Goal: Task Accomplishment & Management: Manage account settings

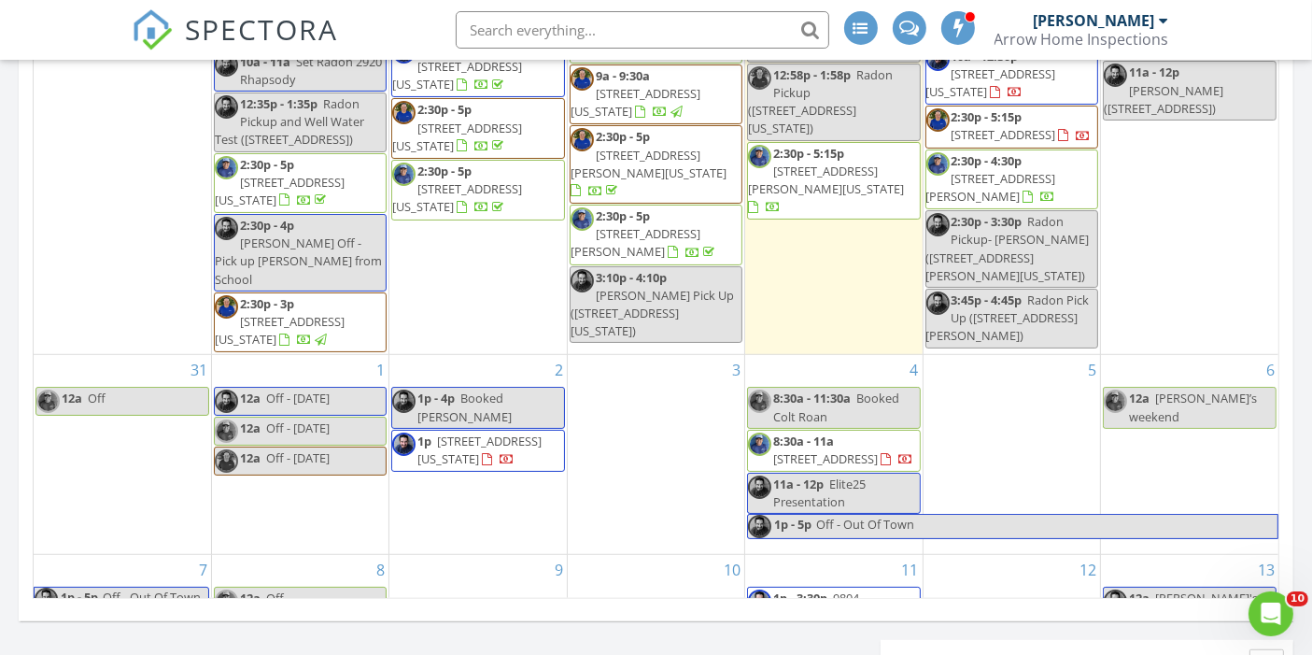
scroll to position [1203, 0]
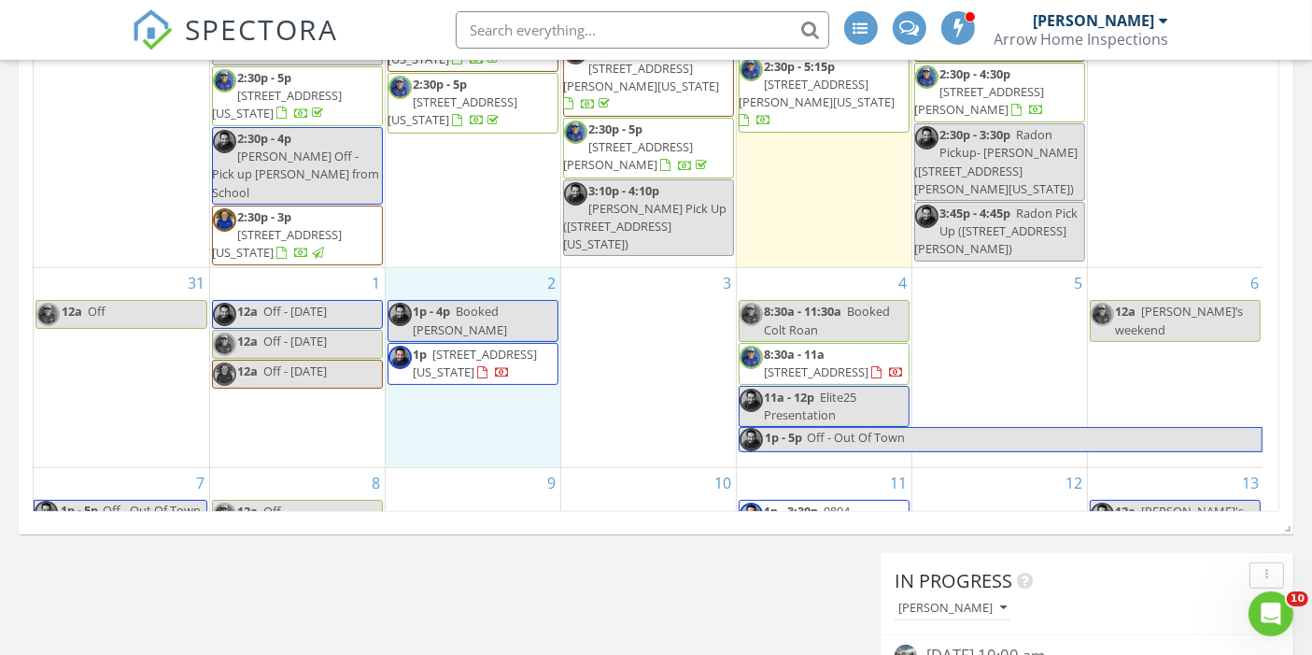
click at [442, 312] on div "2 1p - 4p Booked Larry 1p 3748 Reindeer Cir, Colorado Springs 80922" at bounding box center [473, 367] width 175 height 198
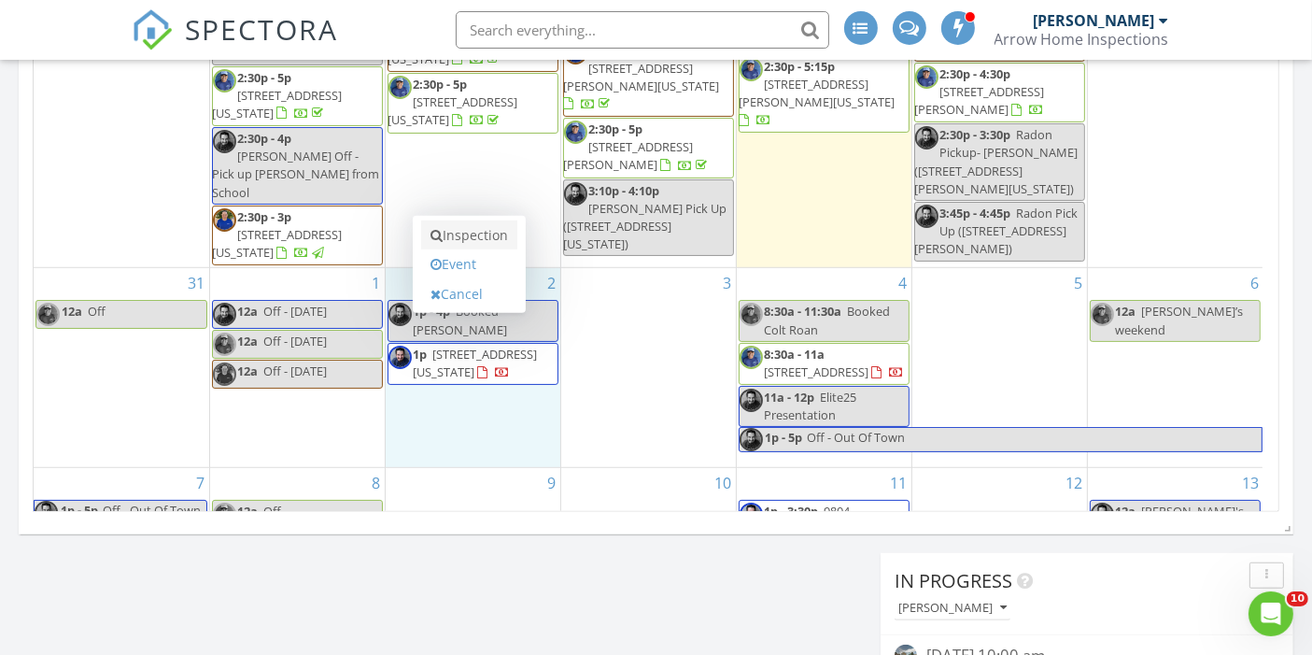
click at [461, 238] on link "Inspection" at bounding box center [469, 235] width 96 height 30
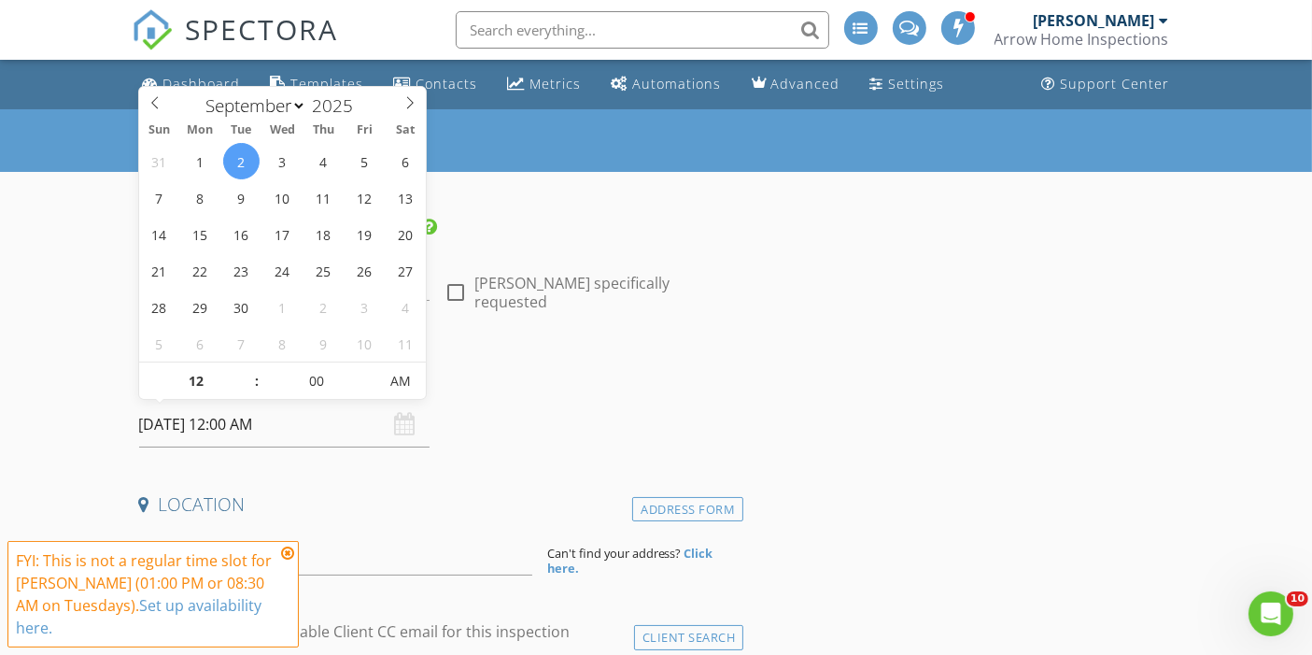
click at [246, 415] on input "09/02/2025 12:00 AM" at bounding box center [284, 425] width 291 height 46
type input "01"
click at [244, 368] on span at bounding box center [247, 371] width 13 height 19
type input "09/02/2025 1:00 PM"
click at [399, 384] on span "PM" at bounding box center [399, 380] width 51 height 37
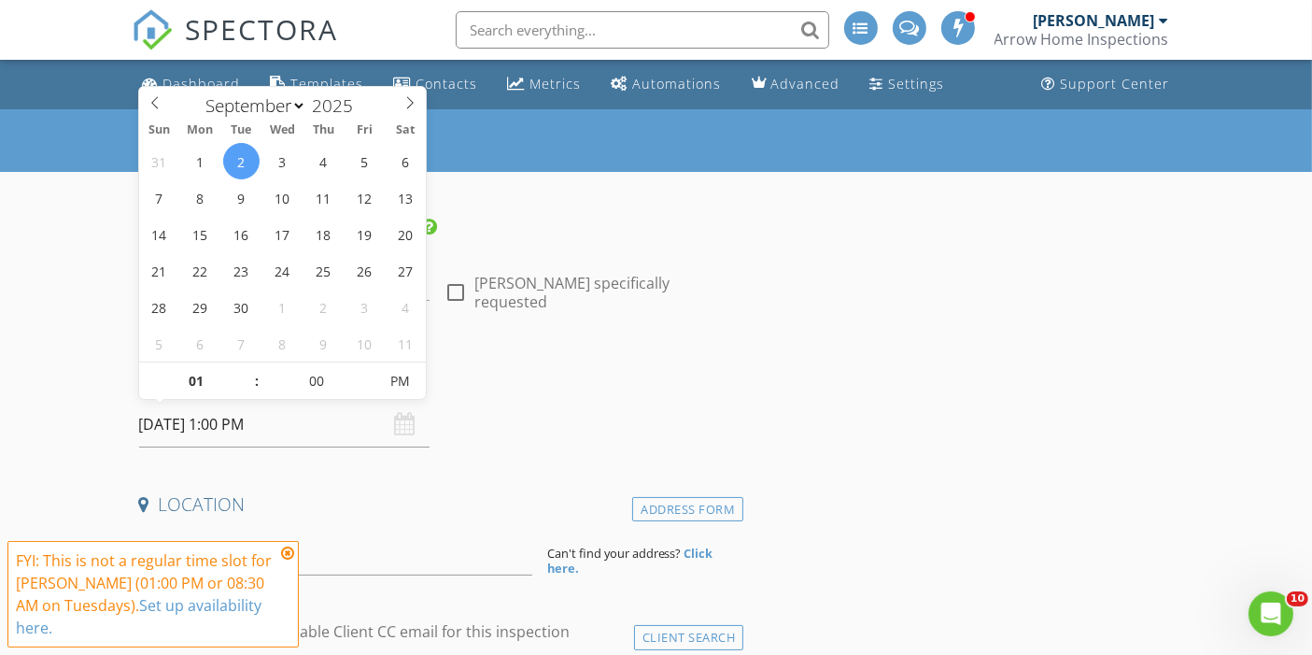
click at [288, 555] on icon at bounding box center [287, 552] width 13 height 15
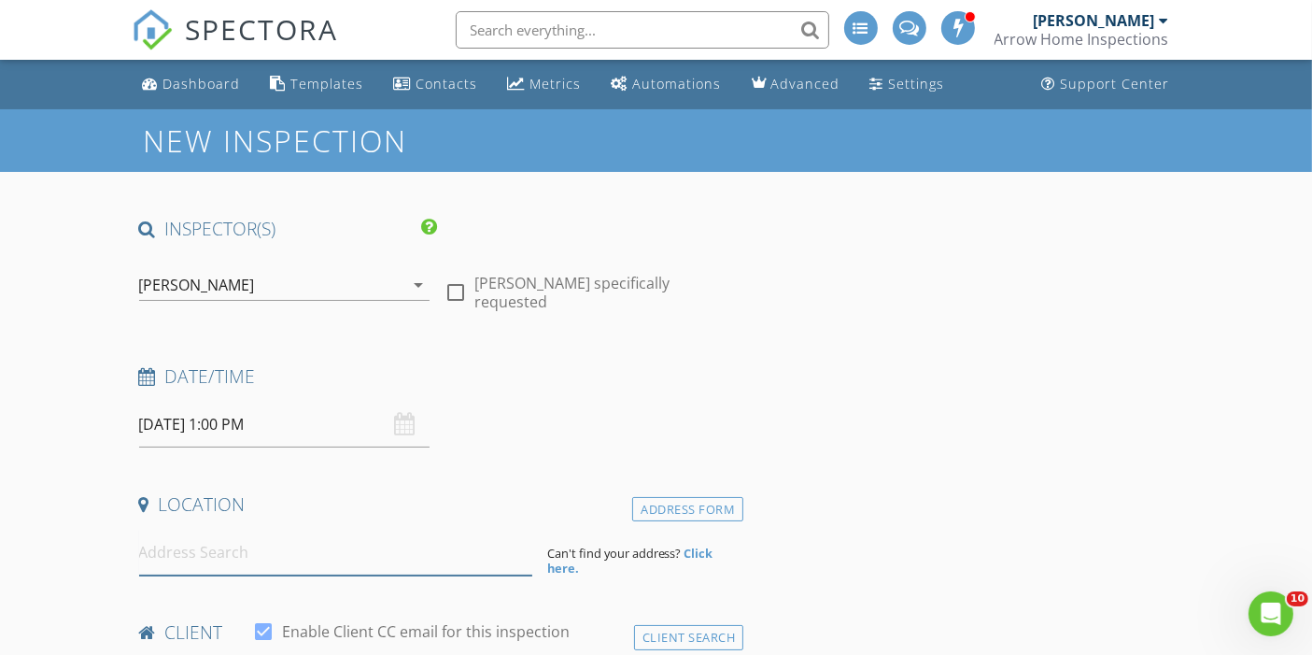
click at [317, 563] on input at bounding box center [335, 552] width 393 height 46
type input "211 Pikes Peak Avenue, Woodland Park, CO, USA"
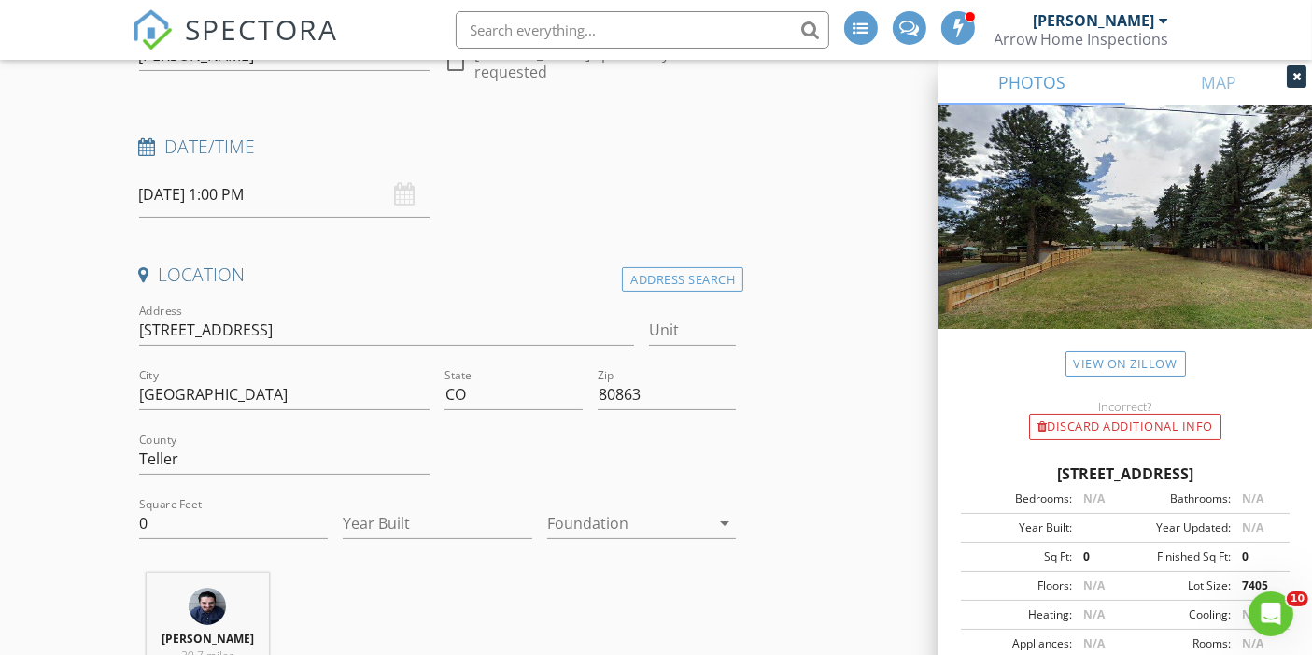
scroll to position [233, 0]
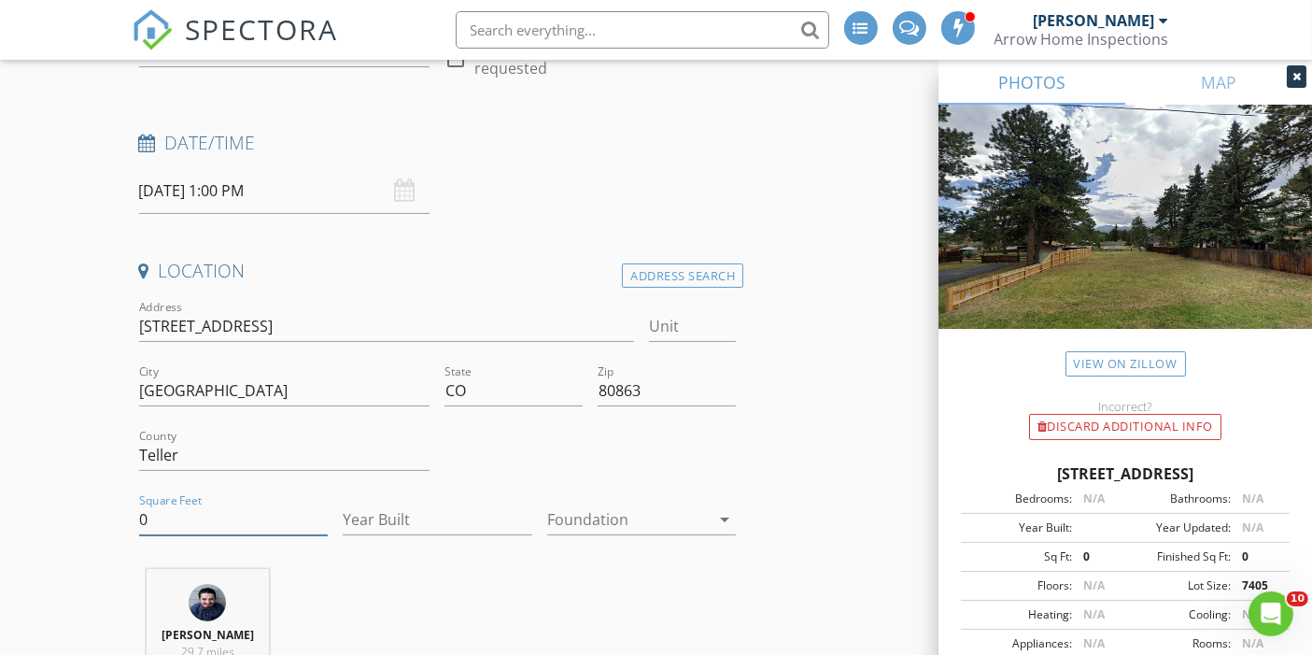
click at [199, 518] on input "0" at bounding box center [234, 519] width 190 height 31
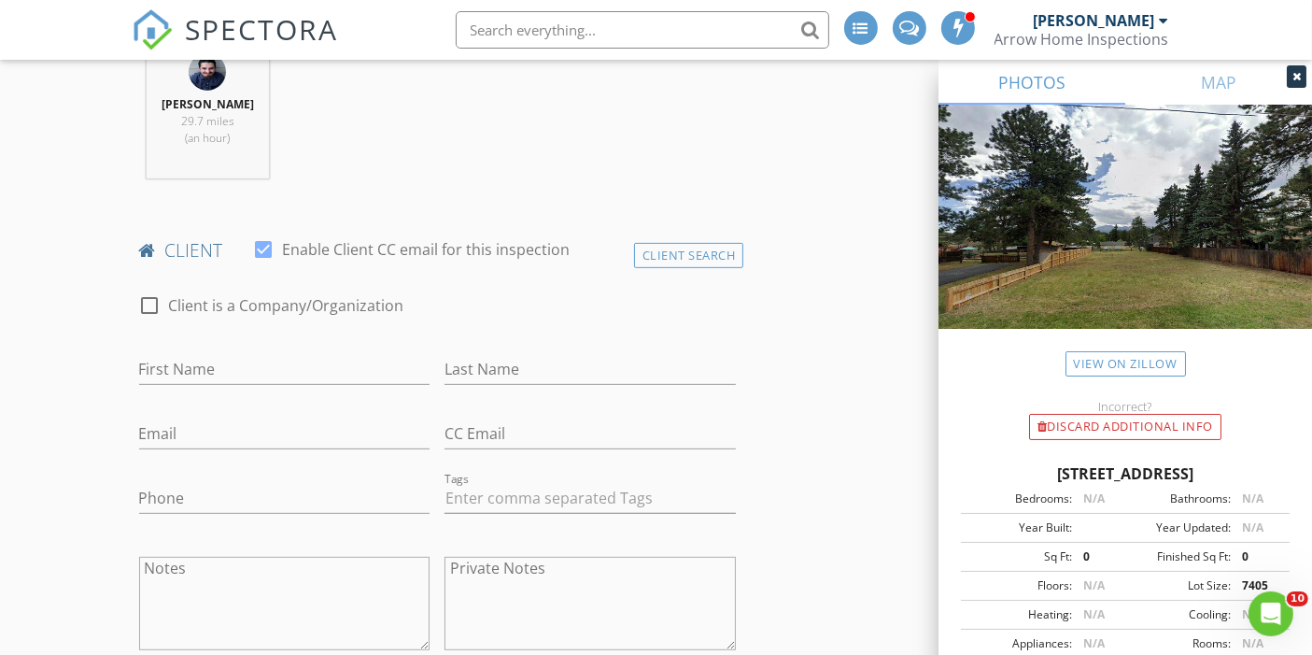
scroll to position [792, 0]
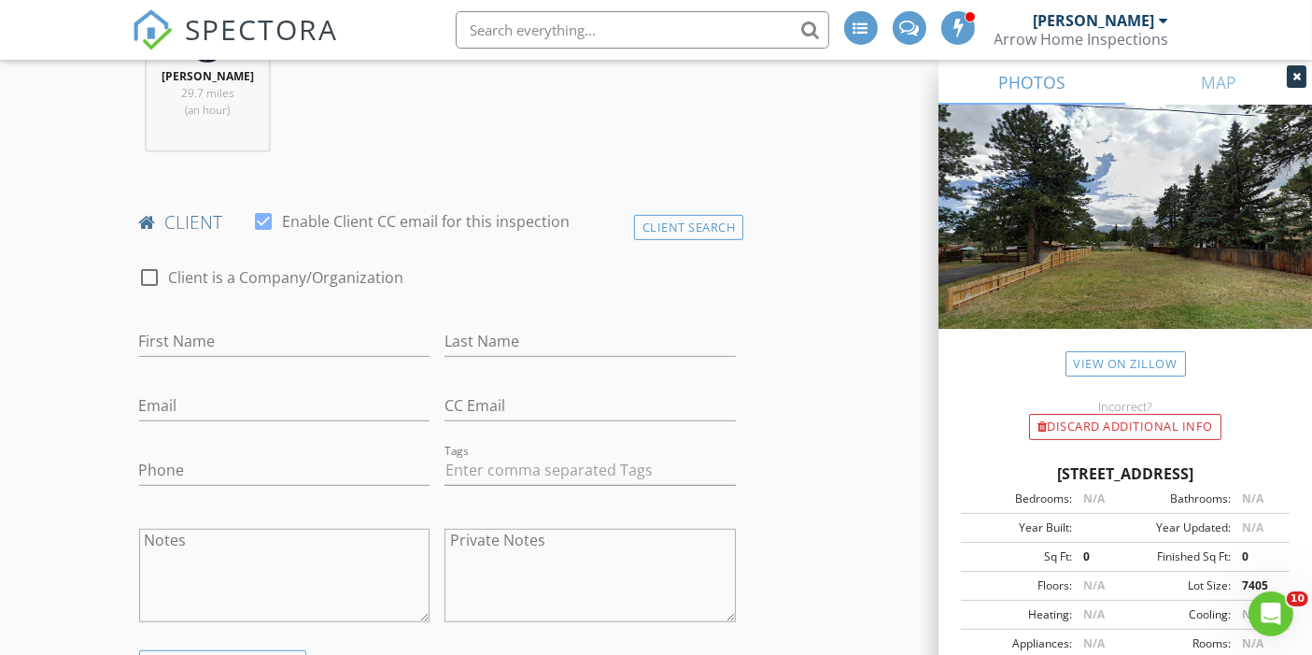
type input "1185"
click at [237, 334] on input "First Name" at bounding box center [284, 341] width 291 height 31
type input "Karen and Andrew"
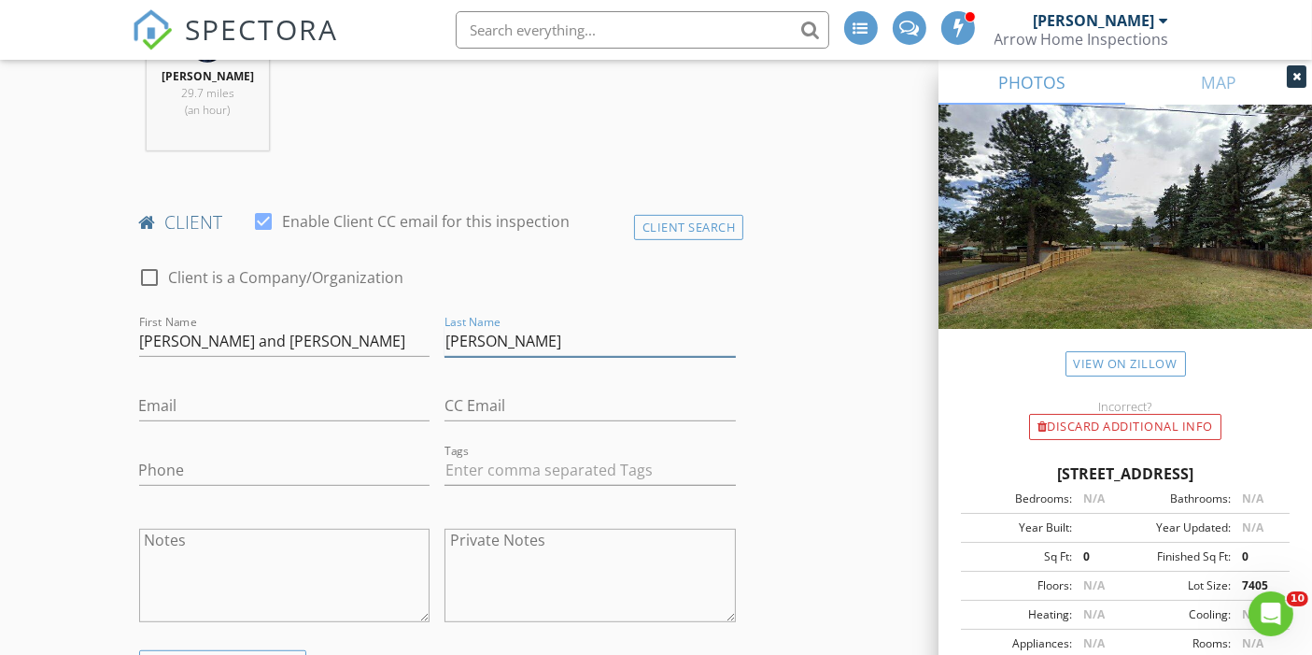
type input "Rodney"
type input "karenrodney@mac.com"
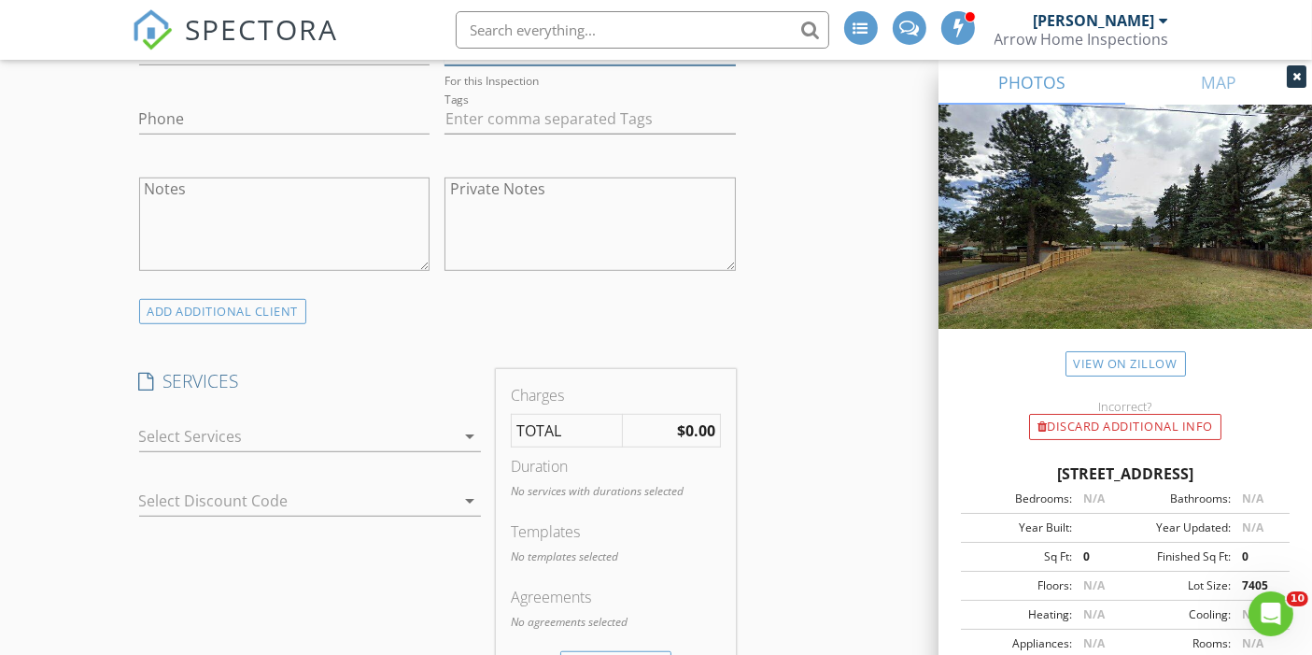
scroll to position [1149, 0]
type input "andrewrodney@mac.com"
click at [438, 434] on div at bounding box center [297, 435] width 316 height 30
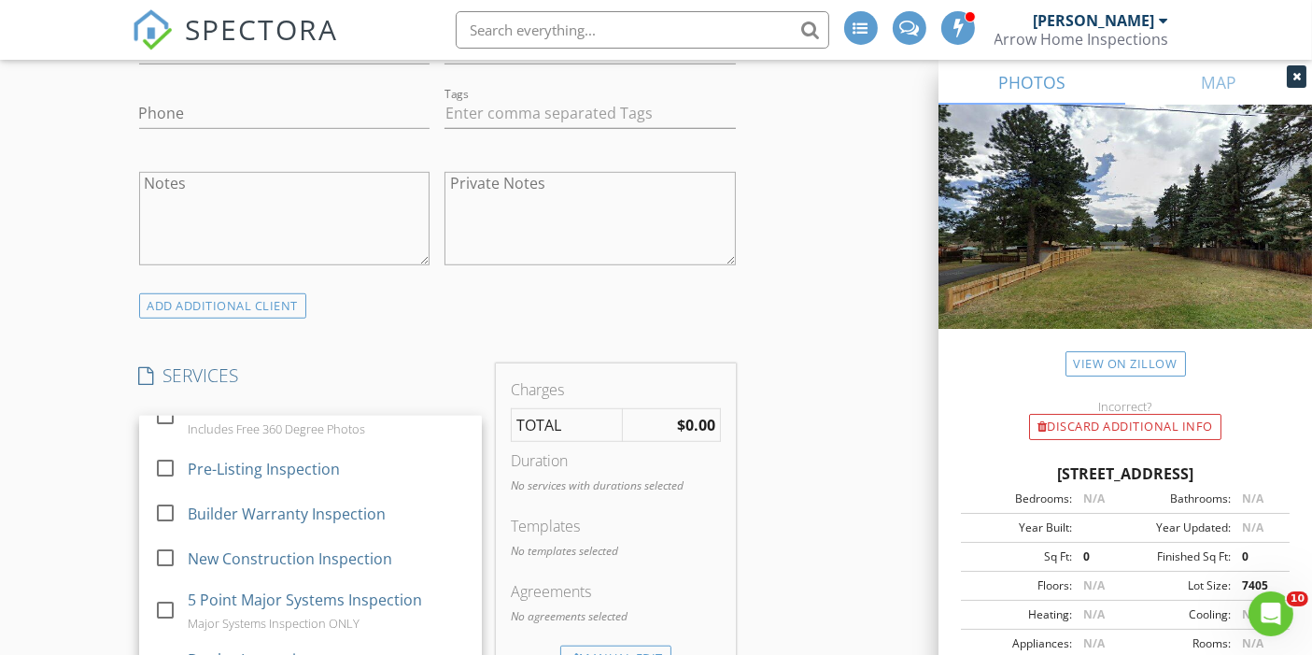
scroll to position [125, 0]
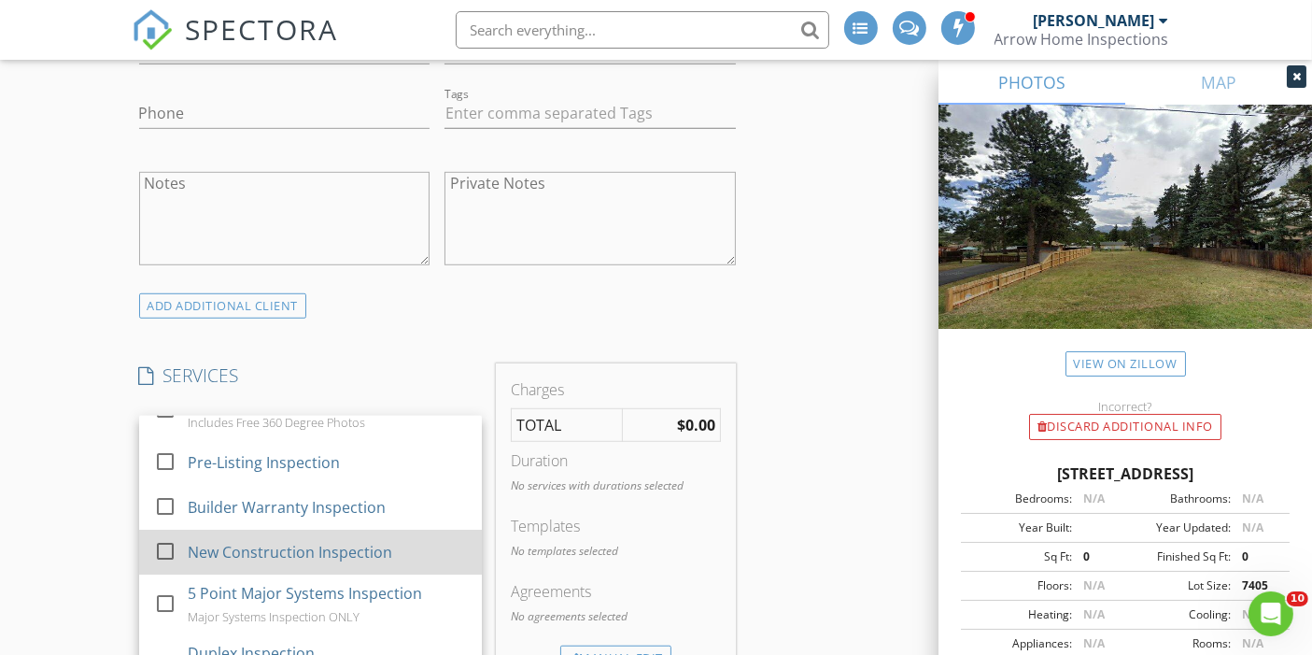
click at [162, 545] on div at bounding box center [165, 551] width 32 height 32
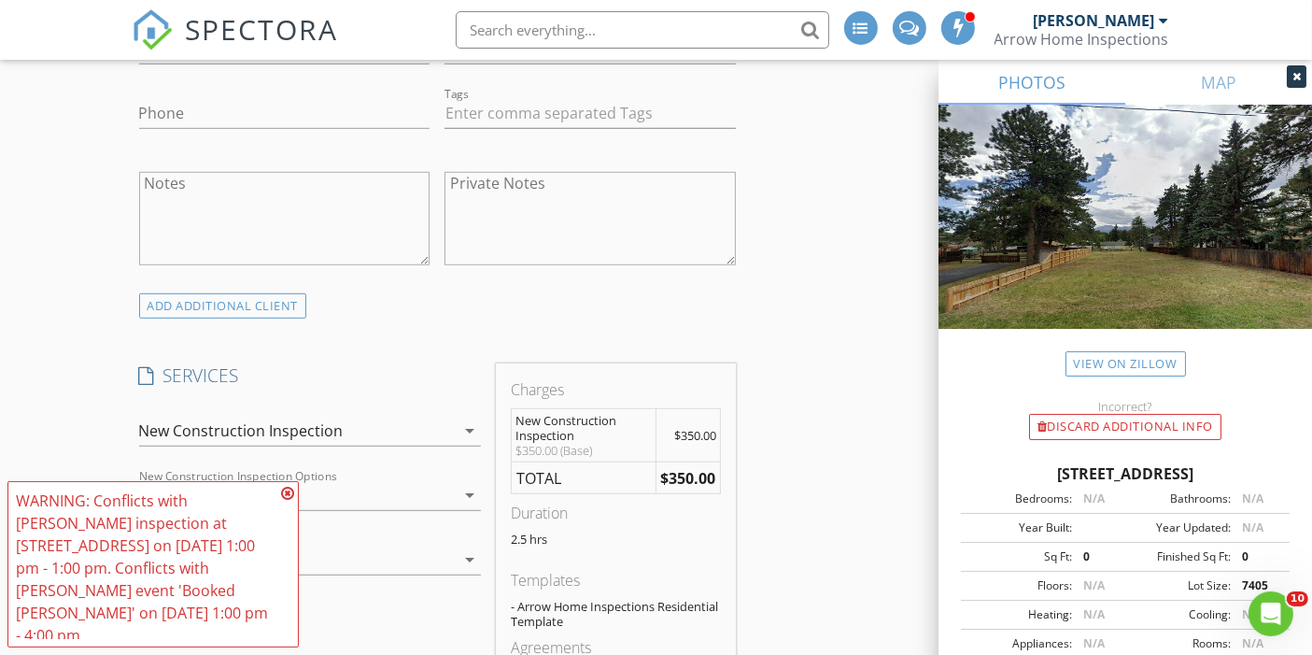
click at [288, 501] on icon at bounding box center [287, 493] width 13 height 15
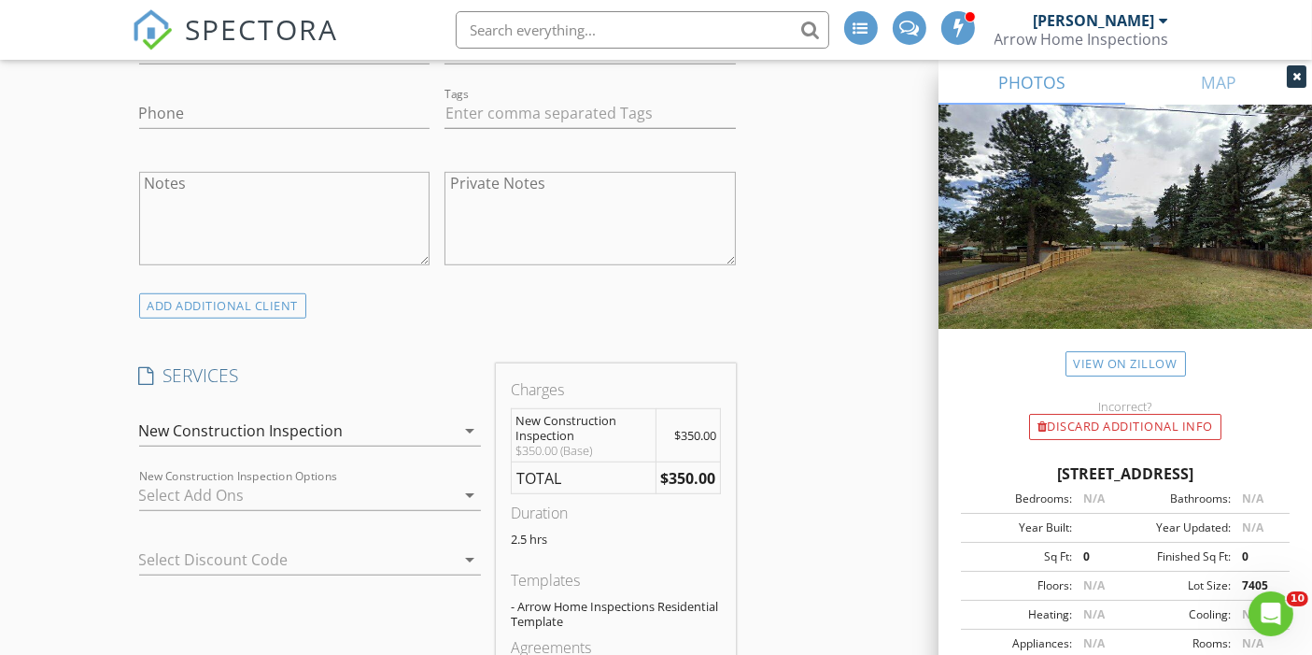
click at [266, 487] on div at bounding box center [297, 495] width 316 height 30
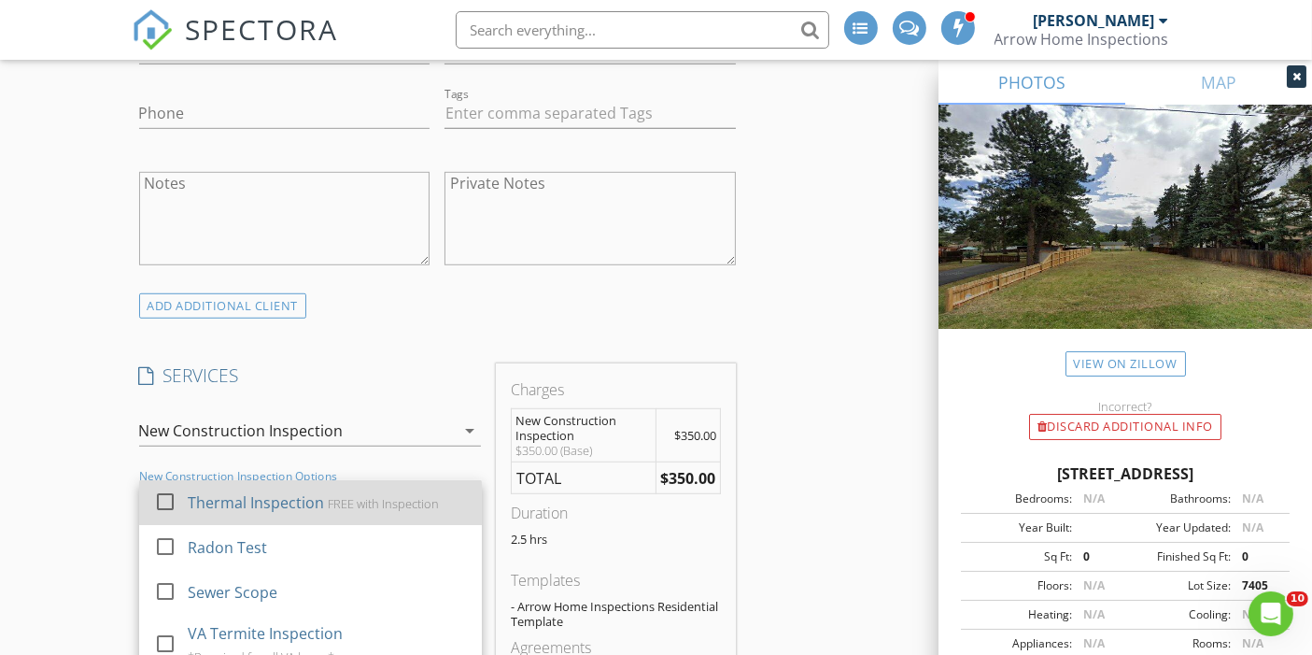
click at [165, 494] on div at bounding box center [165, 502] width 32 height 32
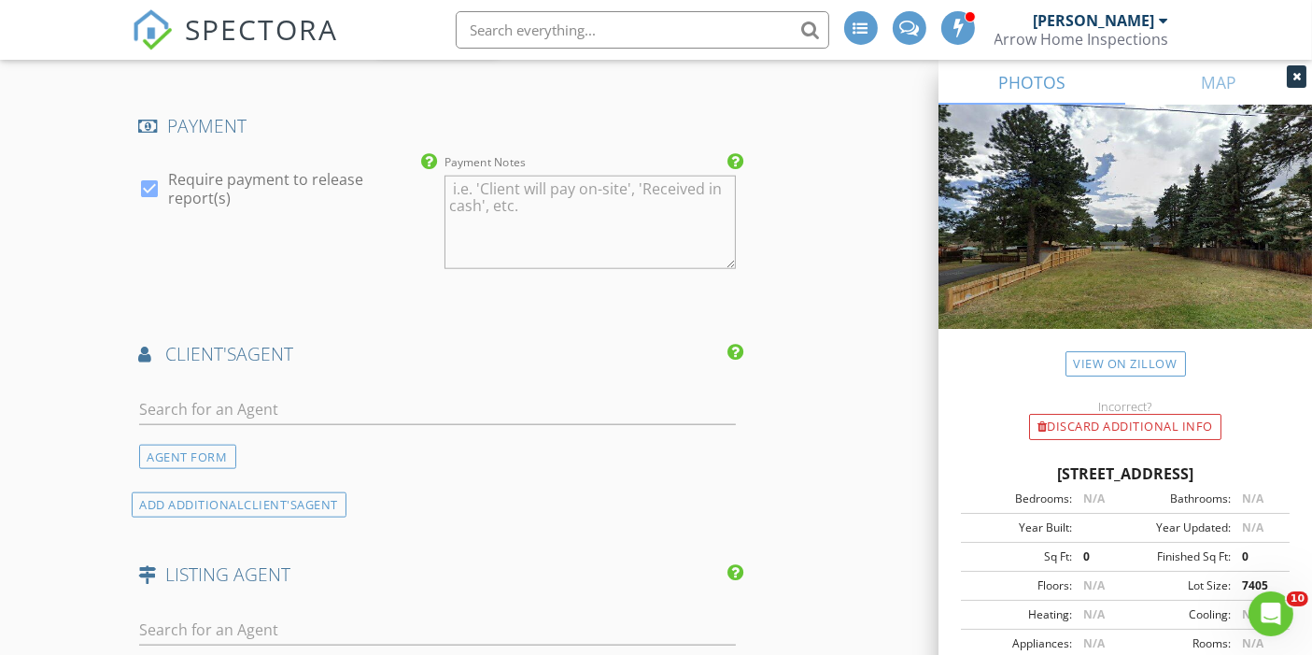
scroll to position [1993, 0]
click at [571, 394] on input "text" at bounding box center [438, 408] width 598 height 31
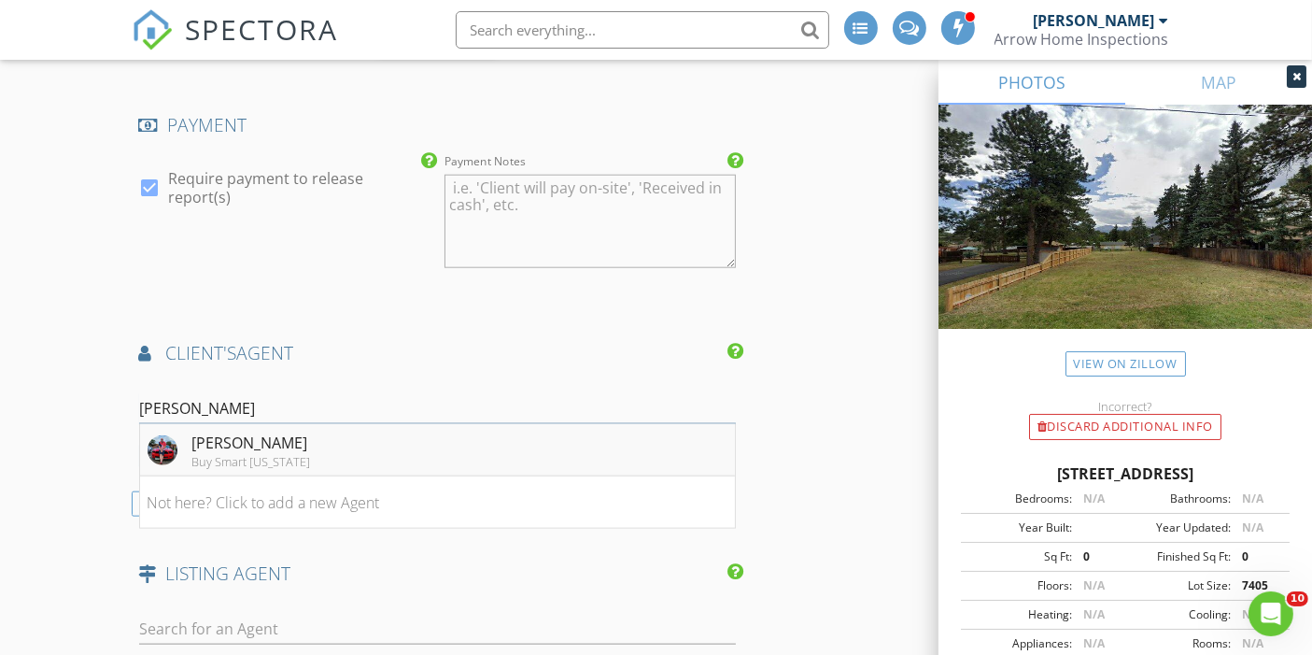
type input "larry"
click at [218, 441] on div "Larry Knop" at bounding box center [251, 442] width 119 height 22
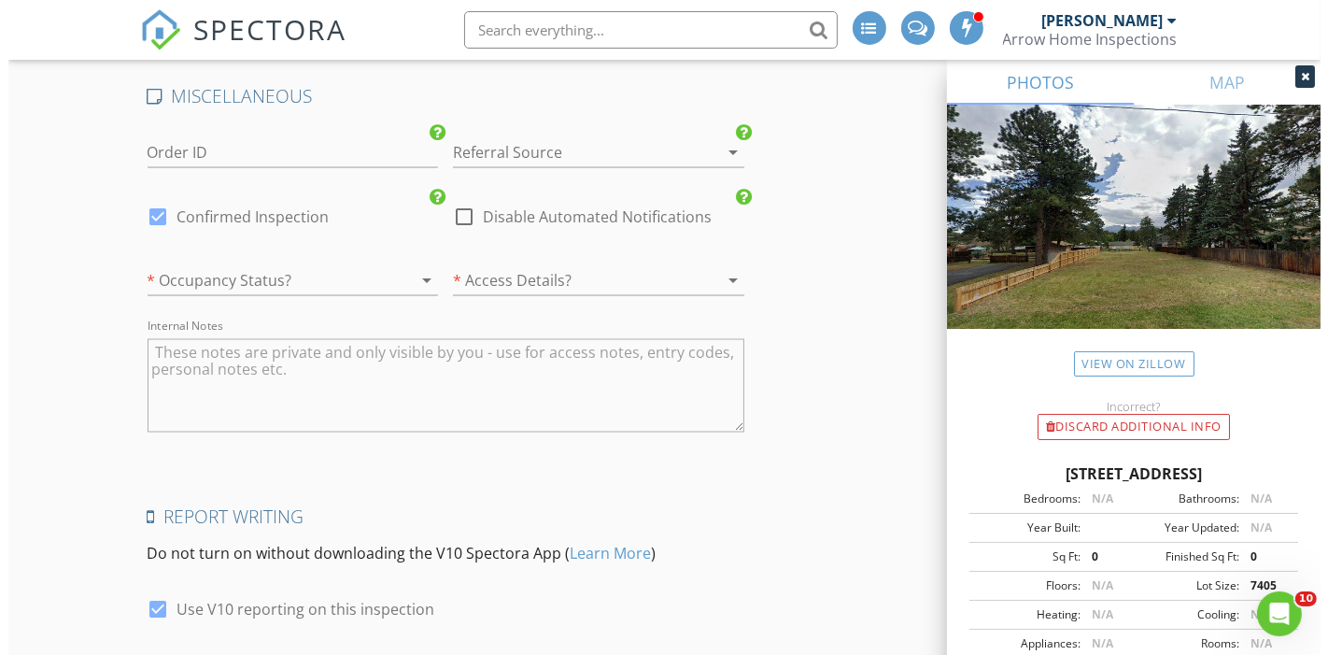
scroll to position [3365, 0]
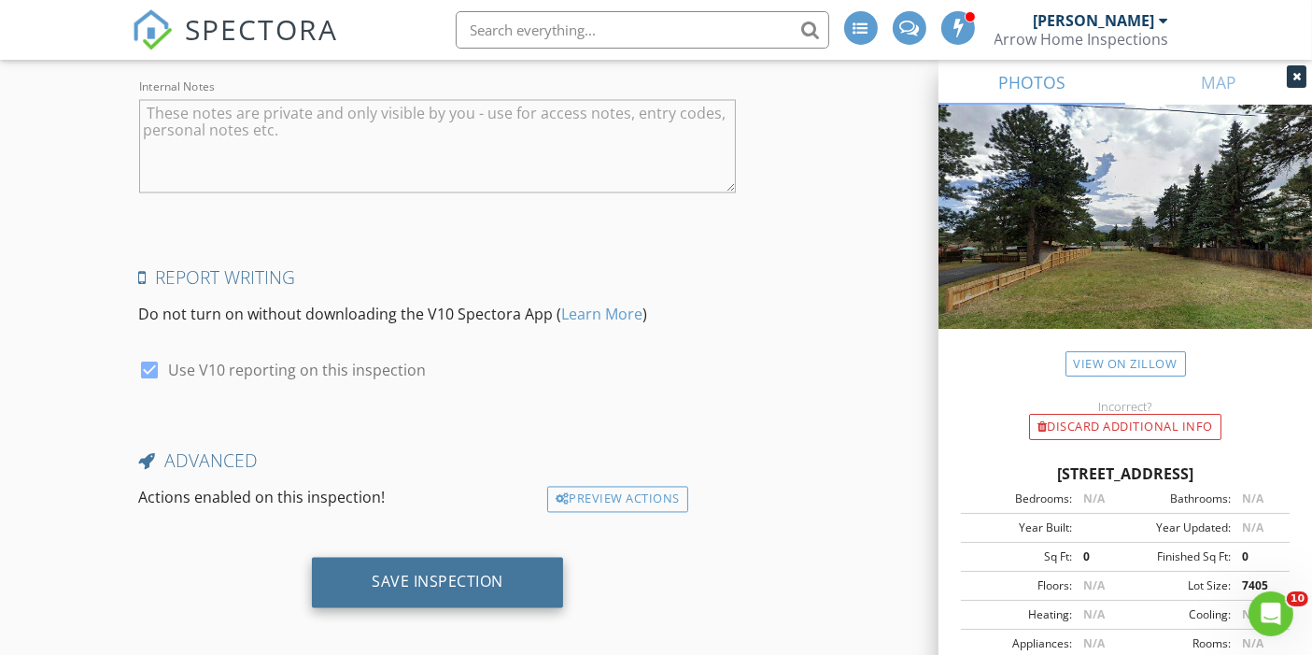
click at [479, 581] on div "Save Inspection" at bounding box center [437, 582] width 251 height 50
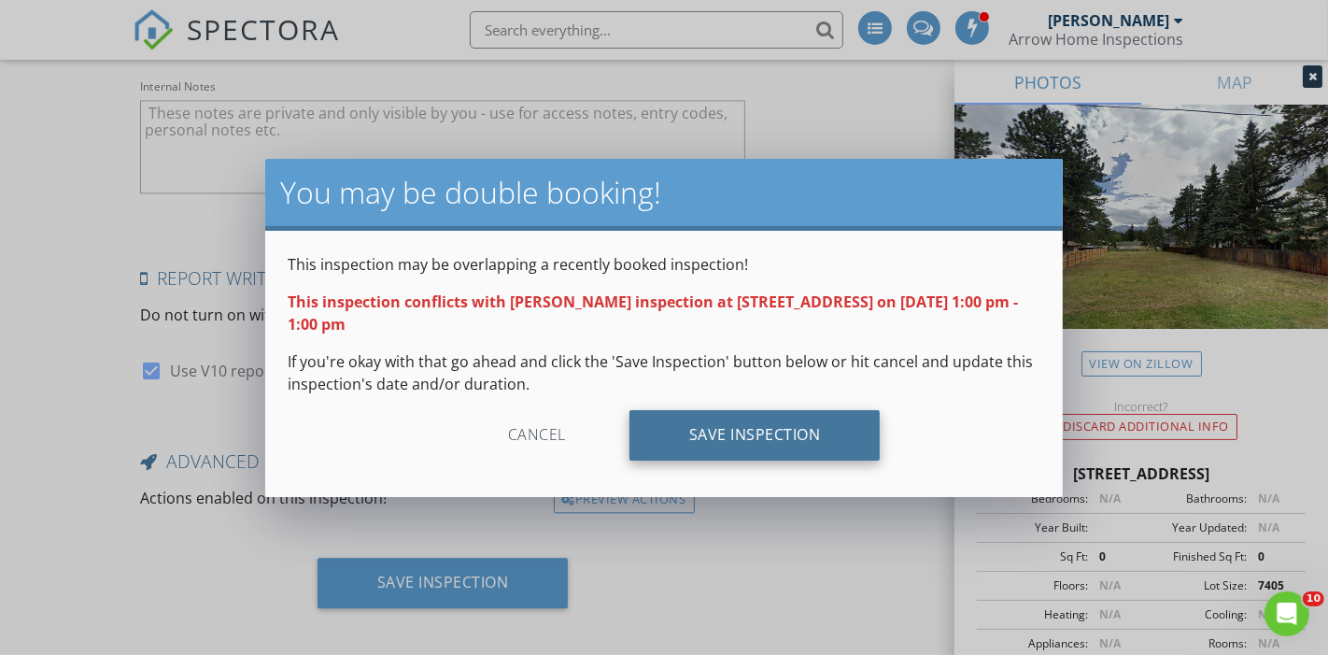
click at [747, 437] on div "Save Inspection" at bounding box center [754, 435] width 251 height 50
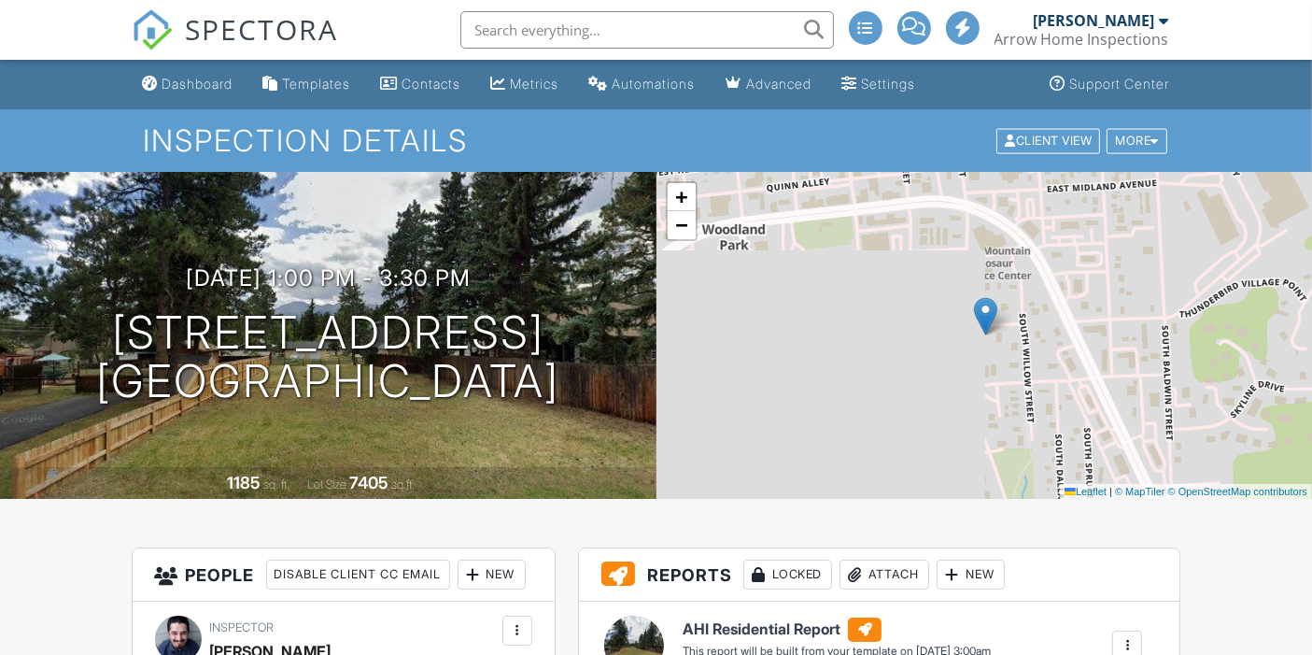
click at [158, 38] on img at bounding box center [152, 29] width 41 height 41
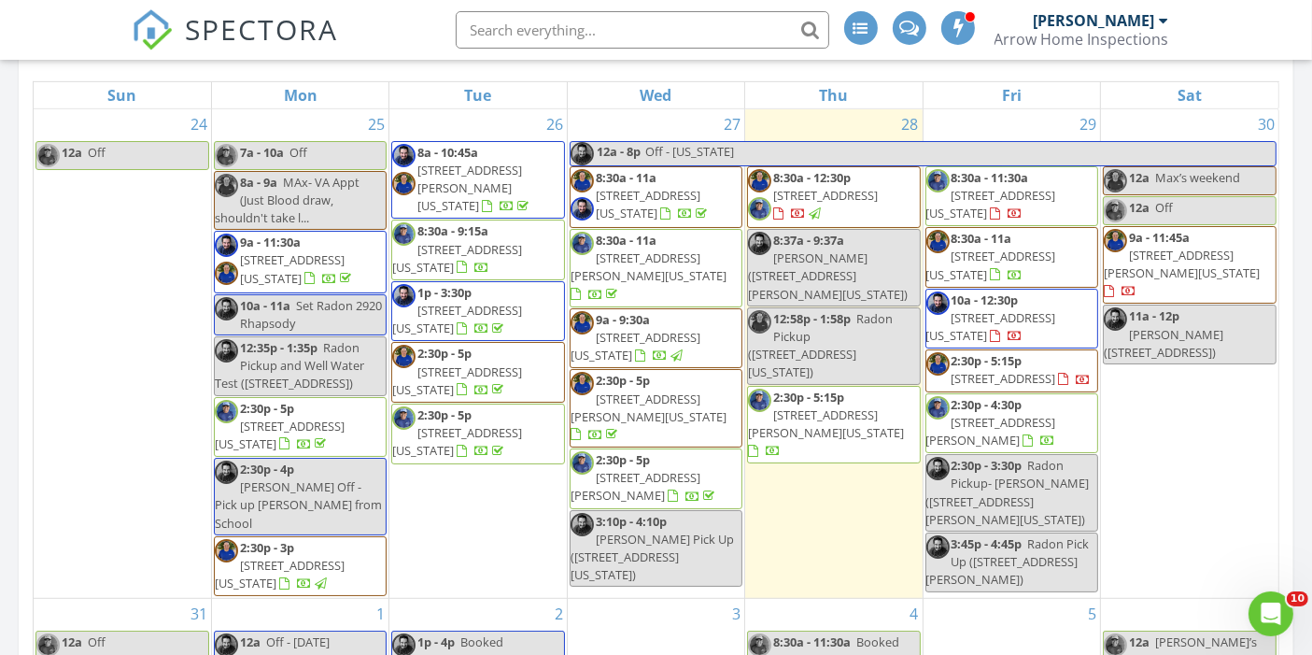
scroll to position [872, 0]
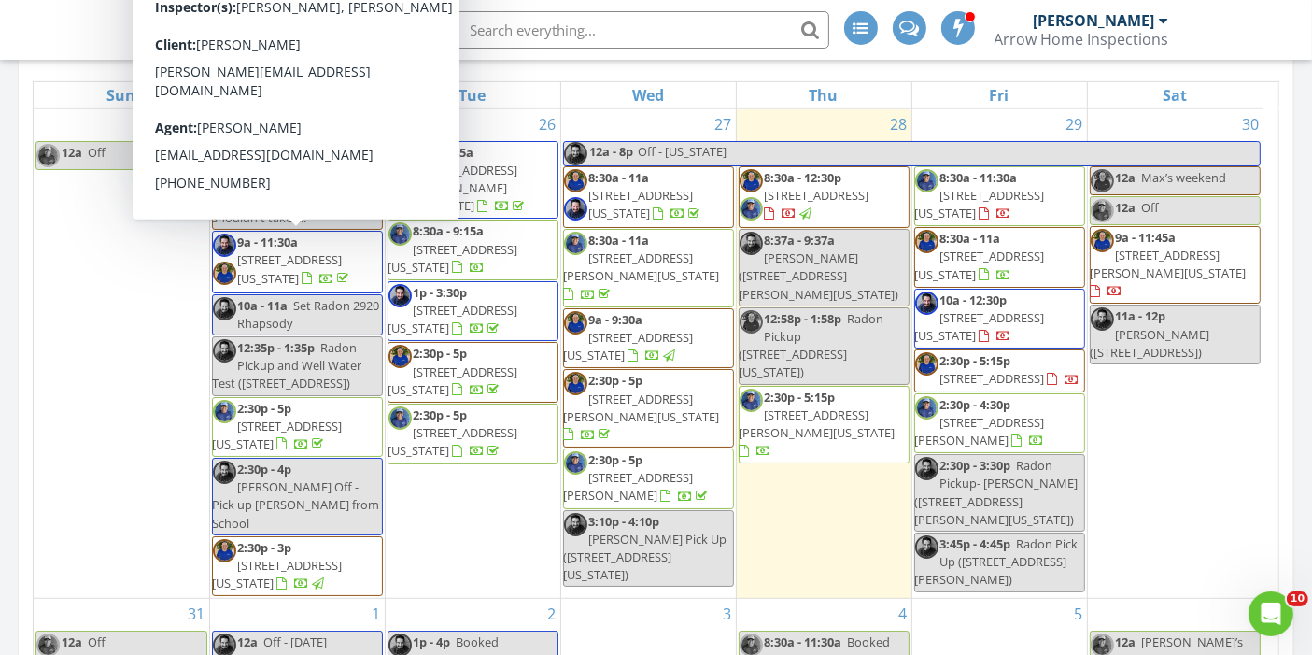
click at [299, 259] on span "8216 Mahogany Wood Ct, Colorado Springs 80927" at bounding box center [290, 268] width 105 height 35
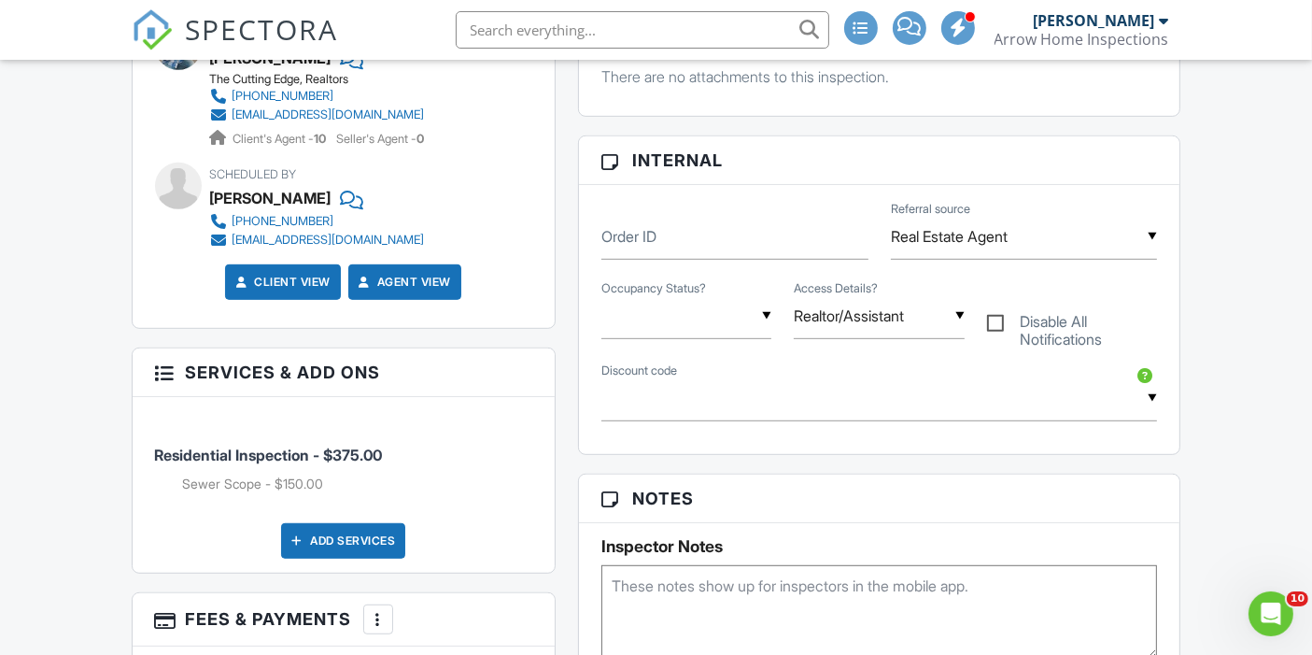
scroll to position [953, 0]
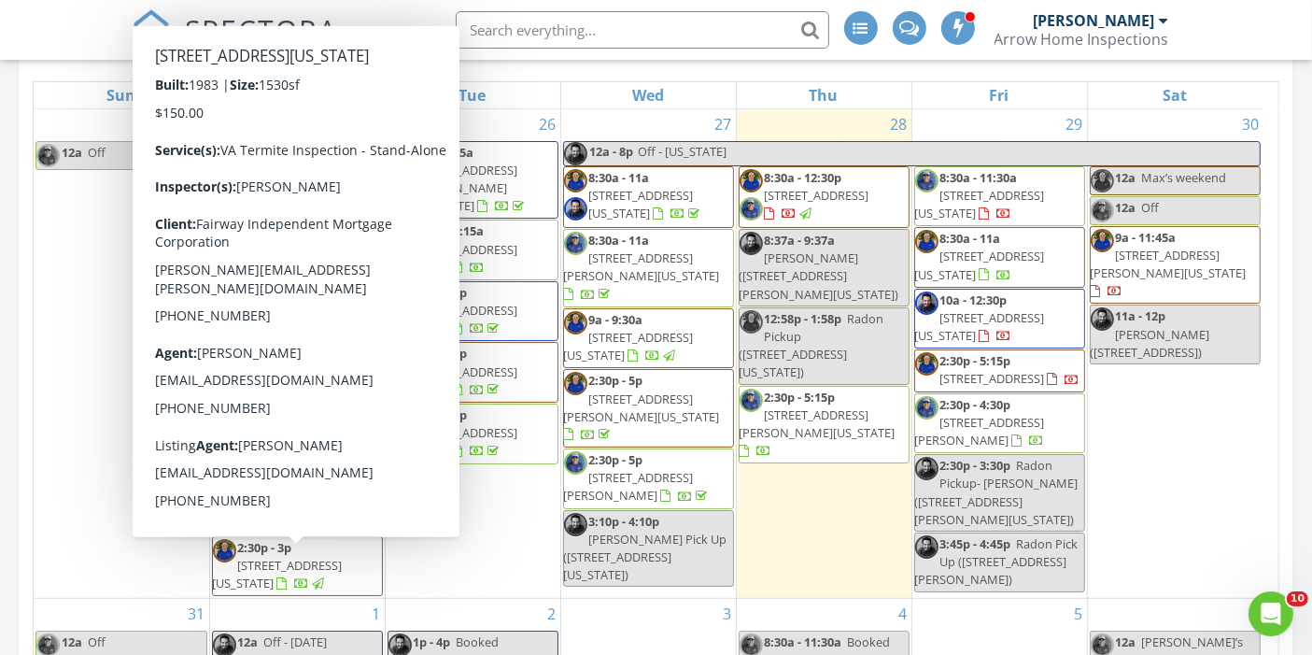
click at [343, 581] on span "2462 Lexington Village Ln, Colorado Springs 80916" at bounding box center [278, 574] width 130 height 35
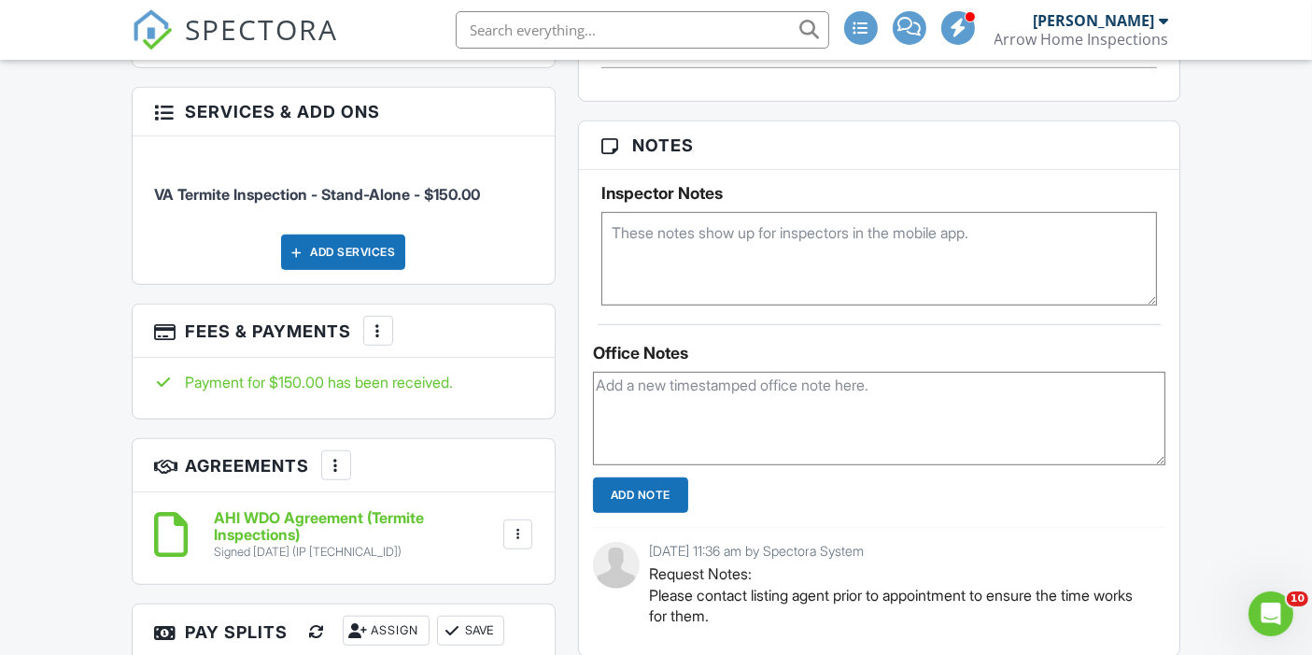
scroll to position [1165, 0]
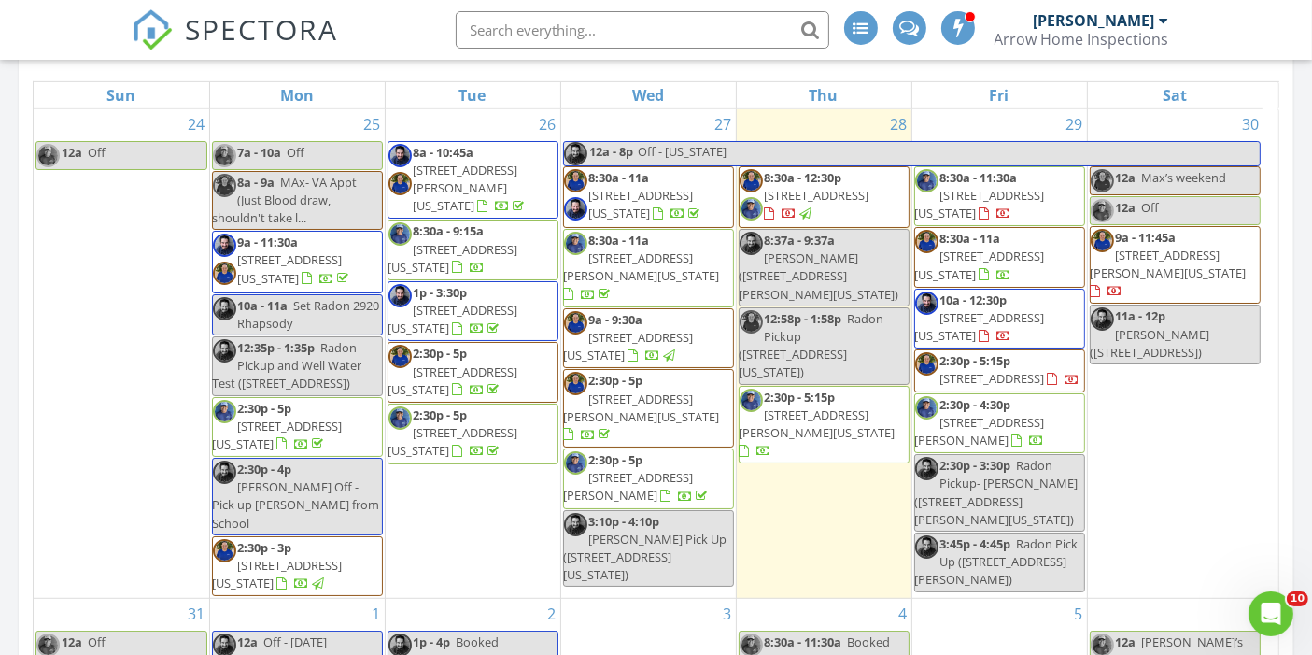
click at [503, 162] on span "[STREET_ADDRESS][PERSON_NAME][US_STATE]" at bounding box center [466, 188] width 105 height 52
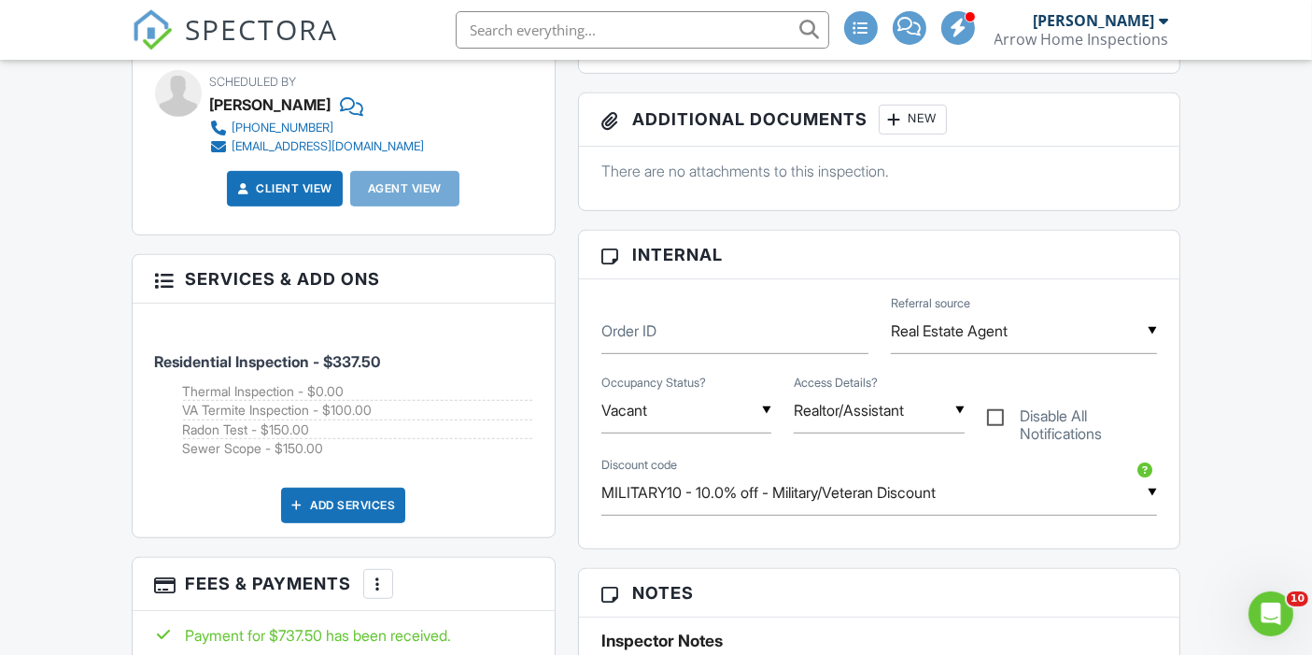
scroll to position [926, 0]
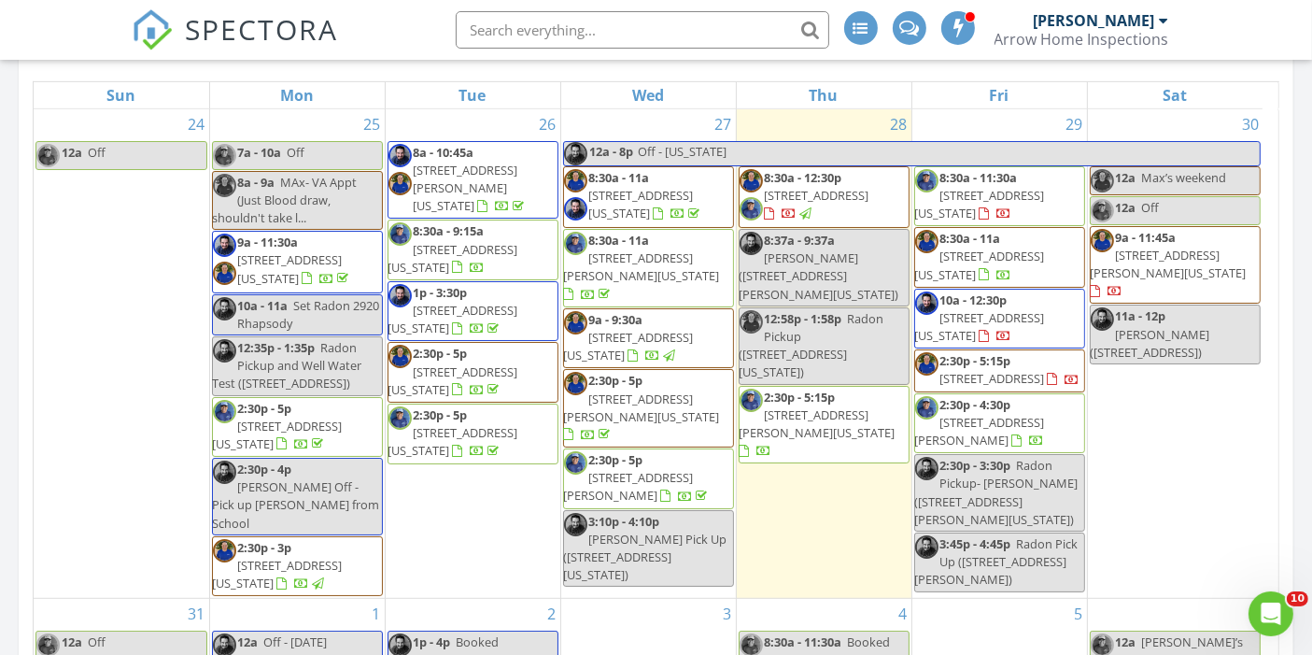
click at [434, 363] on span "1636 Shenandoah Dr, Colorado Springs 80910" at bounding box center [453, 380] width 130 height 35
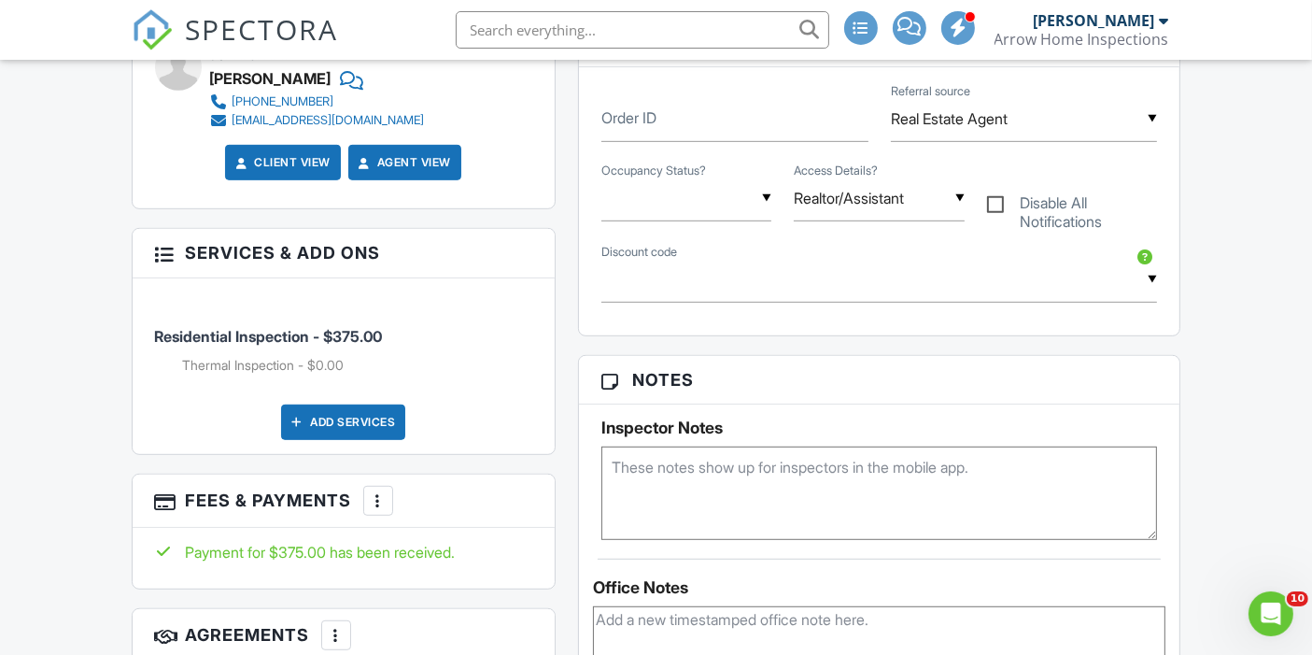
scroll to position [957, 0]
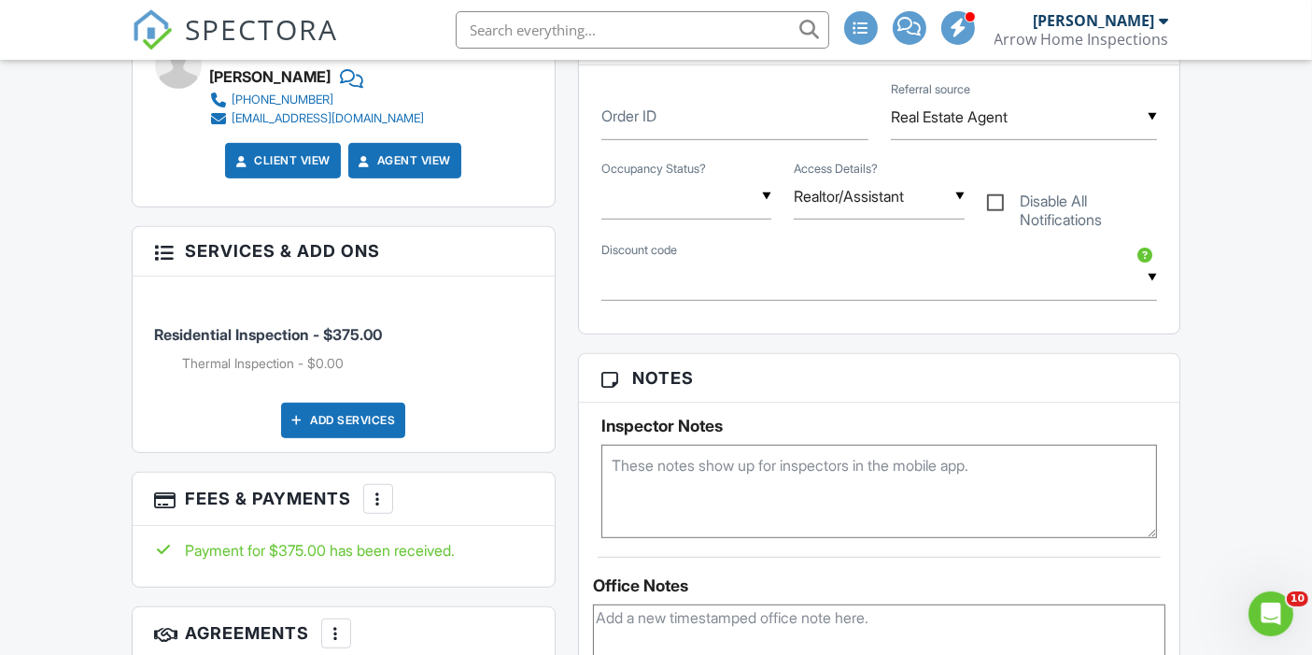
click at [155, 28] on img at bounding box center [152, 29] width 41 height 41
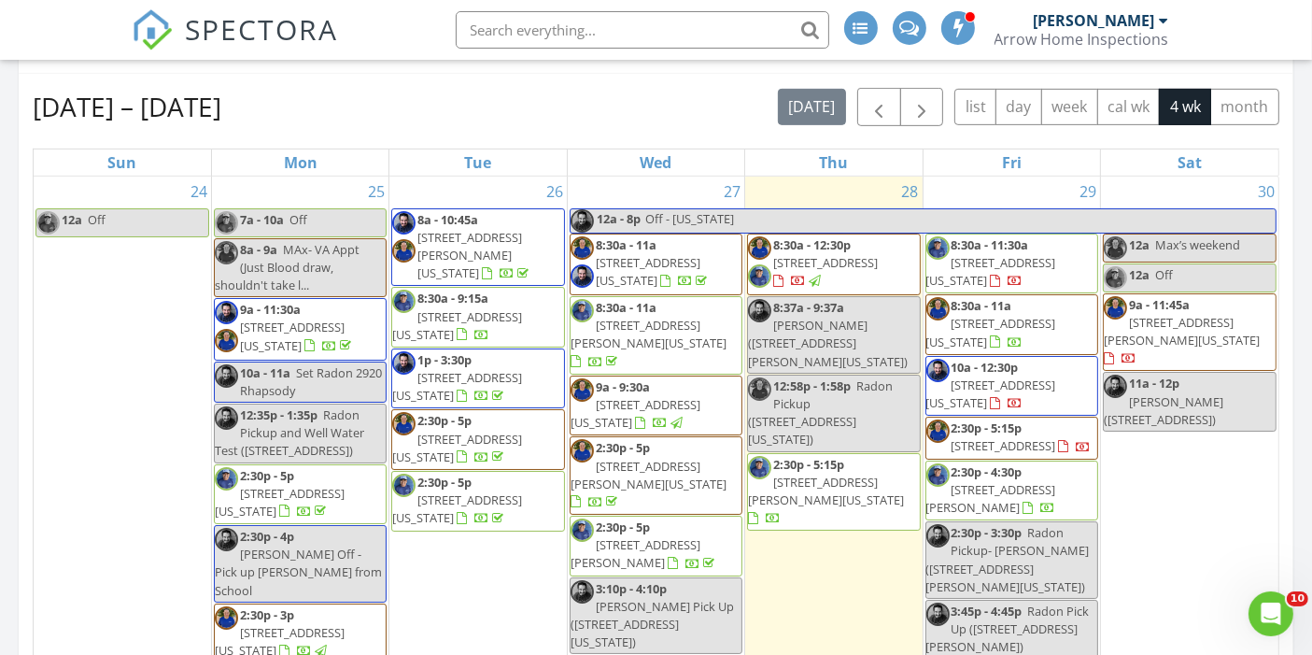
scroll to position [808, 0]
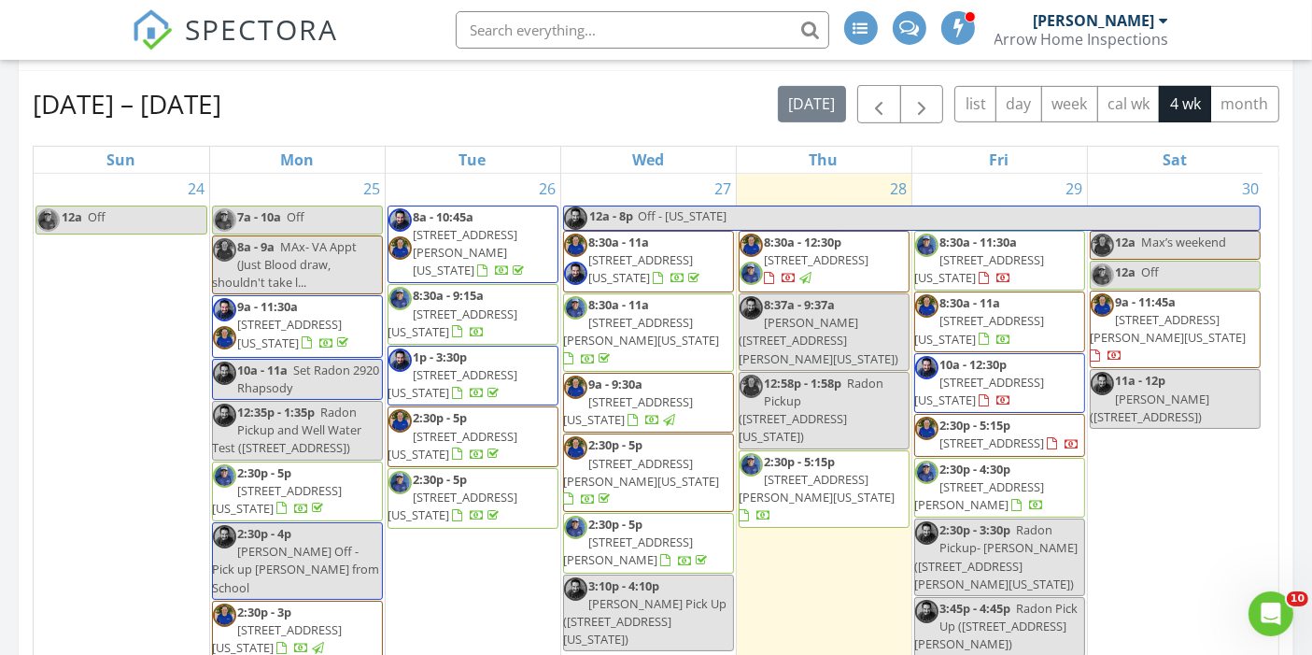
click at [694, 393] on span "[STREET_ADDRESS][US_STATE]" at bounding box center [629, 410] width 130 height 35
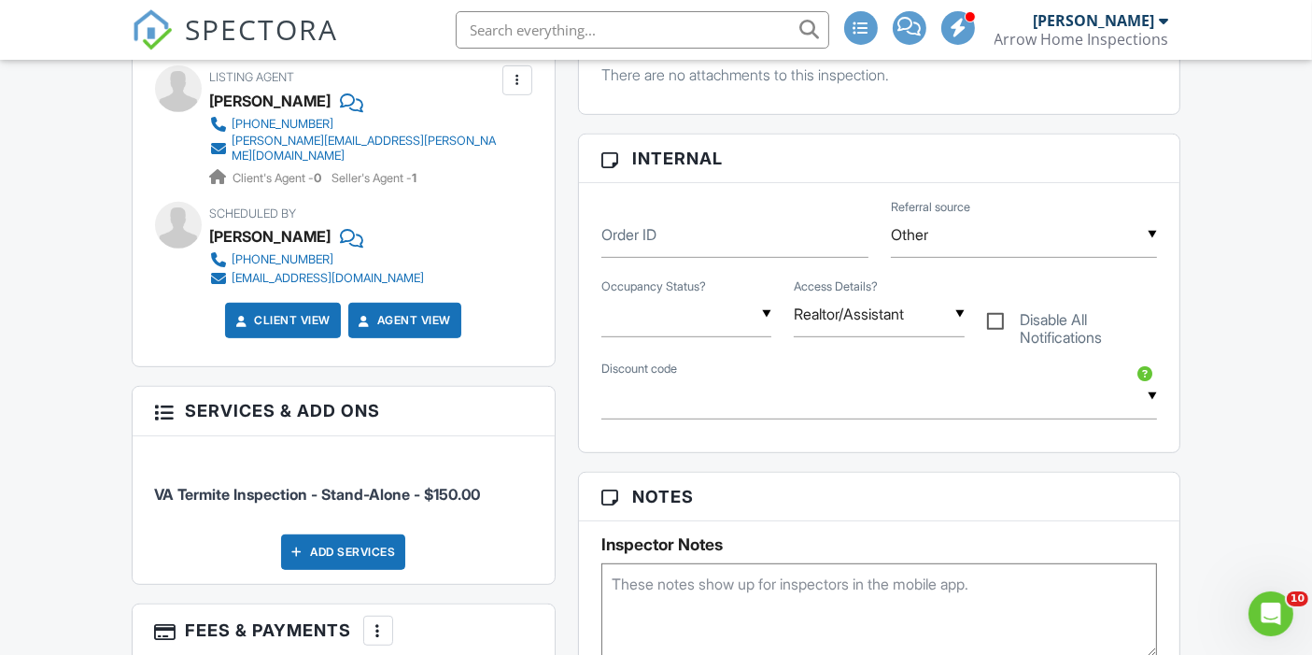
scroll to position [811, 0]
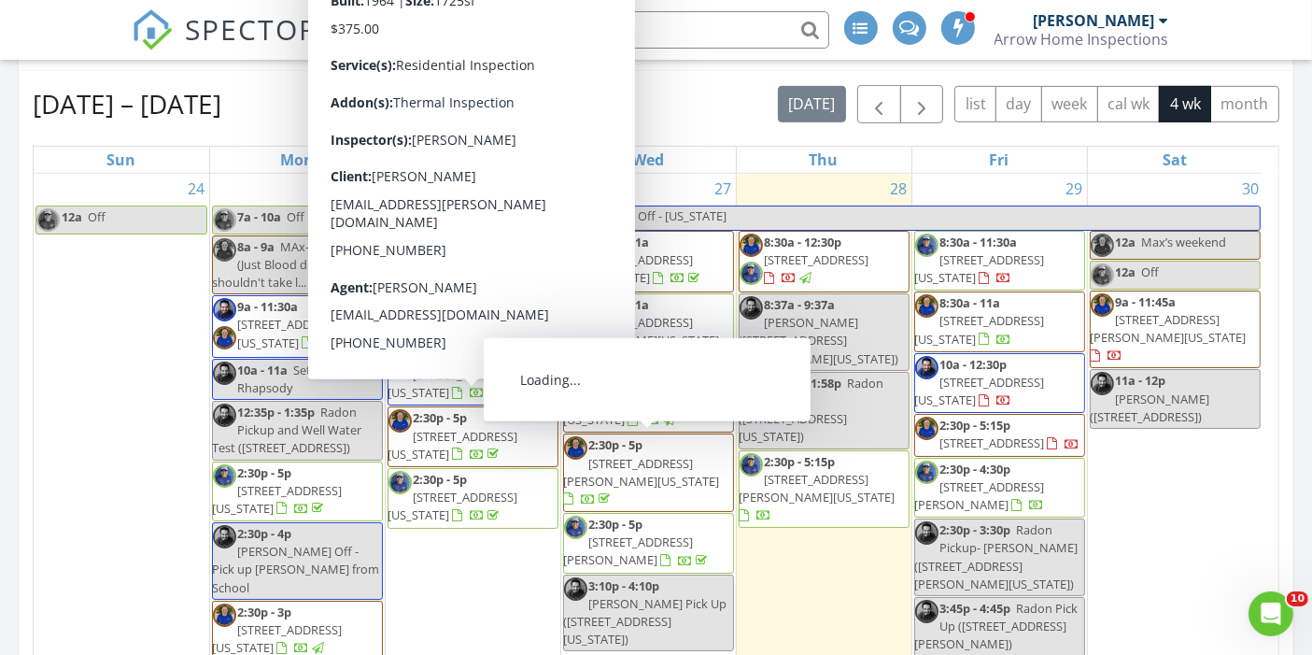
drag, startPoint x: 684, startPoint y: 444, endPoint x: 692, endPoint y: 453, distance: 12.6
click at [692, 453] on span "2:30p - 5p [STREET_ADDRESS][PERSON_NAME][US_STATE]" at bounding box center [648, 472] width 169 height 73
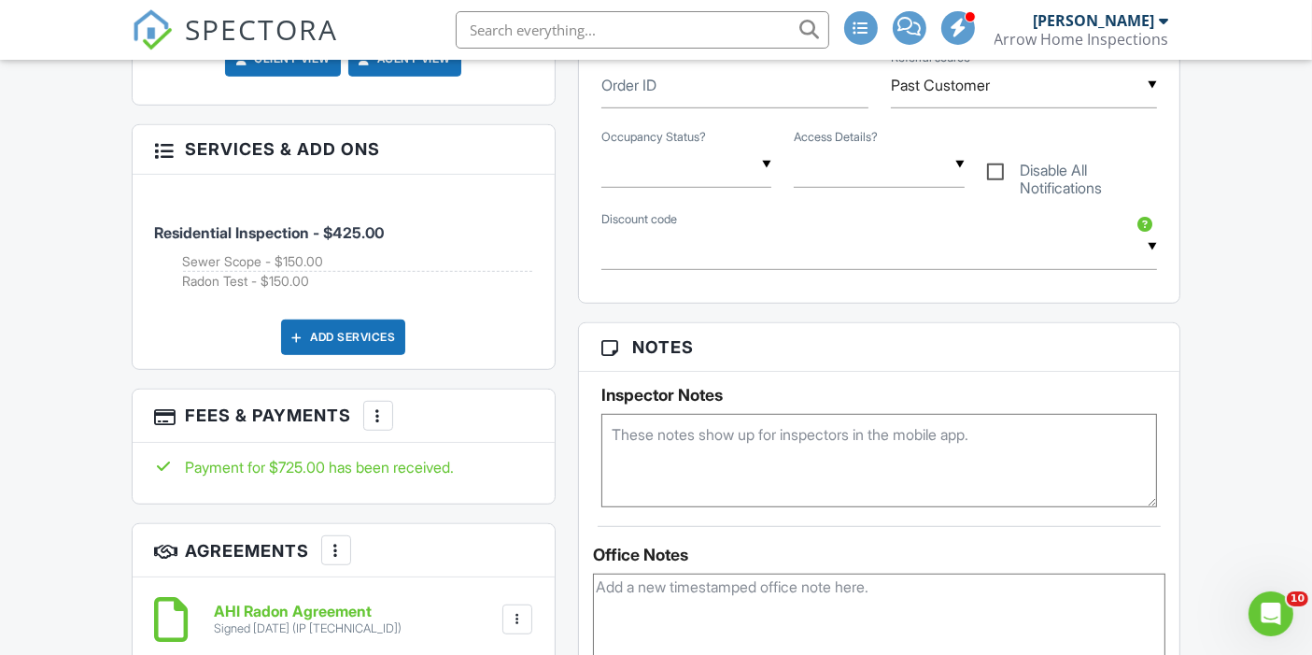
scroll to position [1067, 0]
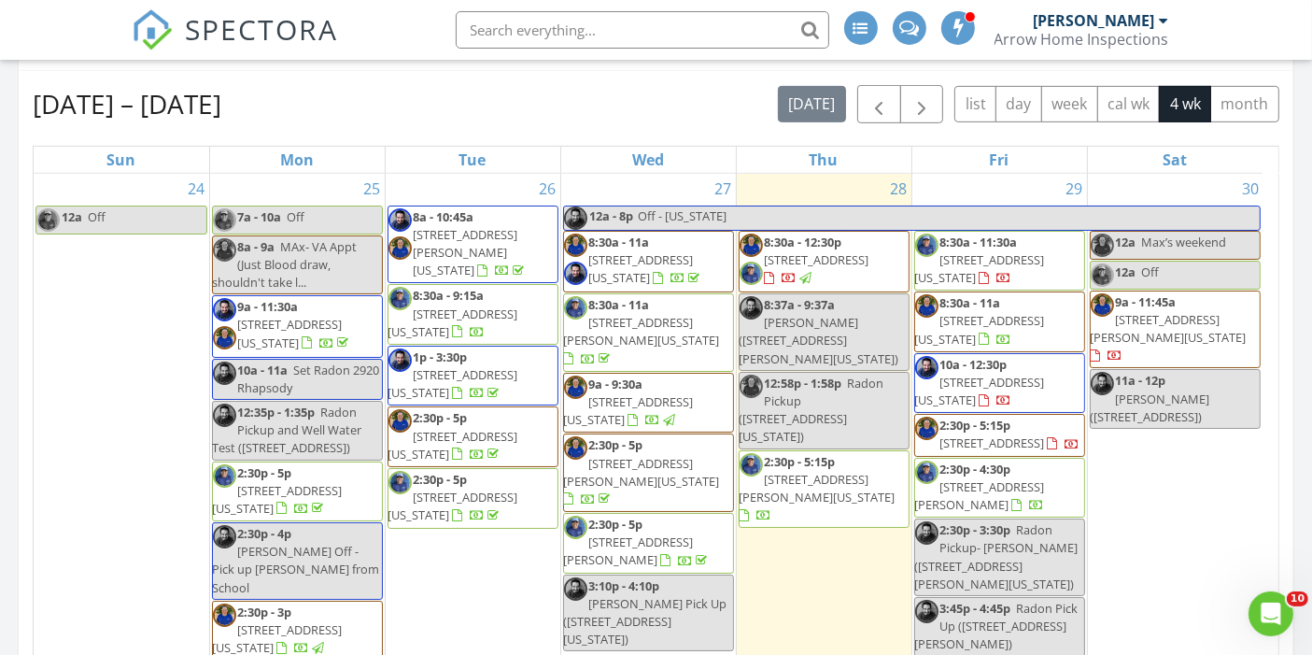
click at [795, 241] on span "8:30a - 12:30p" at bounding box center [804, 241] width 78 height 17
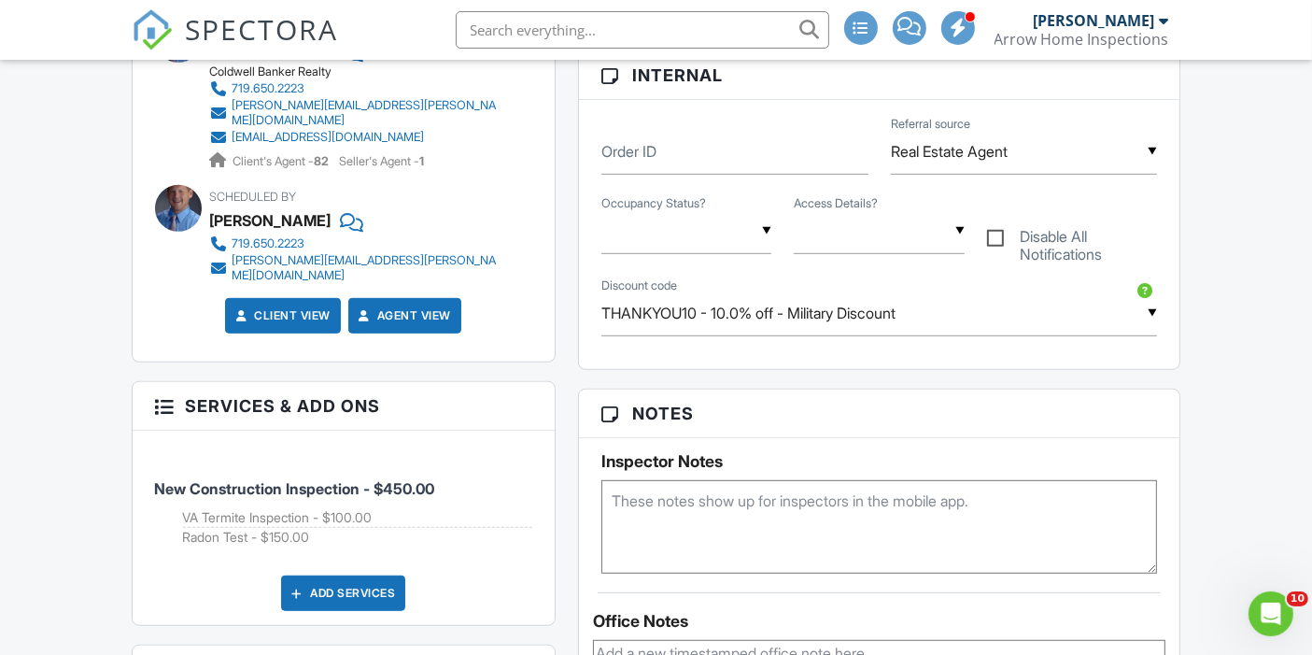
scroll to position [980, 0]
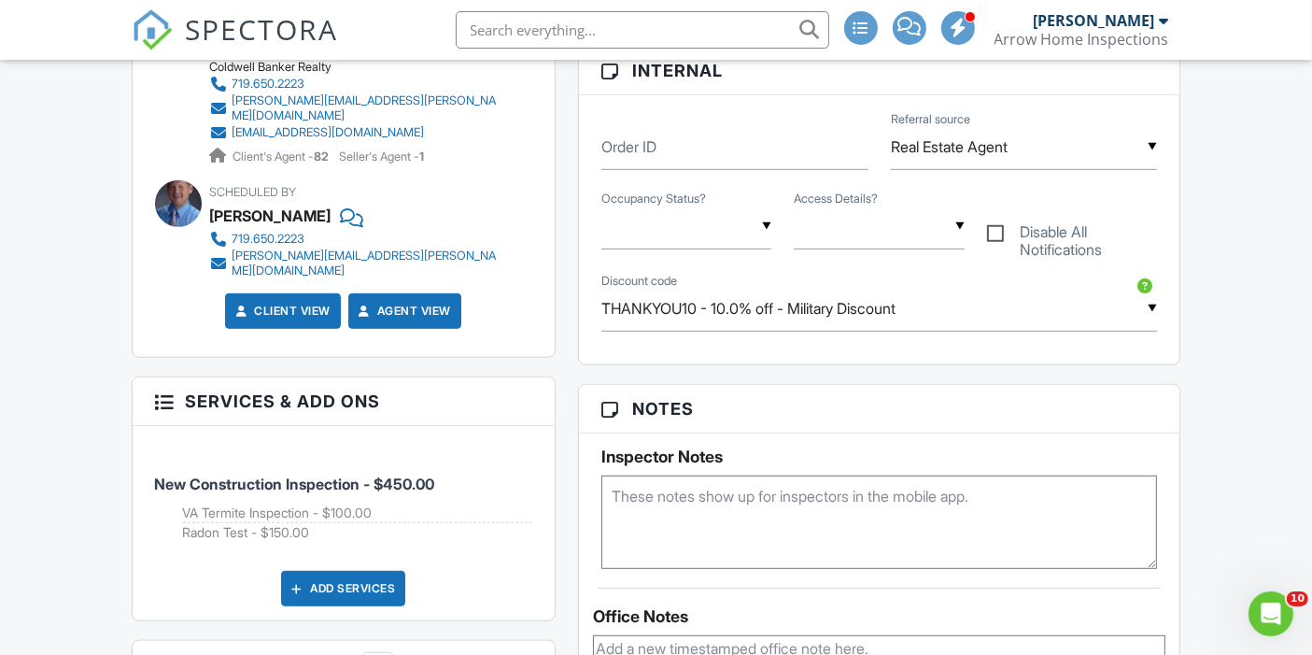
click at [157, 25] on img at bounding box center [152, 29] width 41 height 41
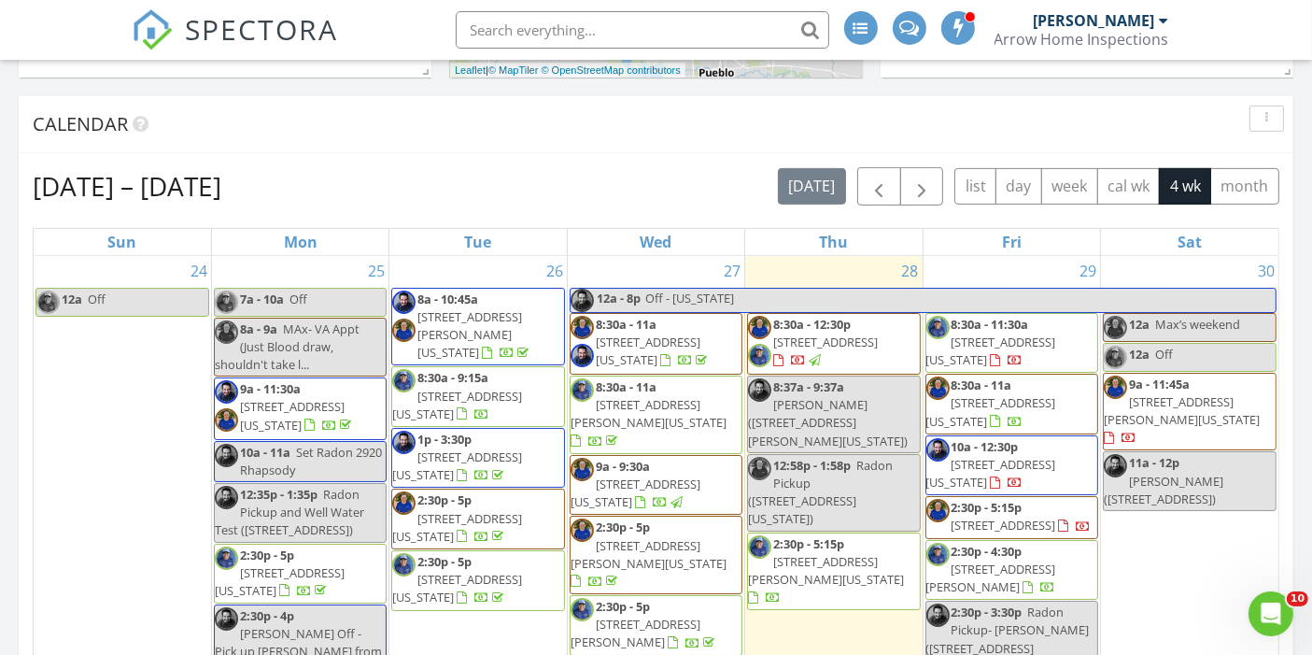
scroll to position [831, 0]
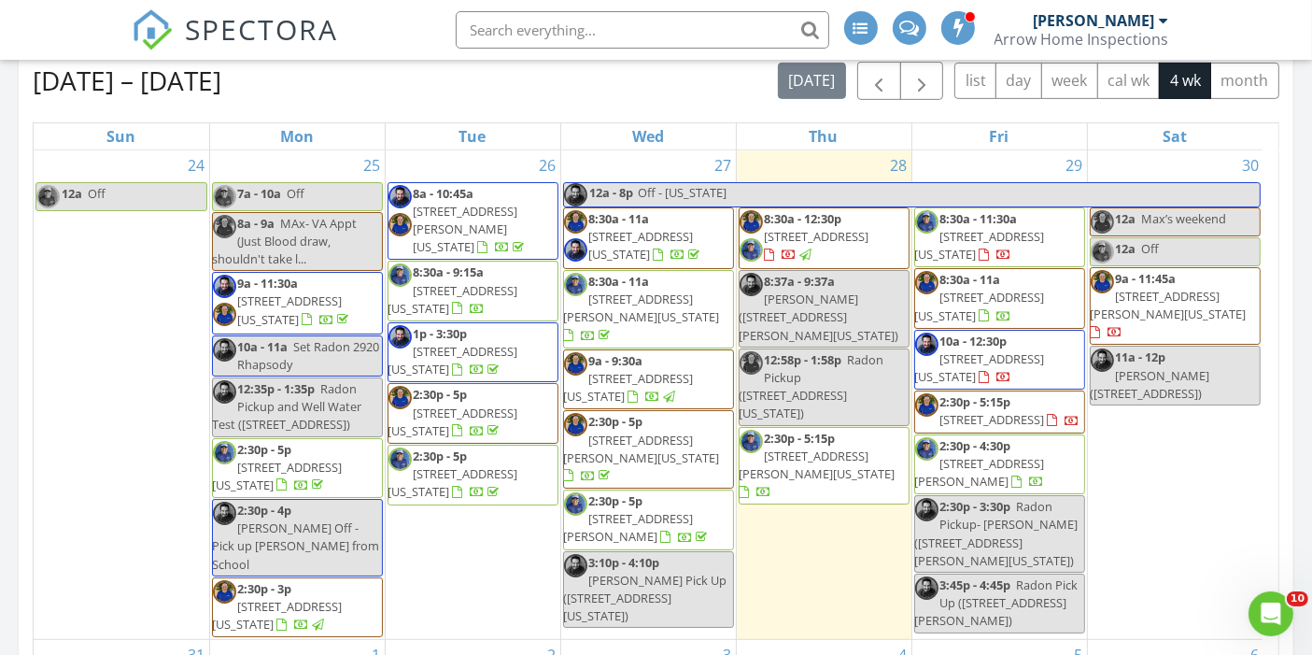
click at [1035, 298] on span "[STREET_ADDRESS][US_STATE]" at bounding box center [980, 306] width 130 height 35
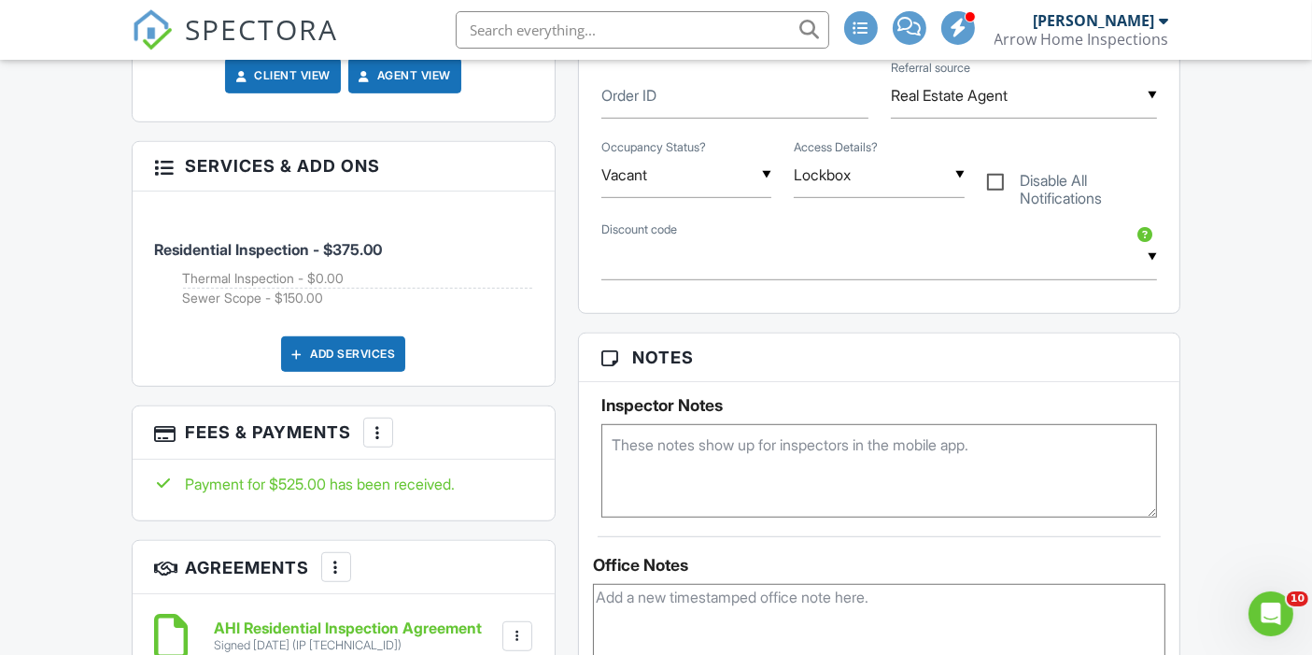
scroll to position [1032, 0]
click at [144, 33] on img at bounding box center [152, 29] width 41 height 41
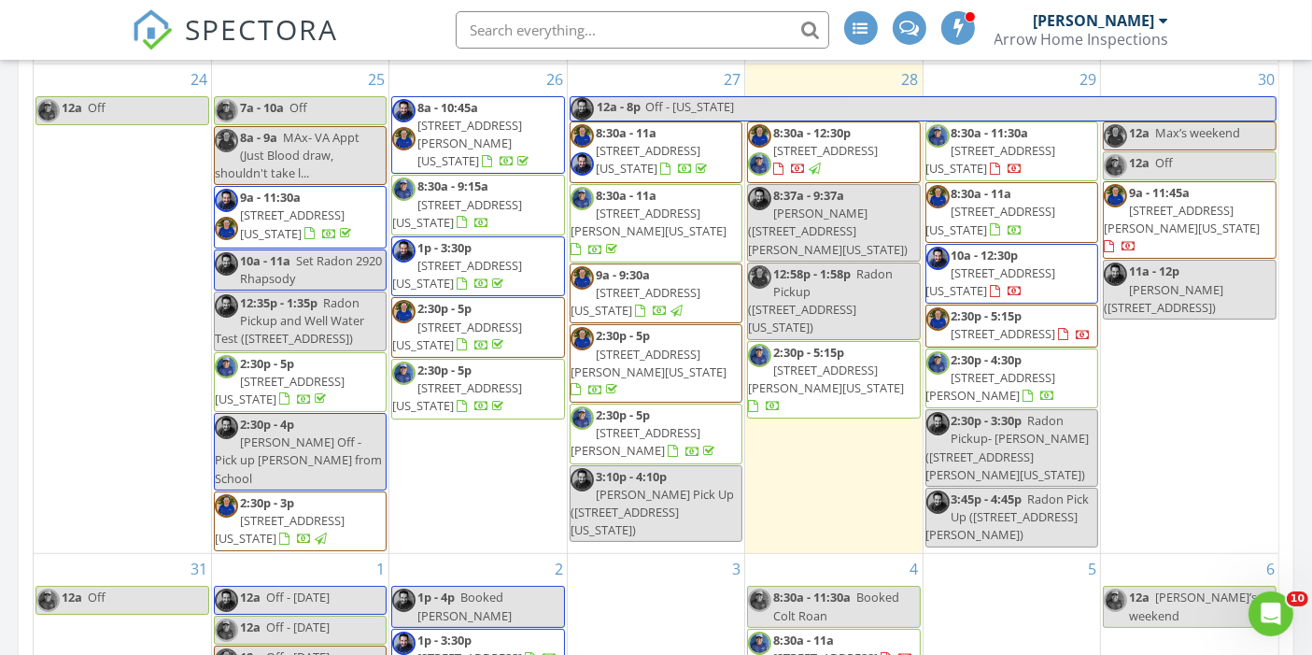
scroll to position [890, 0]
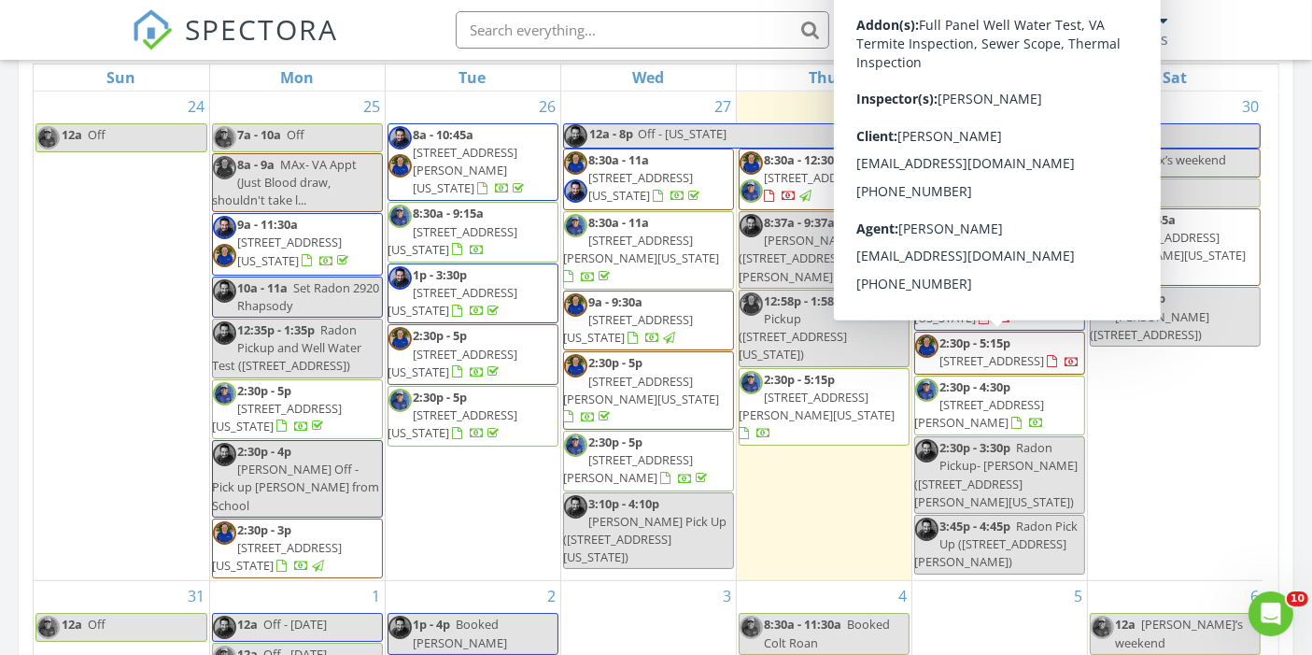
click at [1045, 362] on span "[STREET_ADDRESS]" at bounding box center [992, 360] width 105 height 17
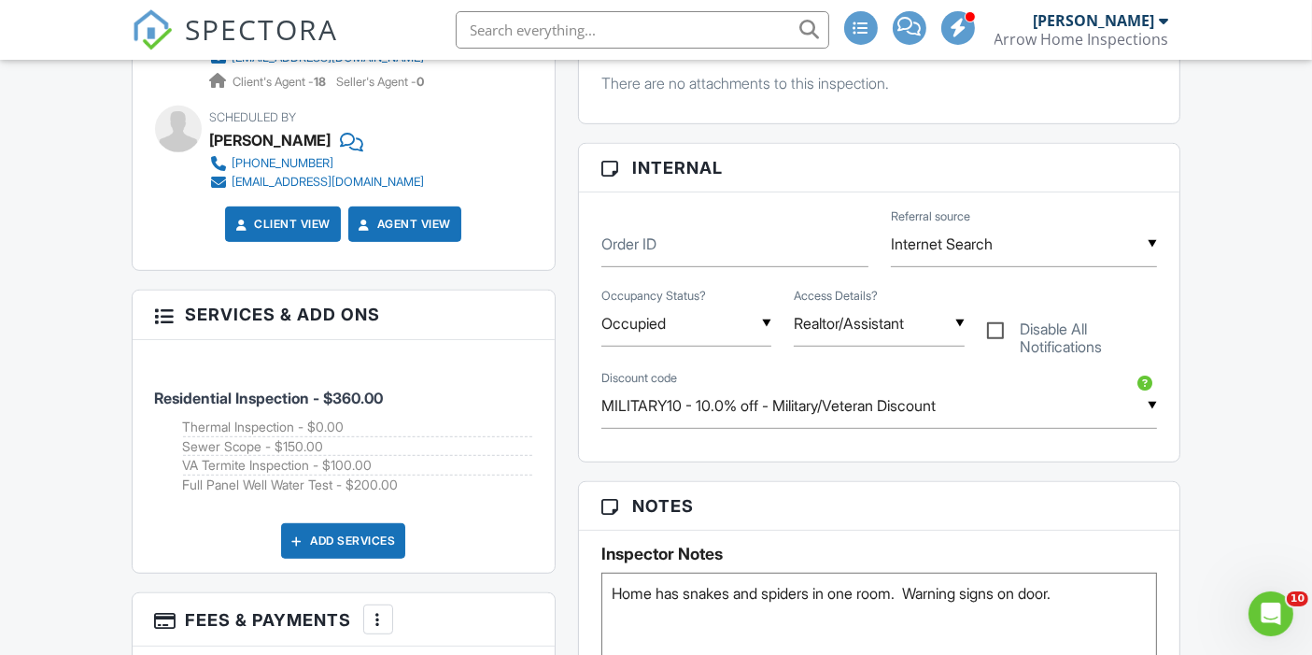
scroll to position [883, 0]
click at [375, 630] on div "More" at bounding box center [378, 618] width 30 height 30
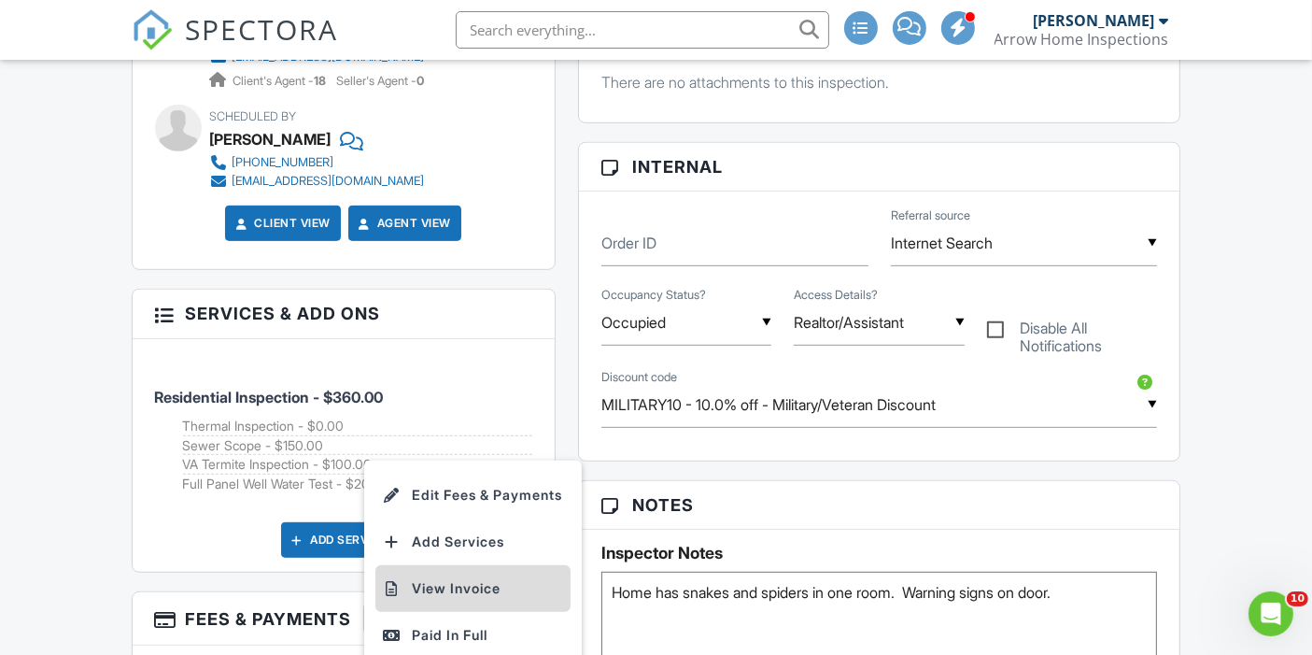
click at [464, 612] on li "View Invoice" at bounding box center [472, 588] width 195 height 47
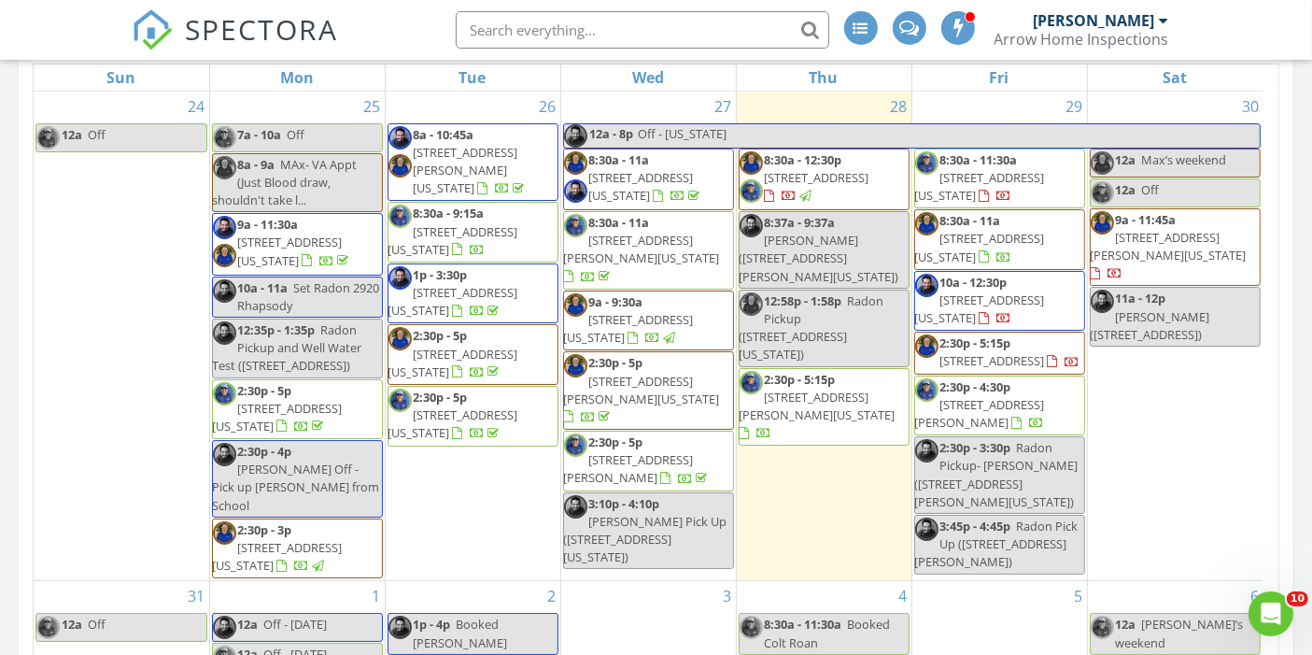
click at [1192, 229] on span "6360 Sonny Blue Dr, Colorado Springs 80923" at bounding box center [1169, 246] width 156 height 35
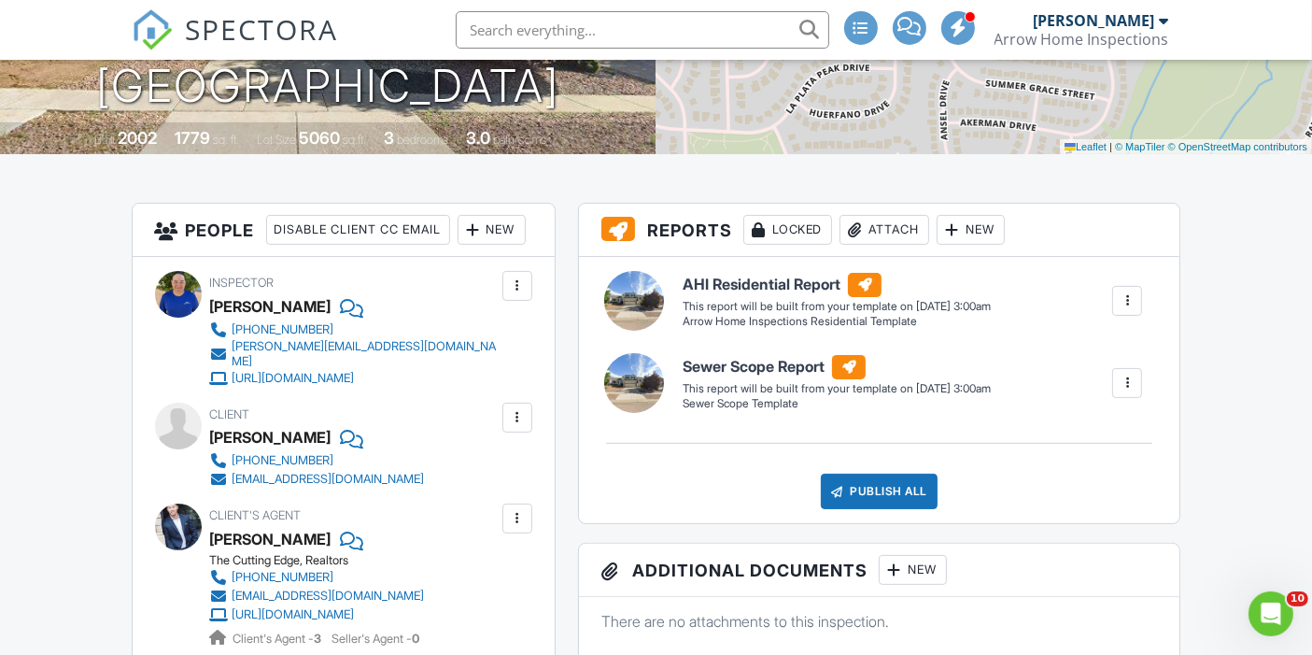
scroll to position [344, 0]
click at [153, 46] on img at bounding box center [152, 29] width 41 height 41
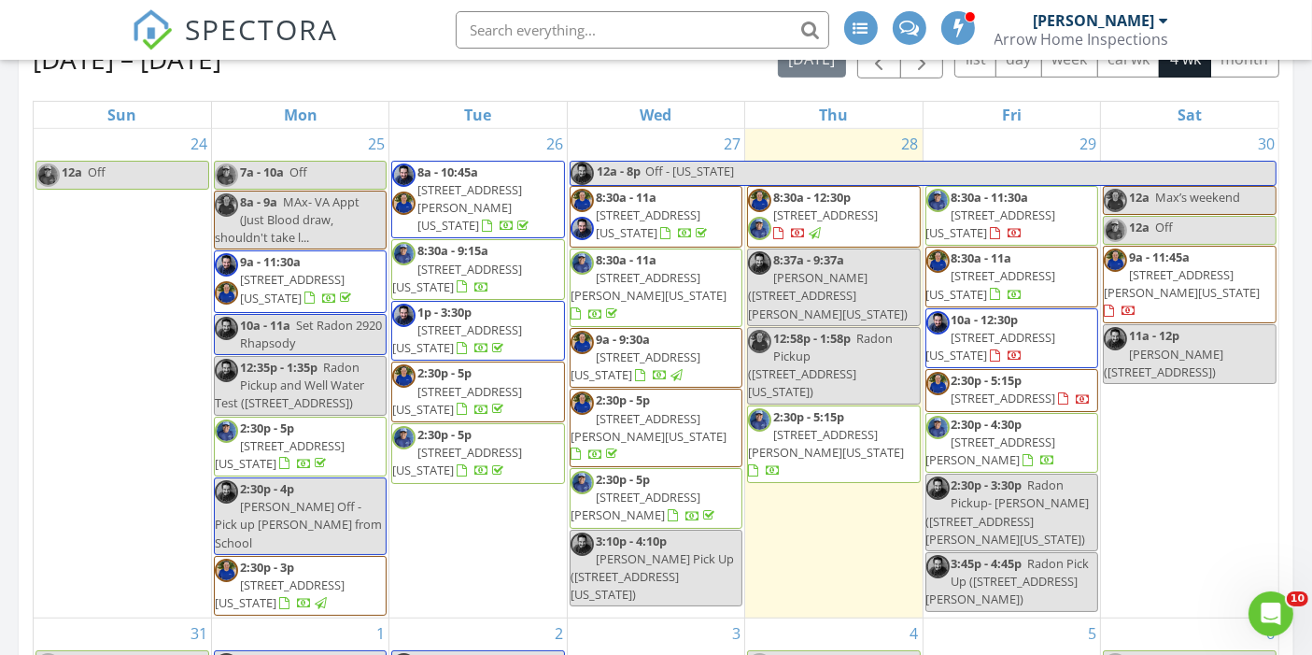
scroll to position [861, 0]
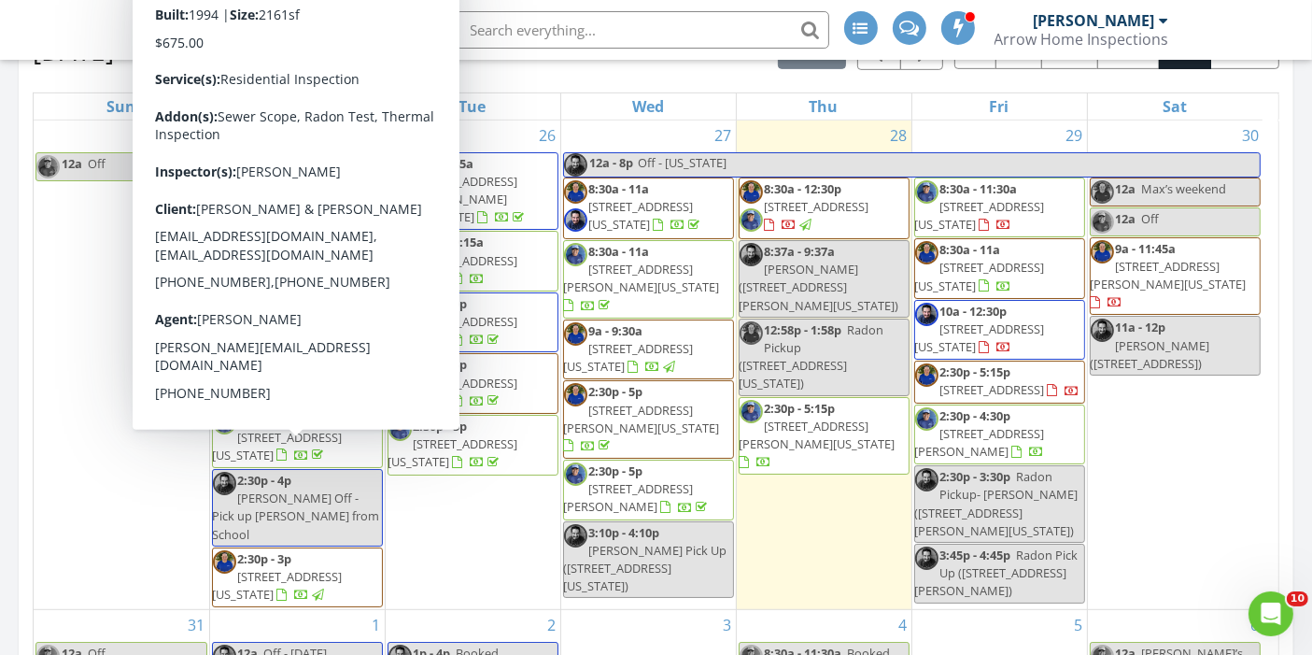
click at [260, 463] on span "[STREET_ADDRESS][US_STATE]" at bounding box center [278, 446] width 130 height 35
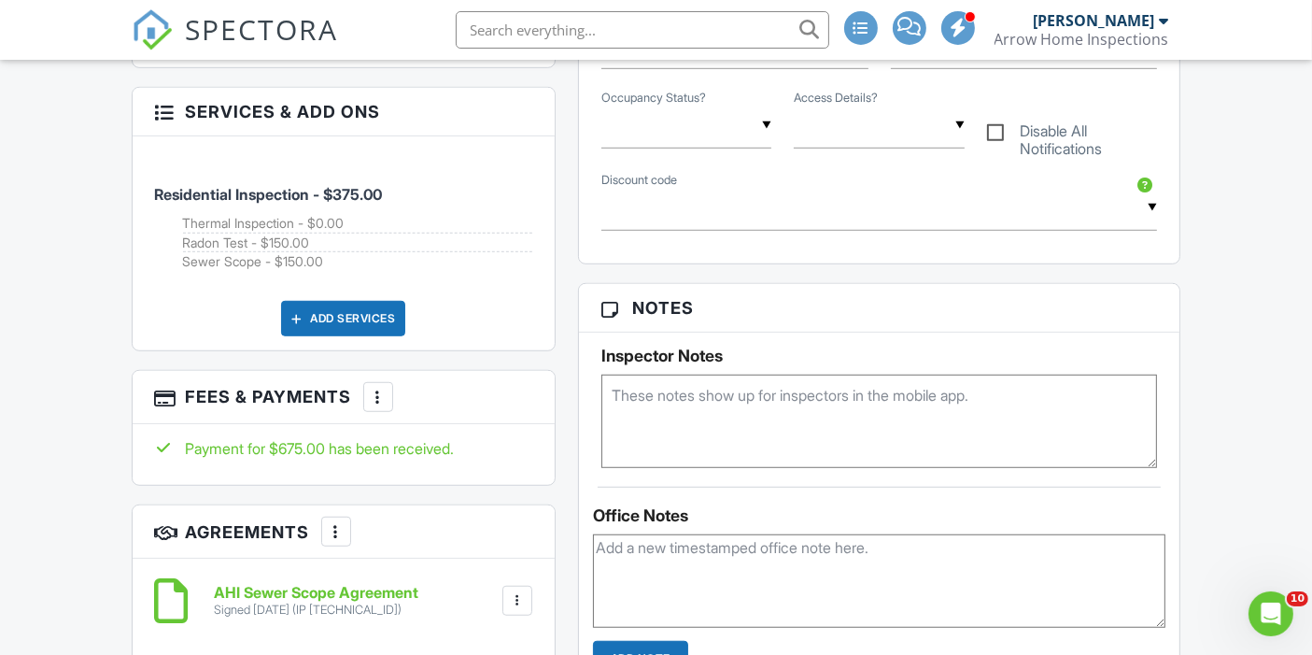
scroll to position [1208, 0]
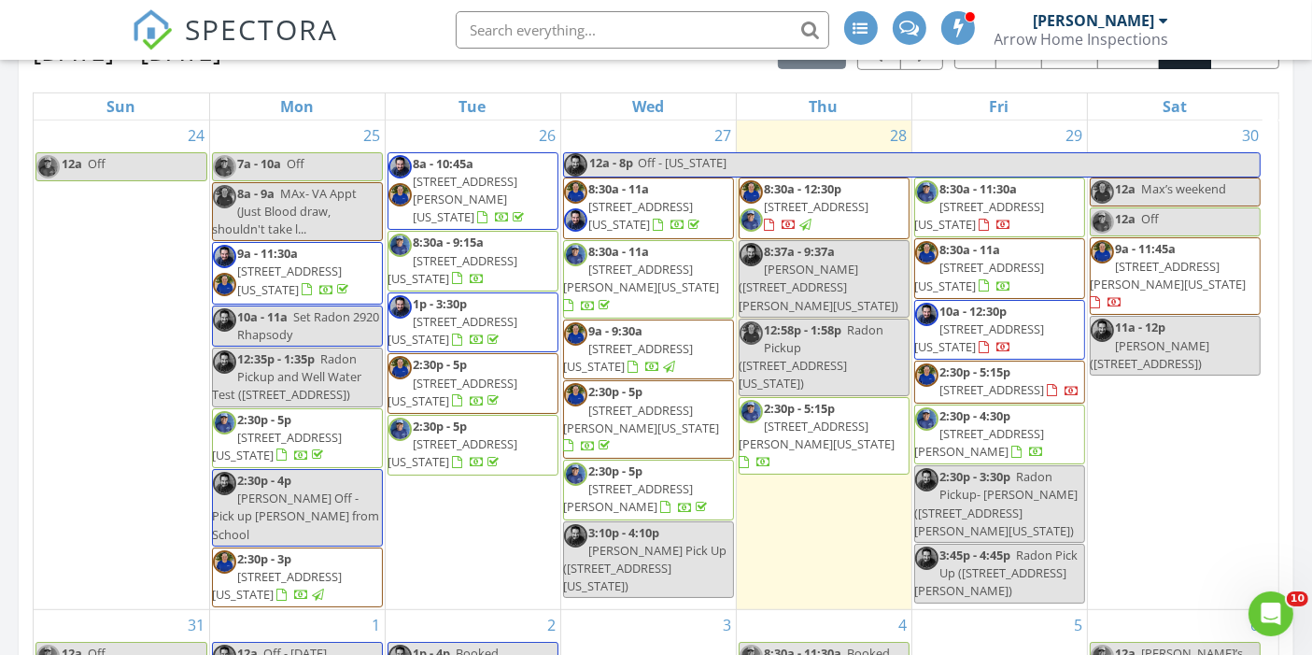
click at [448, 252] on span "18185 Bakers Farm Rd, Colorado Springs 80908" at bounding box center [453, 269] width 130 height 35
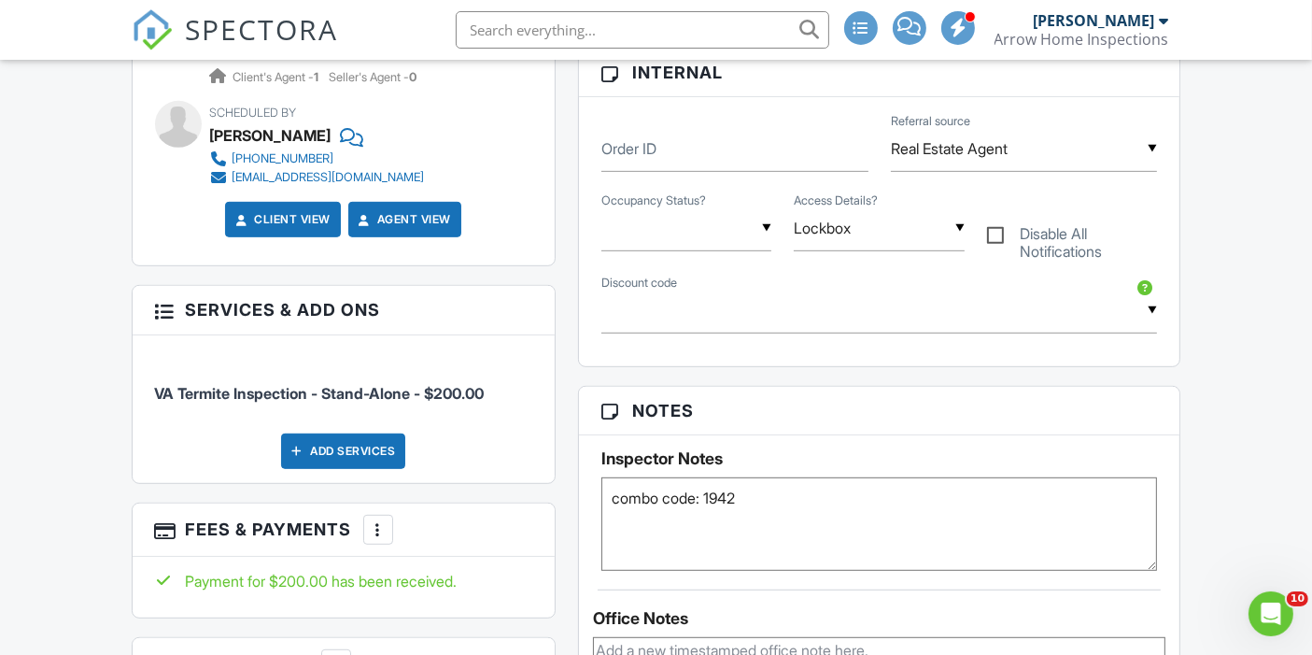
scroll to position [915, 0]
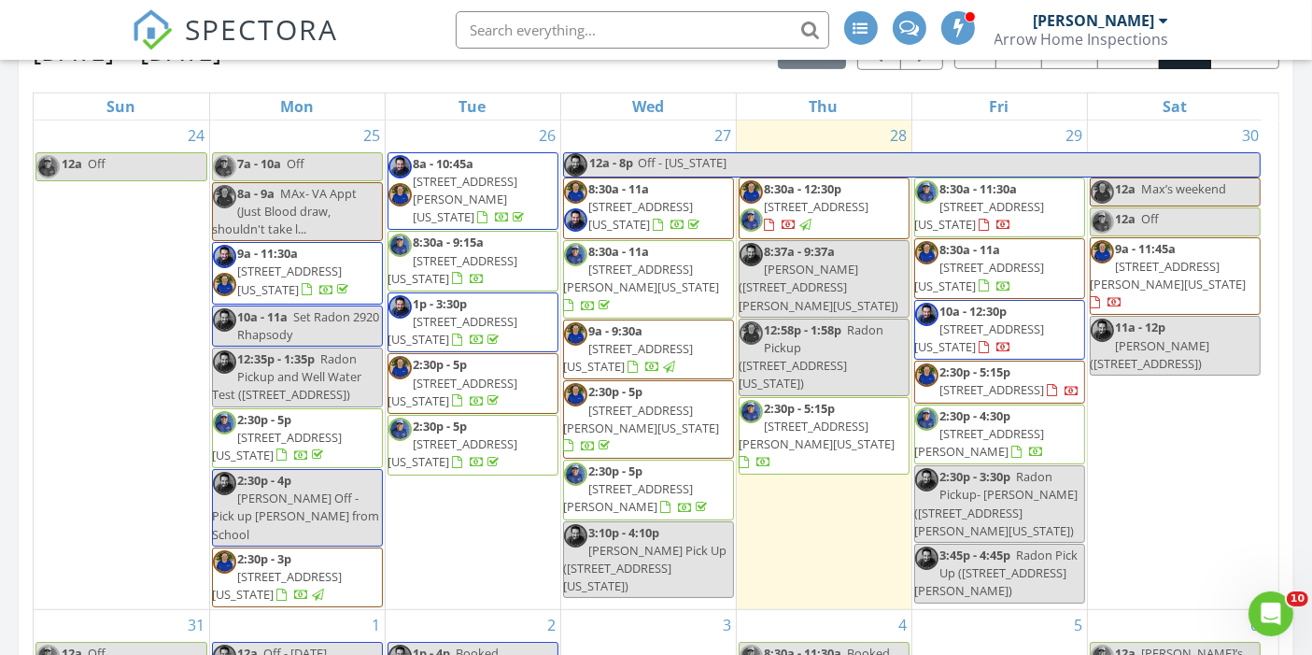
click at [441, 435] on span "6107 Adamants Dr, Colorado Springs 80924" at bounding box center [453, 452] width 130 height 35
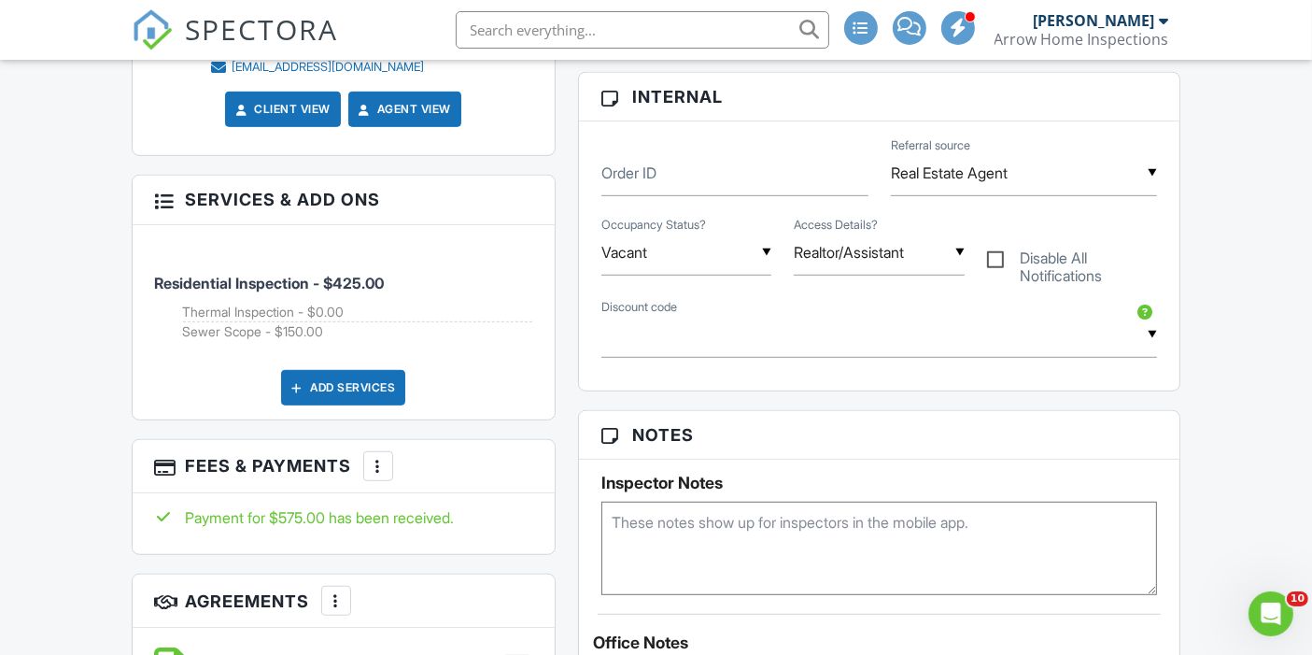
scroll to position [996, 0]
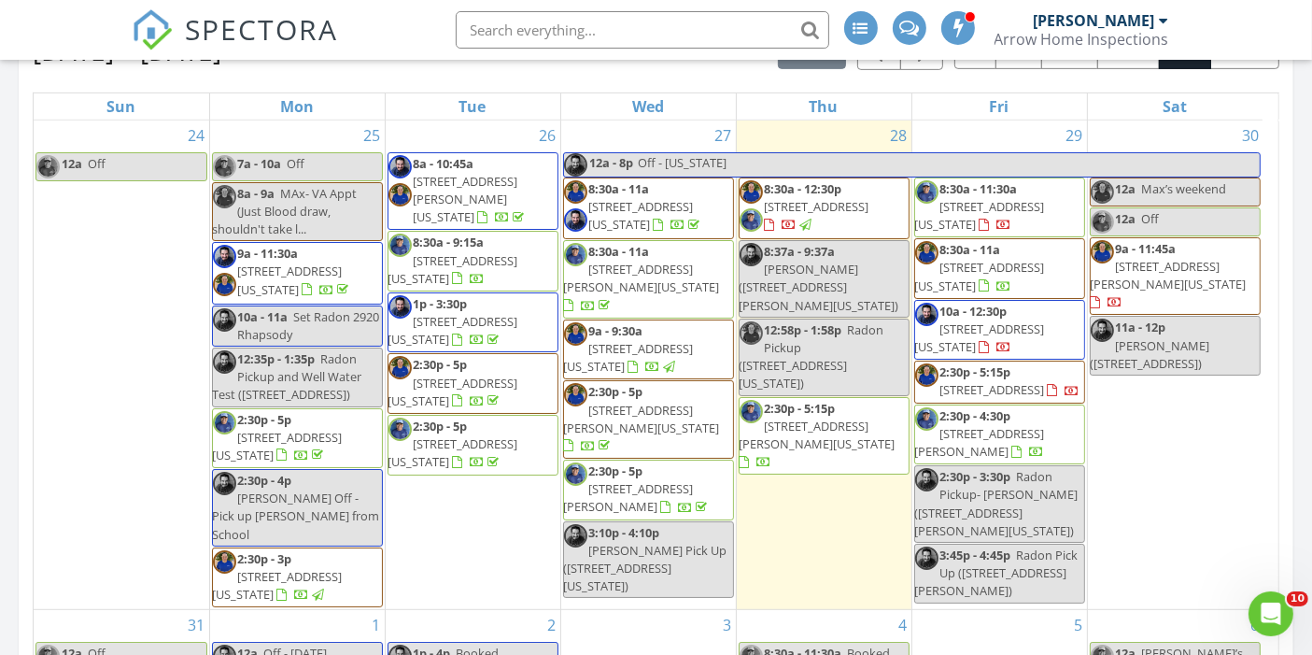
click at [698, 268] on span "8:30a - 11a [STREET_ADDRESS][PERSON_NAME][US_STATE]" at bounding box center [648, 279] width 169 height 73
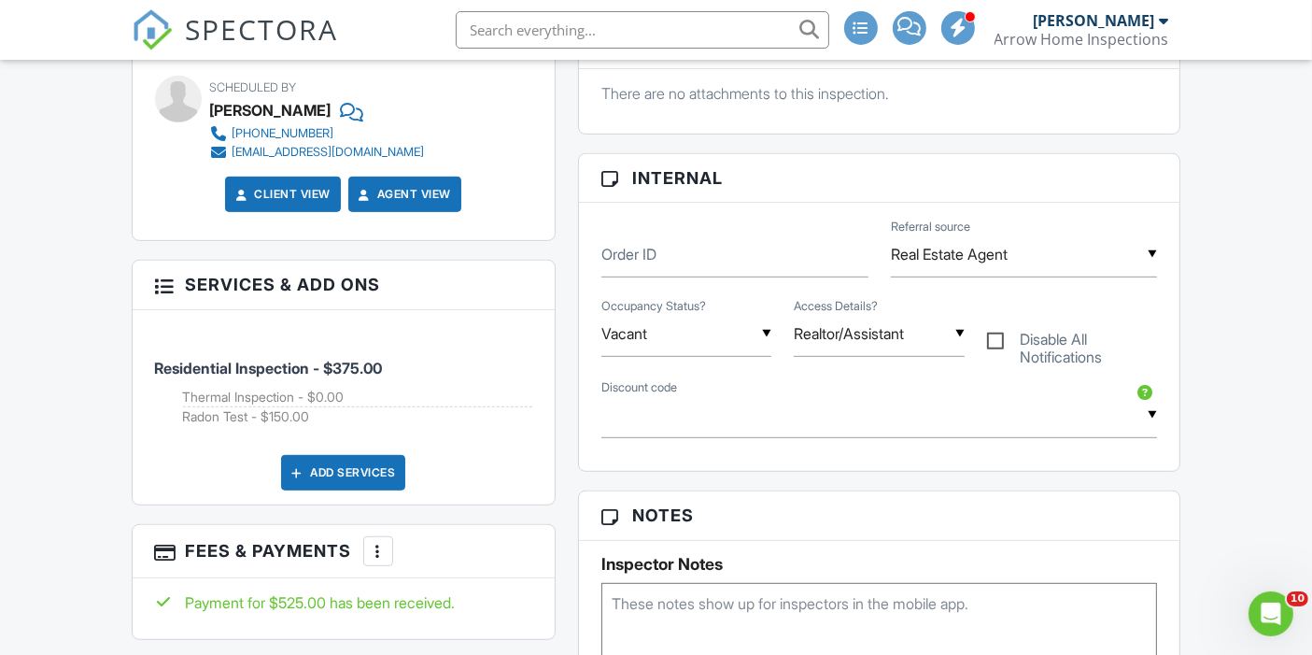
scroll to position [917, 0]
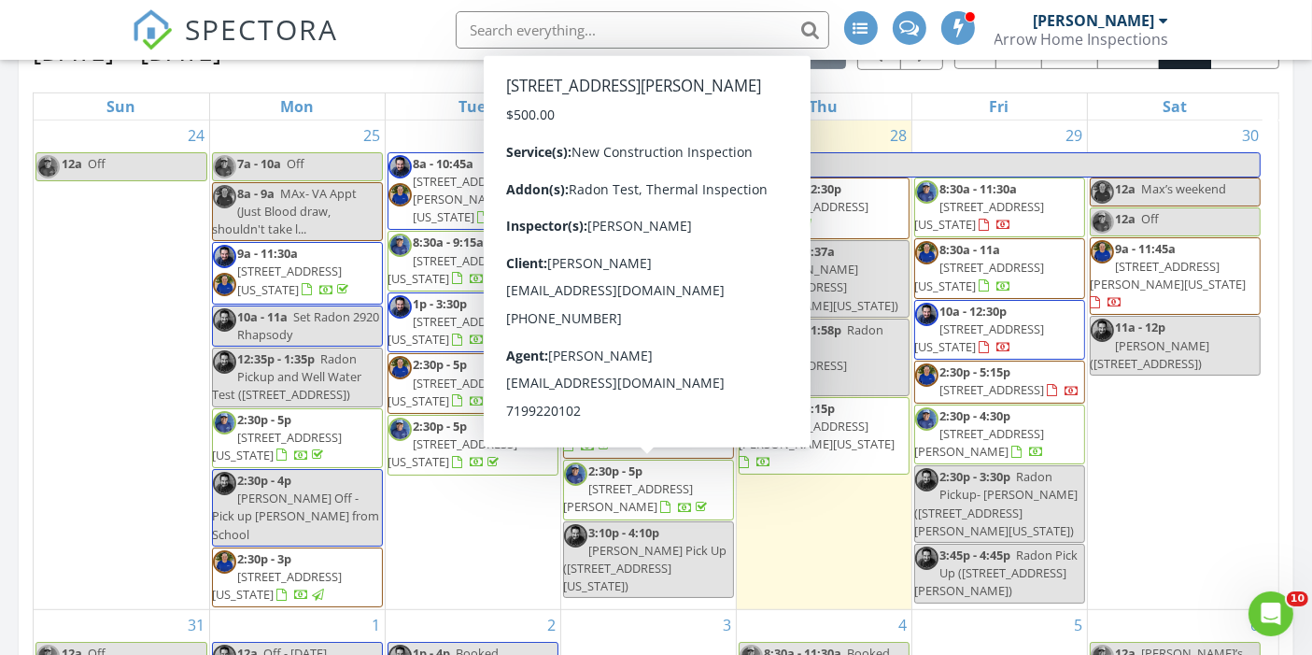
click at [705, 486] on span "2:30p - 5p 9767 Blaurock Dr, Fountain 80817" at bounding box center [648, 489] width 169 height 55
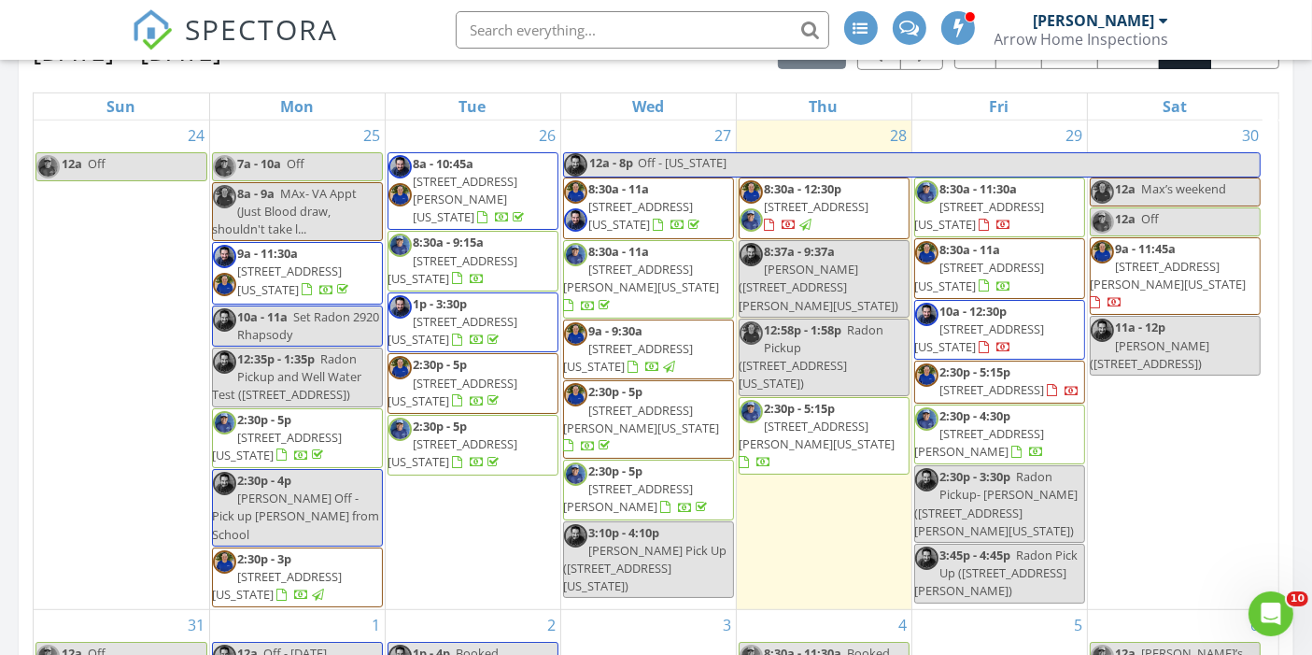
click at [875, 417] on span "533 Griffith Way, Colorado Springs 80911" at bounding box center [818, 434] width 156 height 35
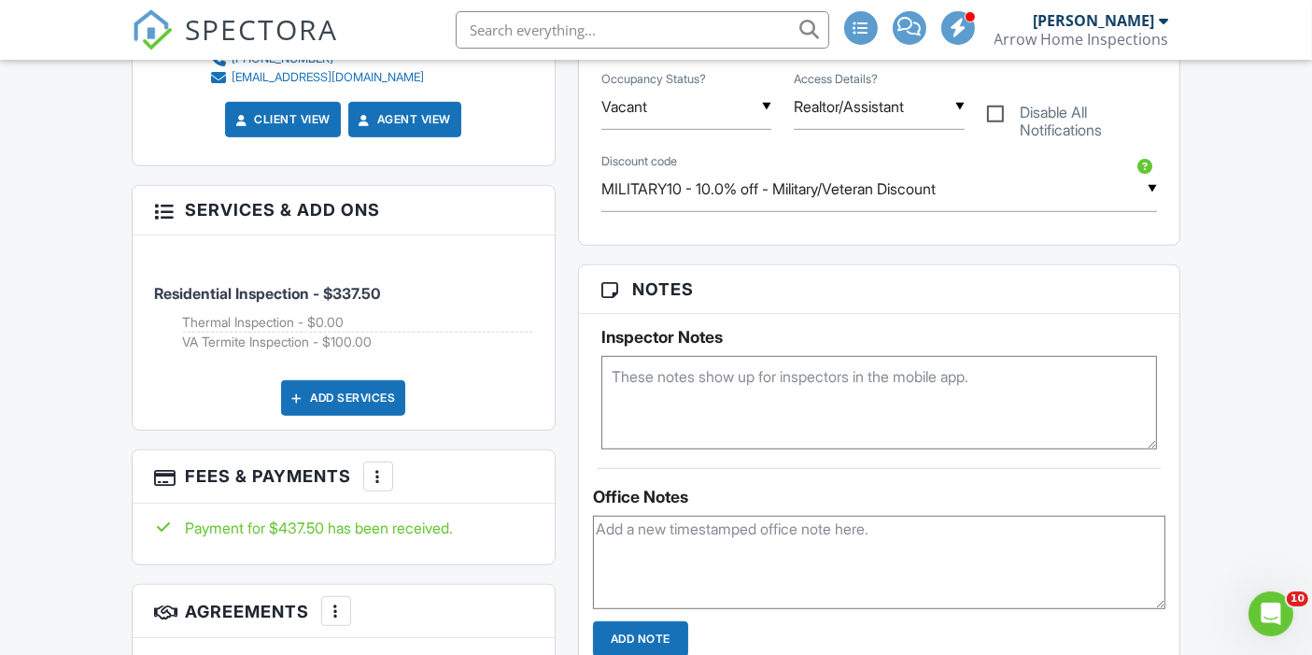
scroll to position [1022, 0]
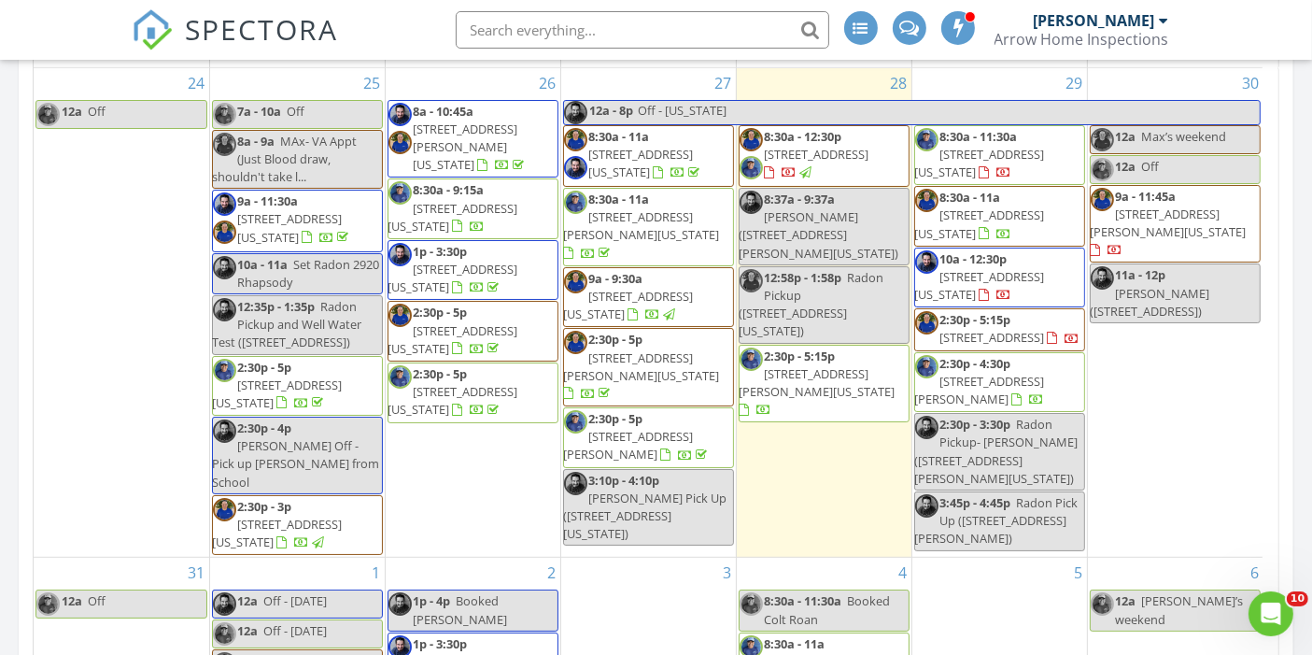
scroll to position [875, 0]
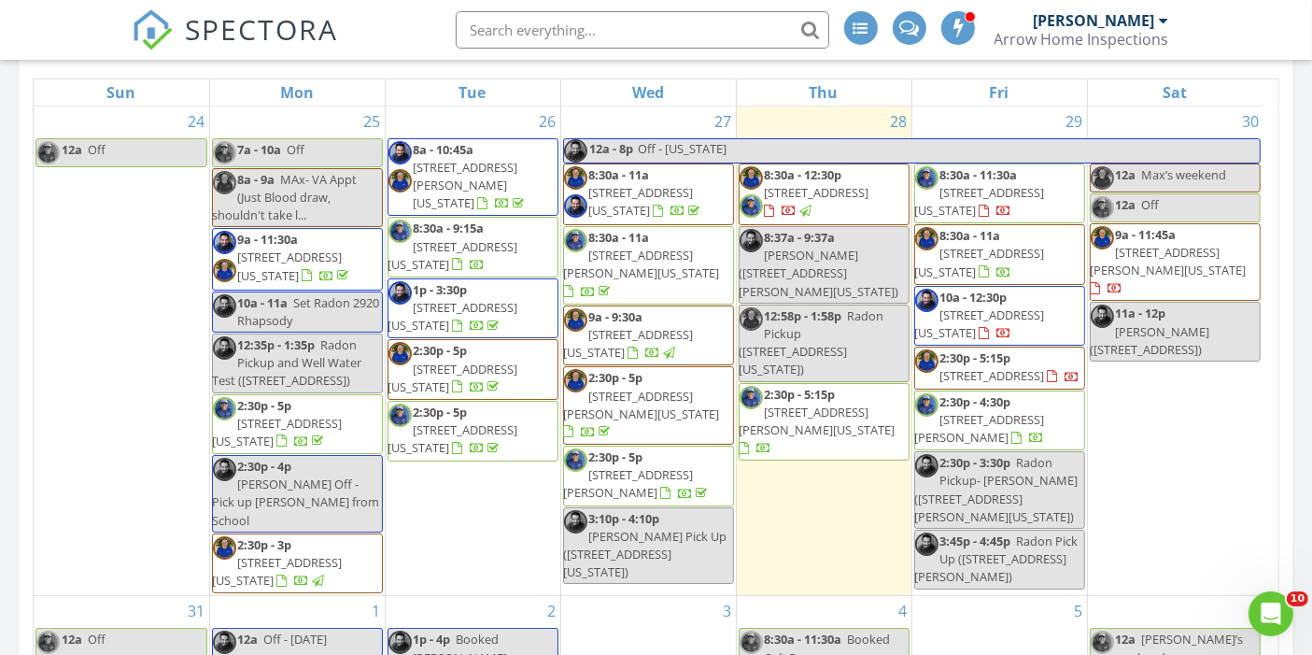
click at [1040, 184] on span "411 Michigan St, Pueblo 81004" at bounding box center [980, 201] width 130 height 35
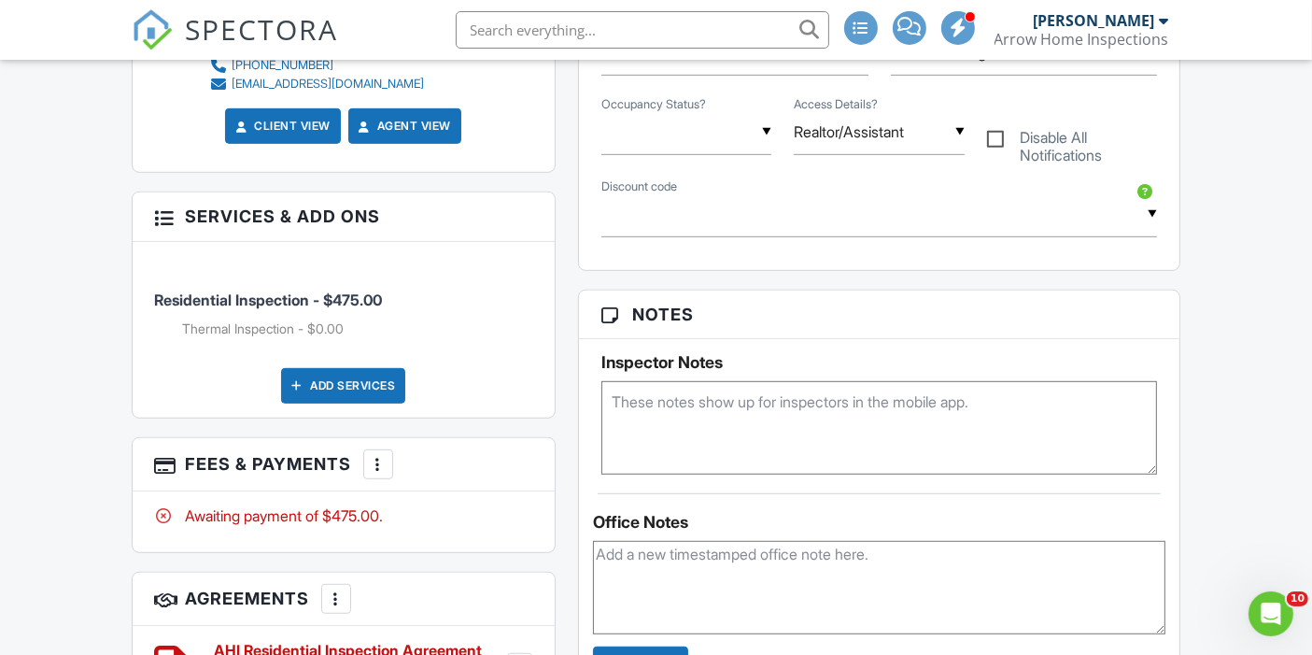
scroll to position [994, 0]
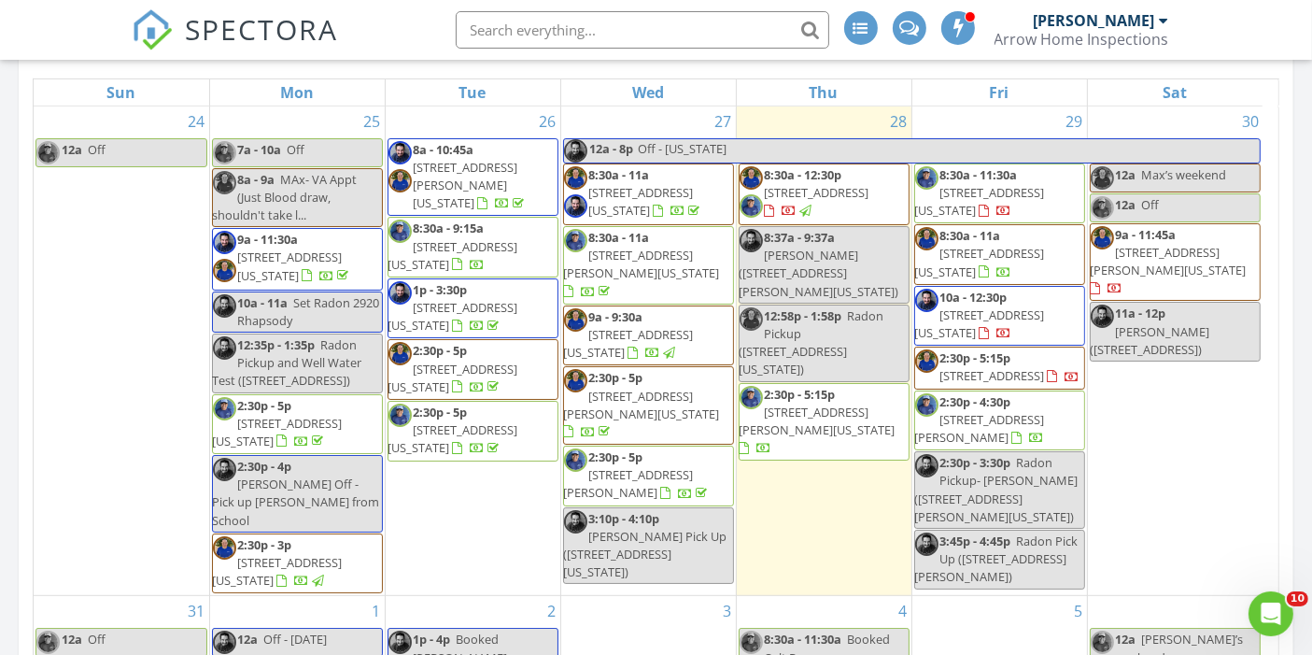
click at [1045, 428] on span "19807 Applewood Ct, Parker 80138" at bounding box center [980, 428] width 130 height 35
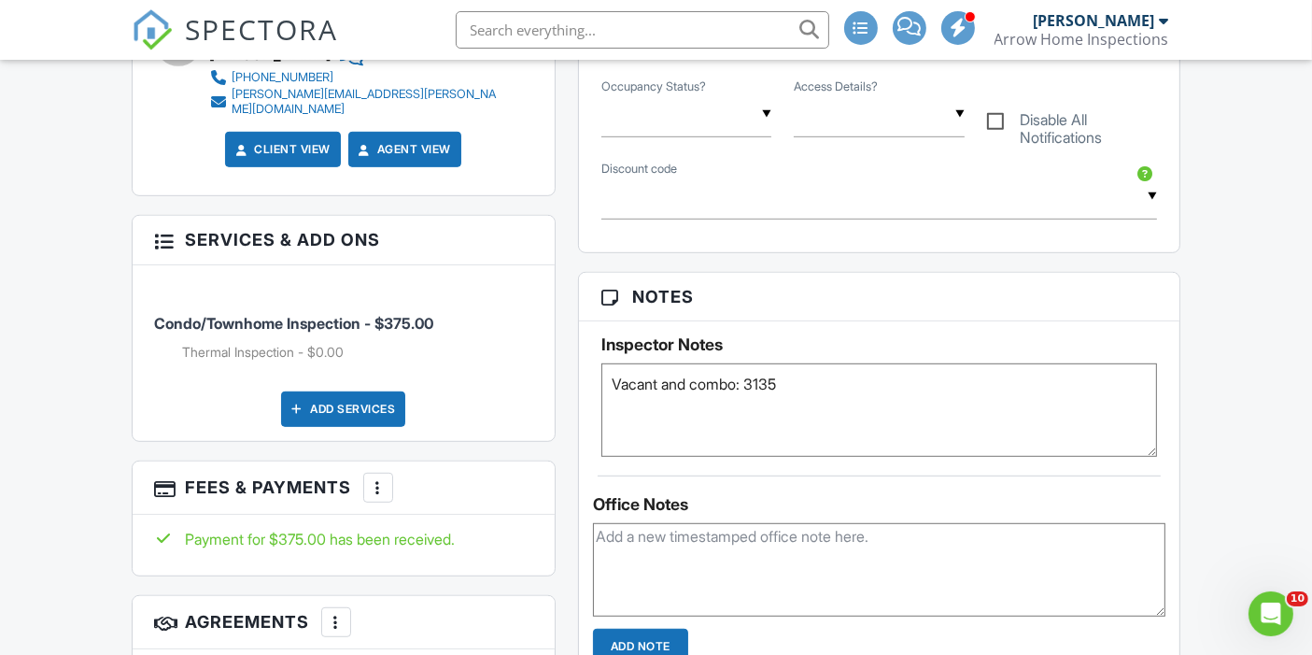
scroll to position [1008, 0]
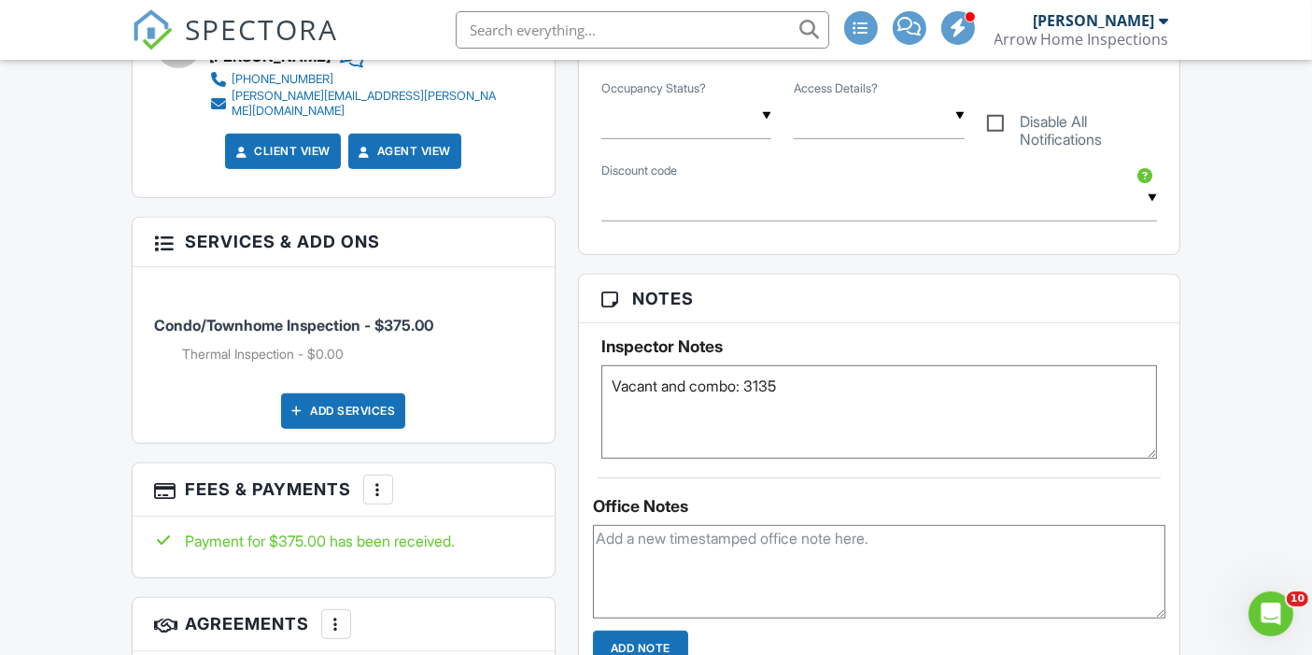
click at [370, 487] on div at bounding box center [378, 489] width 19 height 19
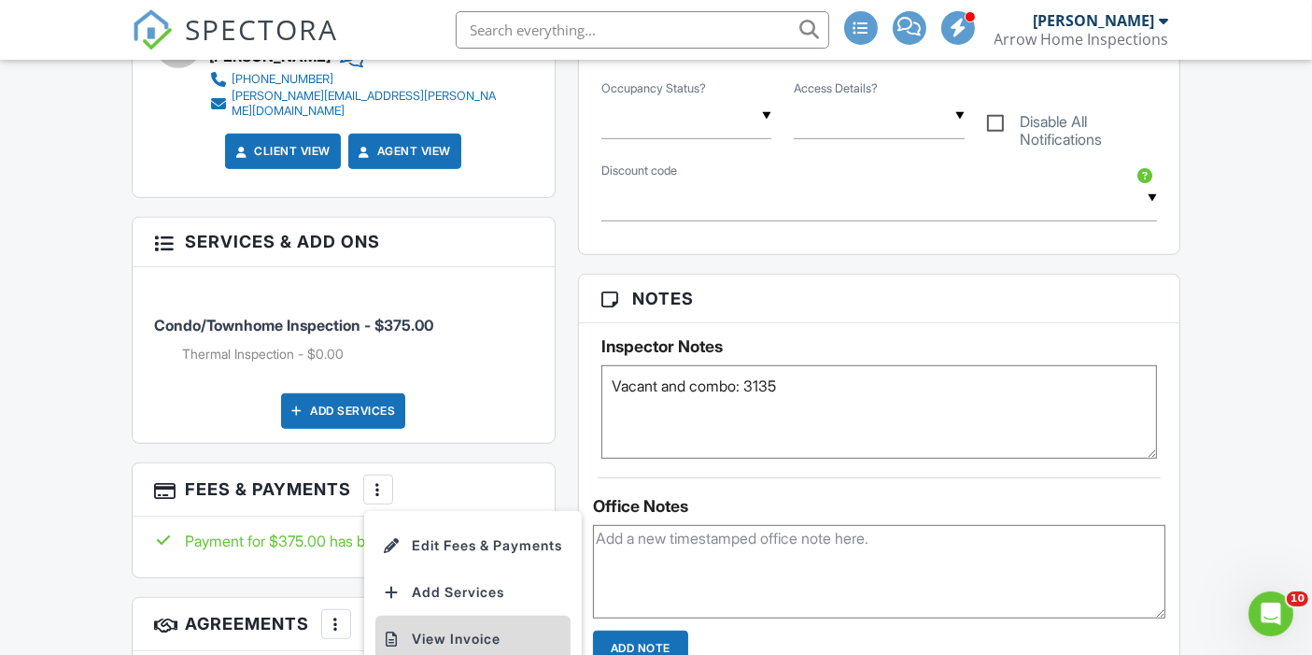
click at [431, 625] on li "View Invoice" at bounding box center [472, 638] width 195 height 47
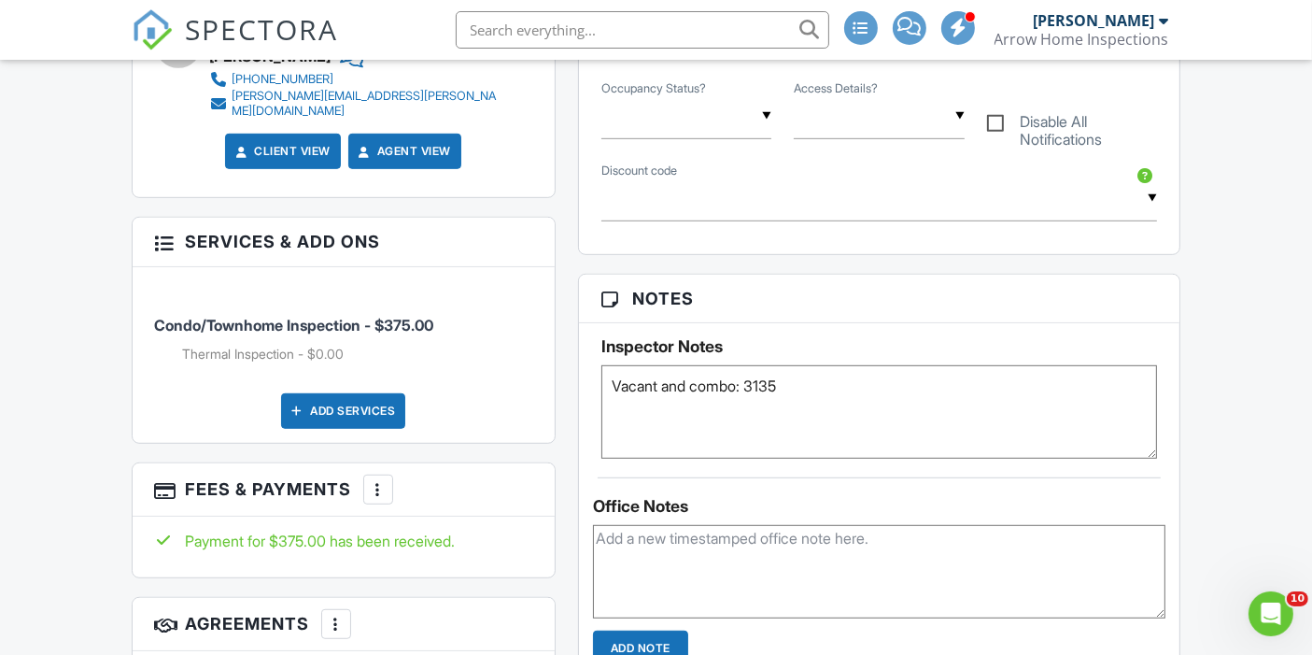
click at [143, 27] on img at bounding box center [152, 29] width 41 height 41
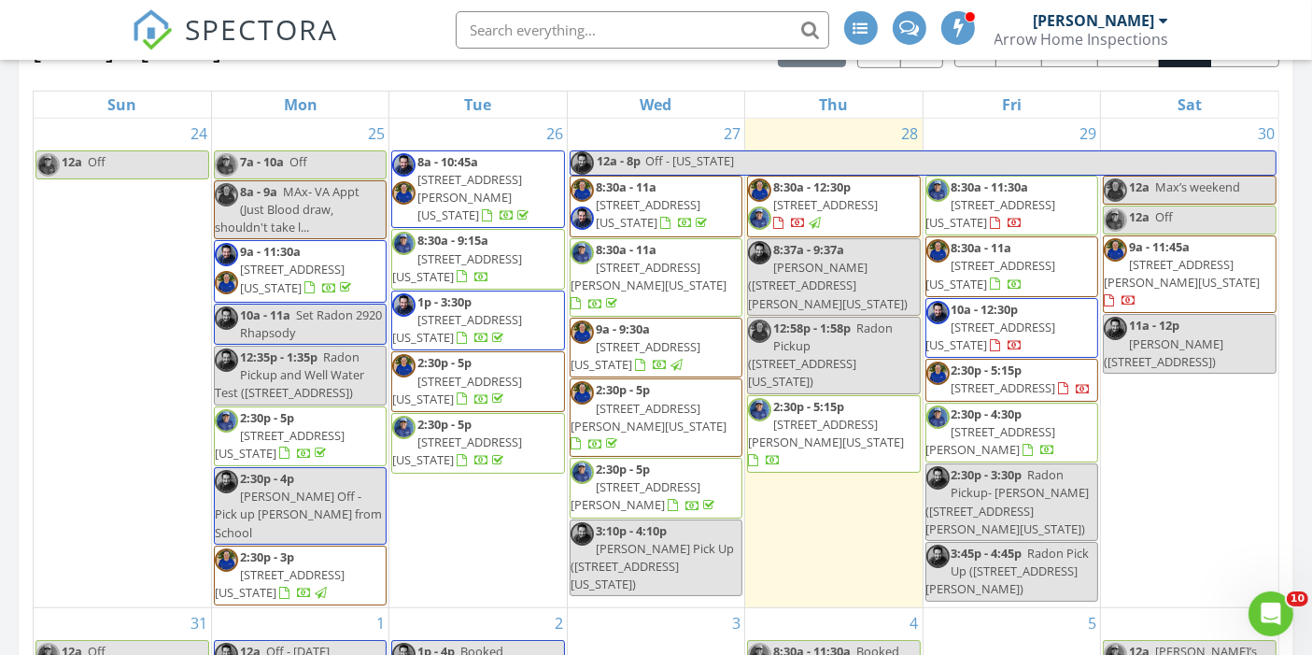
scroll to position [898, 0]
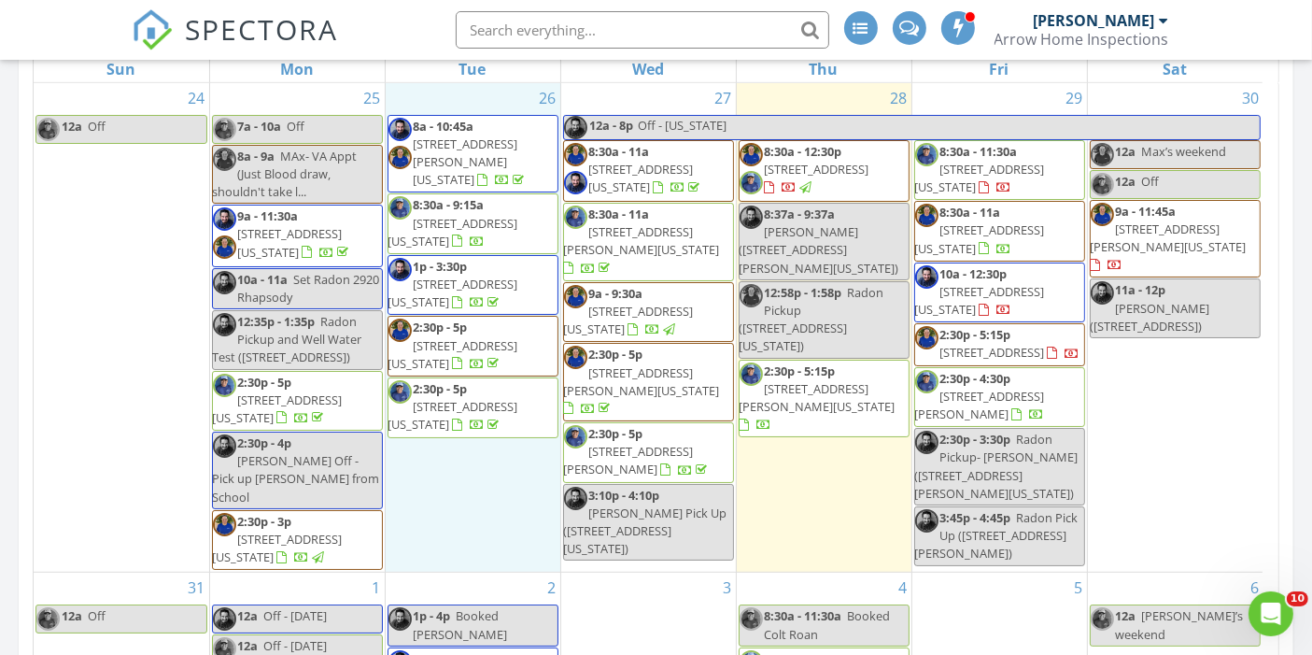
click at [472, 556] on div "26 8a - 10:45a 540 Gilcrest Rd, Colorado Springs 80906 8:30a - 9:15a 18185 Bake…" at bounding box center [473, 327] width 175 height 489
click at [820, 166] on span "1204 N Picketwire Ln, Pueblo West 81007" at bounding box center [817, 169] width 105 height 17
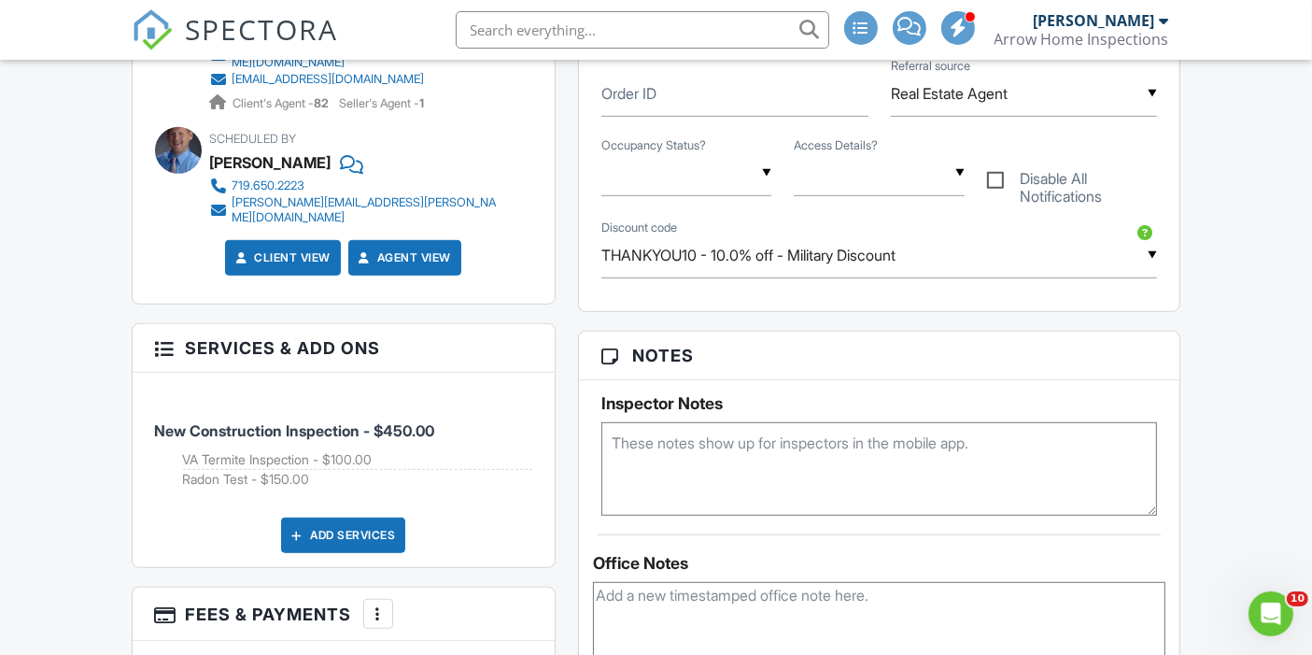
click at [384, 604] on div at bounding box center [378, 613] width 19 height 19
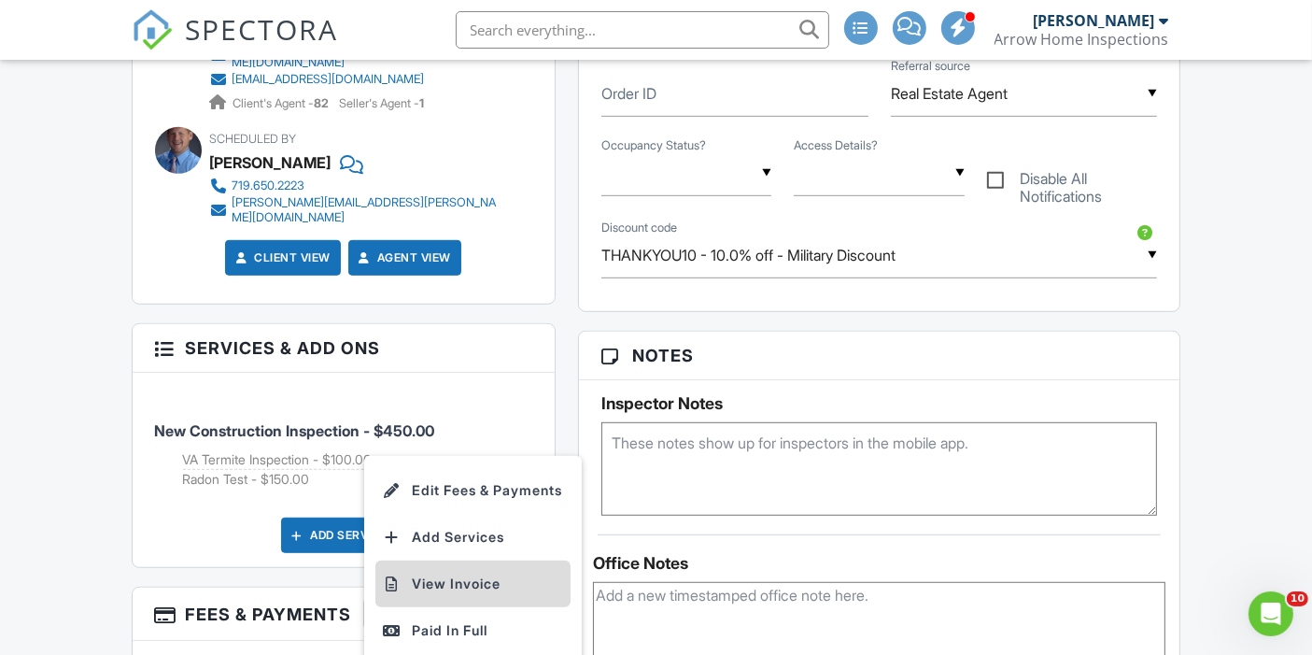
click at [458, 560] on li "View Invoice" at bounding box center [472, 583] width 195 height 47
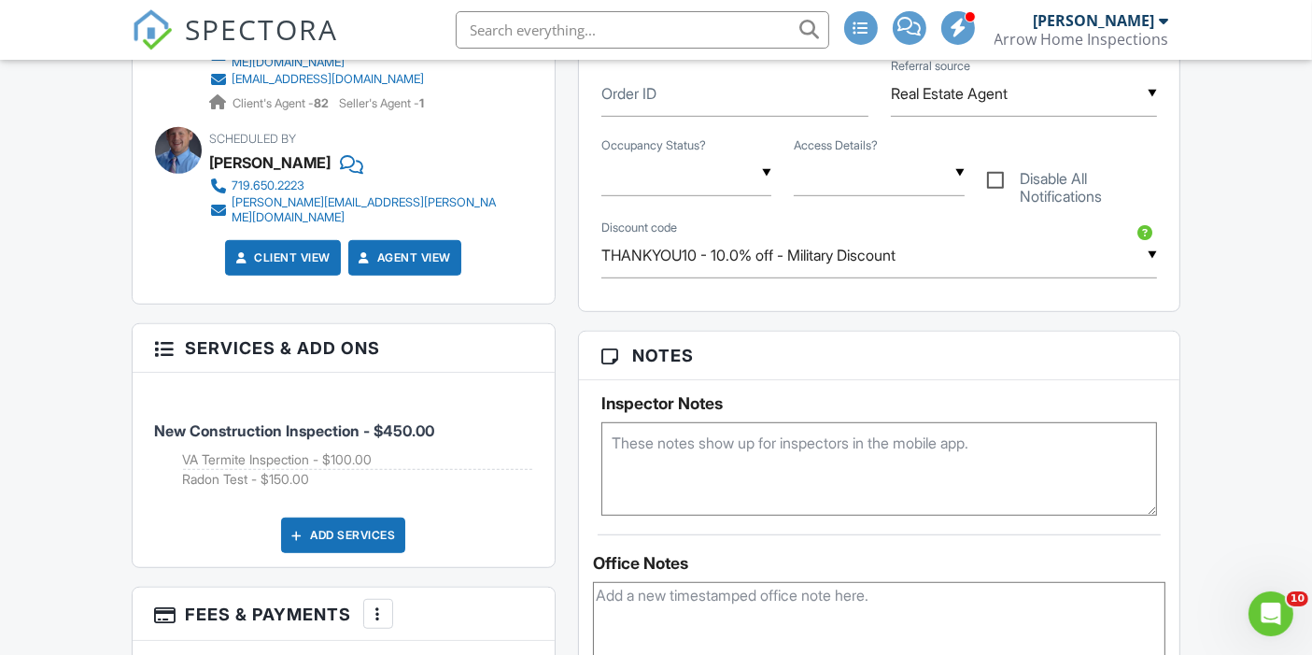
click at [154, 29] on img at bounding box center [152, 29] width 41 height 41
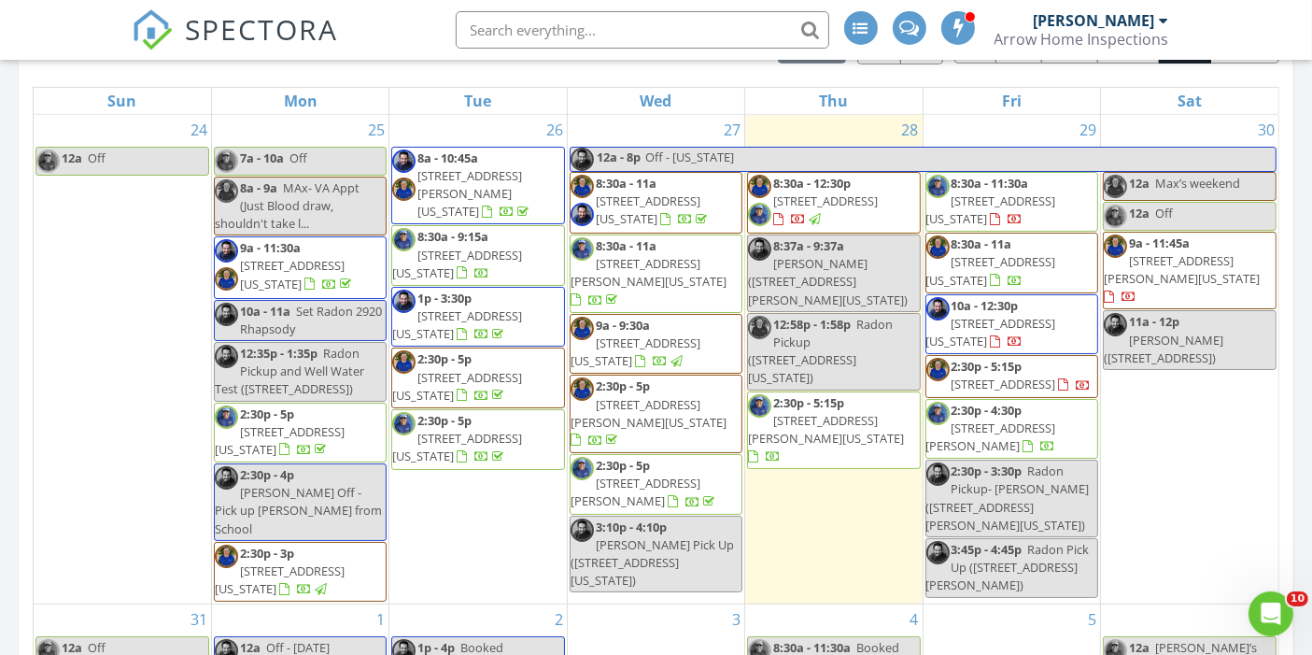
scroll to position [872, 0]
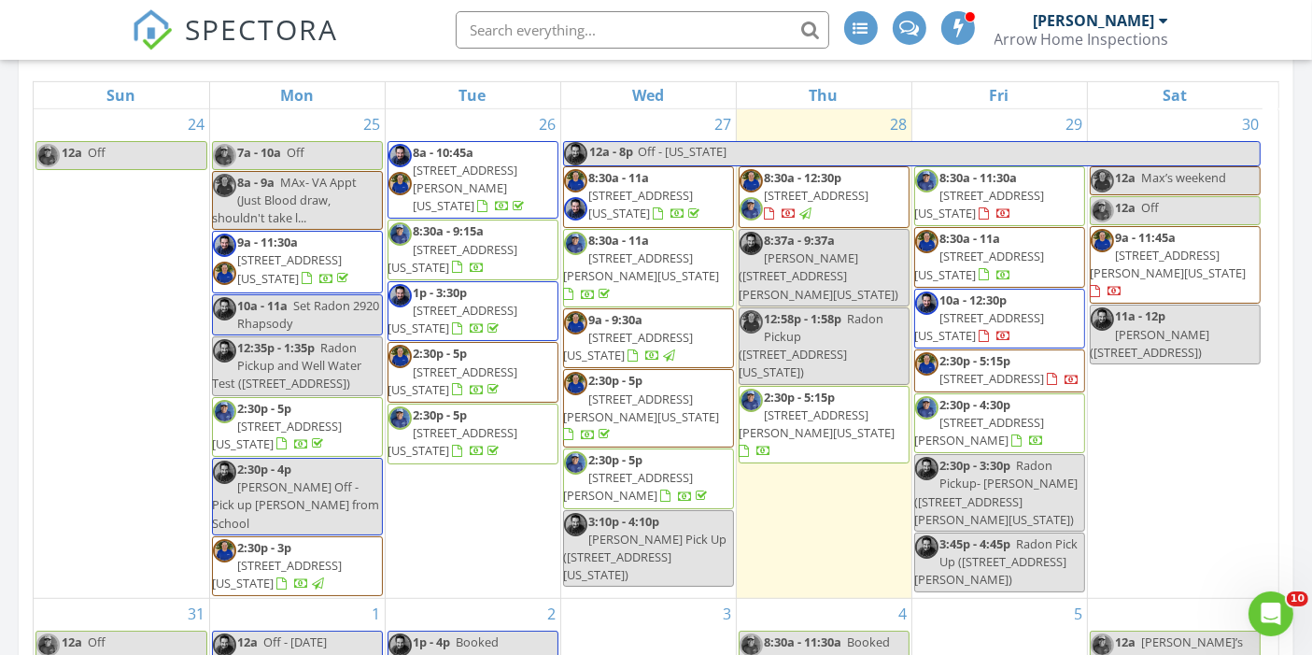
click at [706, 409] on span "2:30p - 5p 8724 Vanderwood Rd, Colorado Springs 80908" at bounding box center [648, 408] width 169 height 73
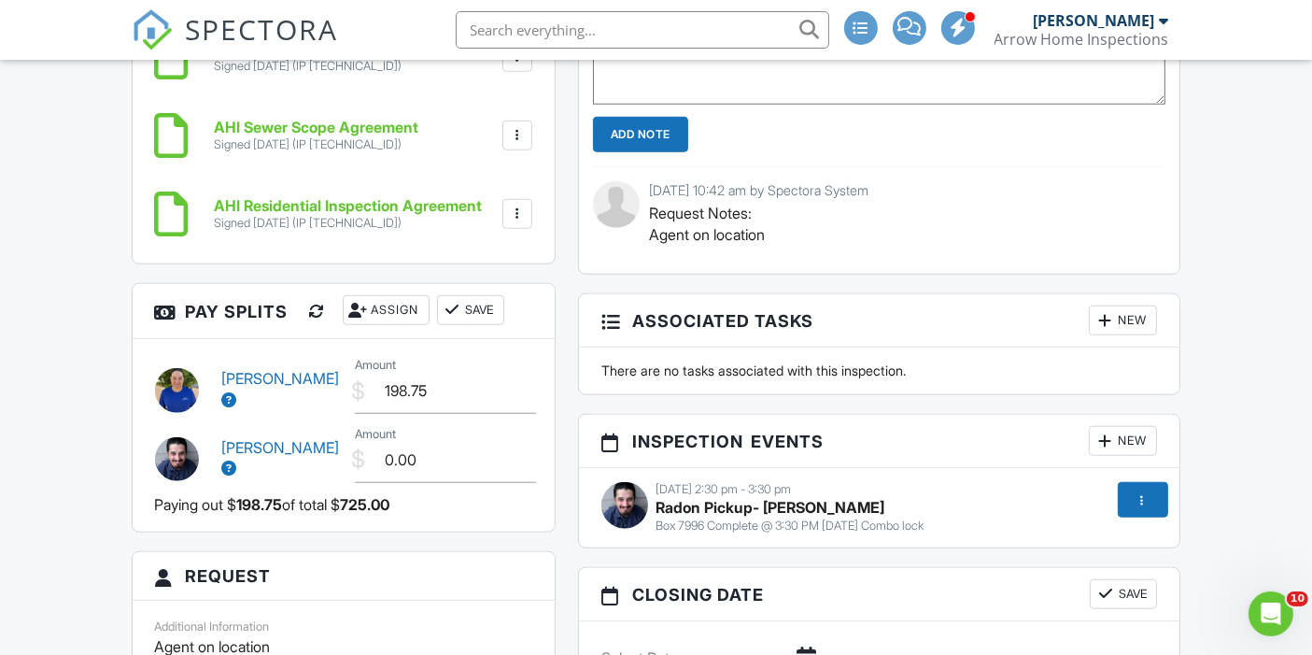
scroll to position [1654, 0]
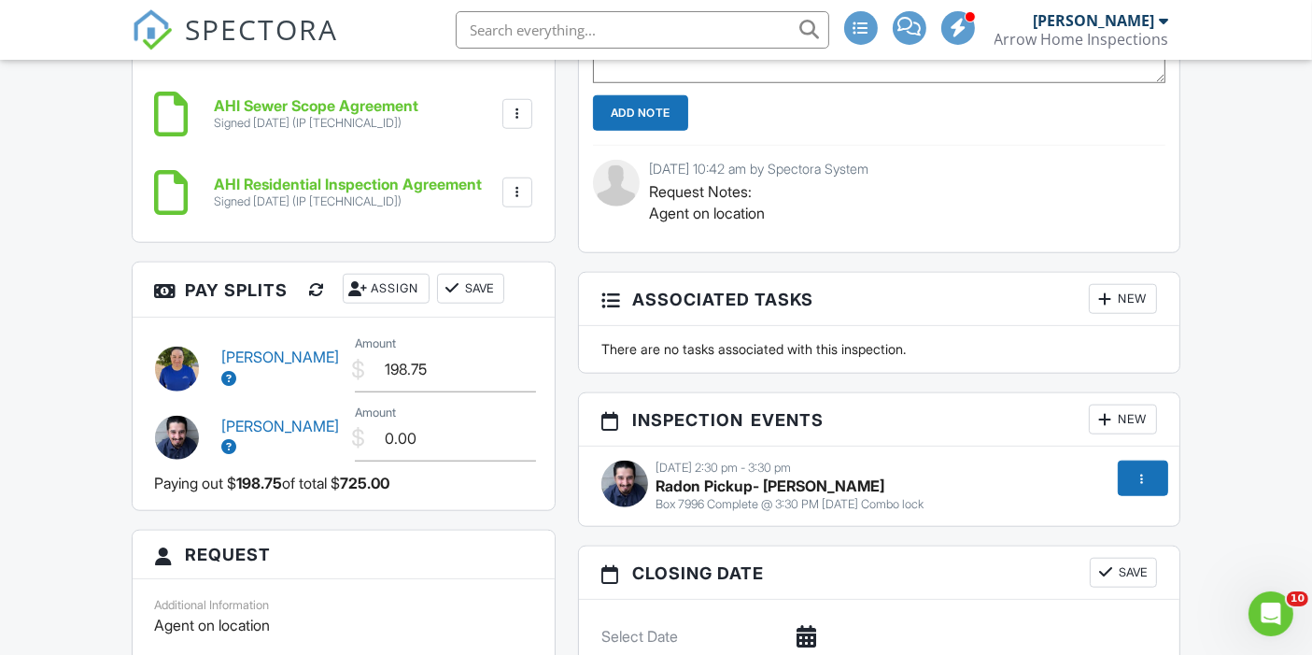
click at [1311, 337] on html "SPECTORA Ethan Martinez Arrow Home Inspections Role: Inspector Change Role Dash…" at bounding box center [656, 308] width 1312 height 3924
click at [147, 35] on img at bounding box center [152, 29] width 41 height 41
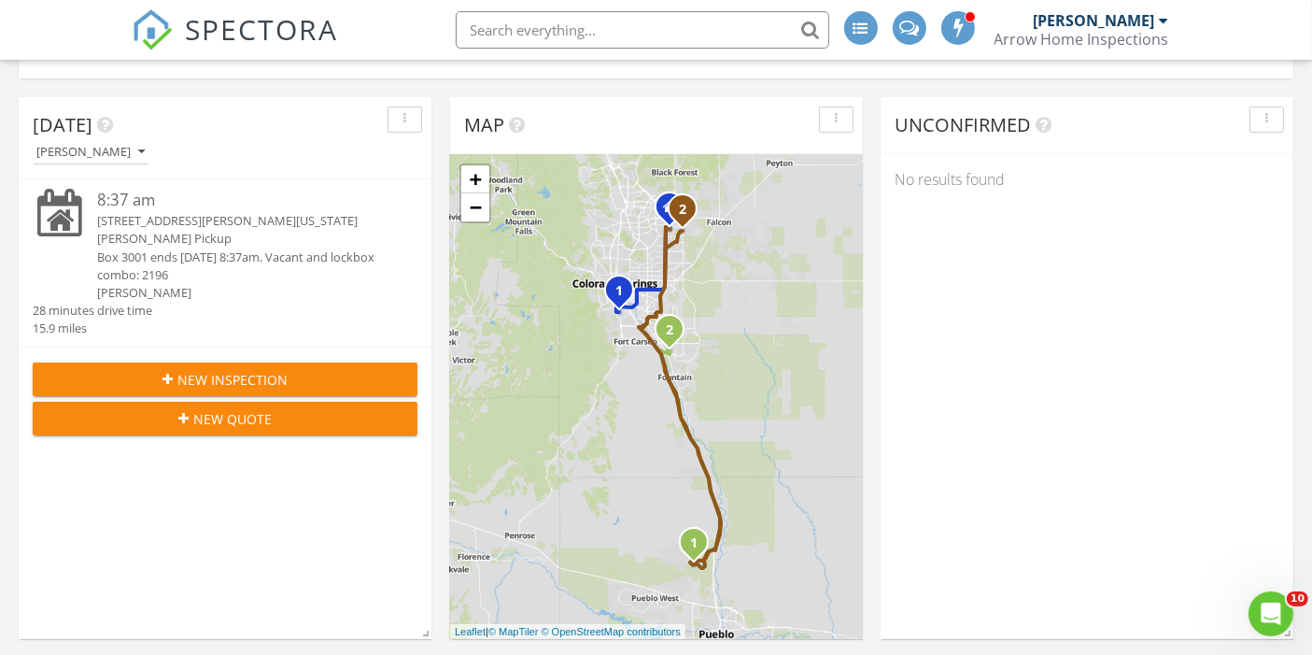
scroll to position [148, 0]
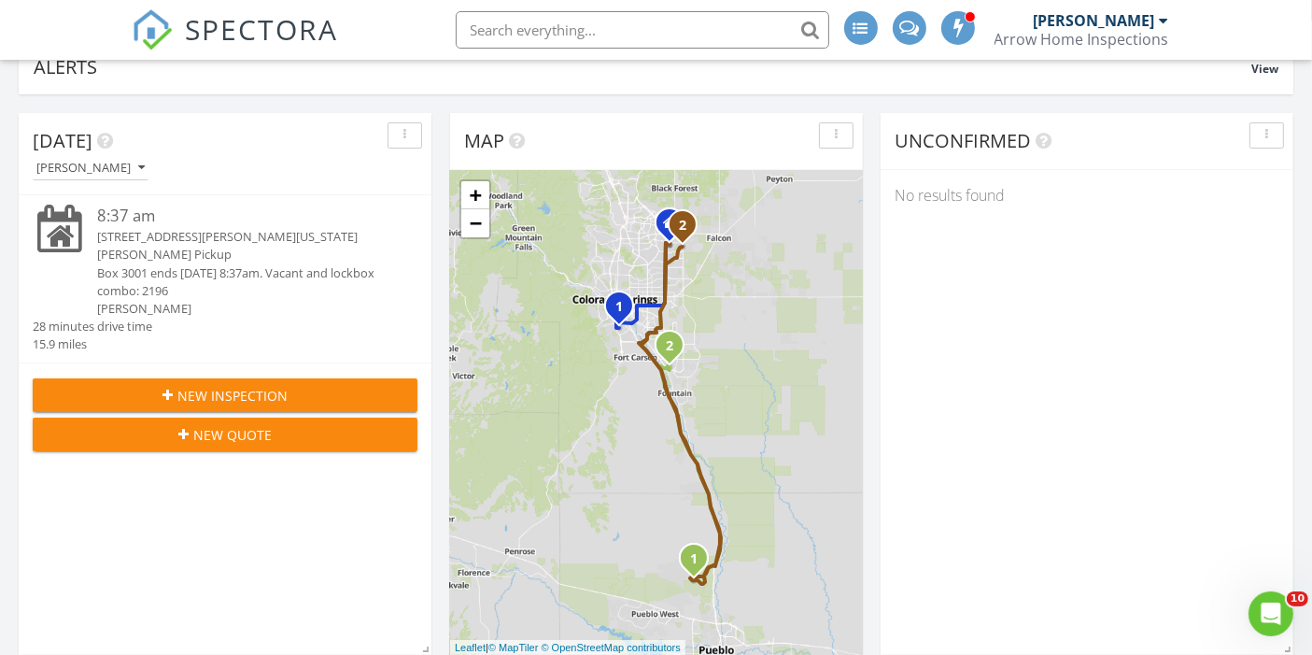
click at [1155, 12] on div "[PERSON_NAME]" at bounding box center [1101, 20] width 135 height 19
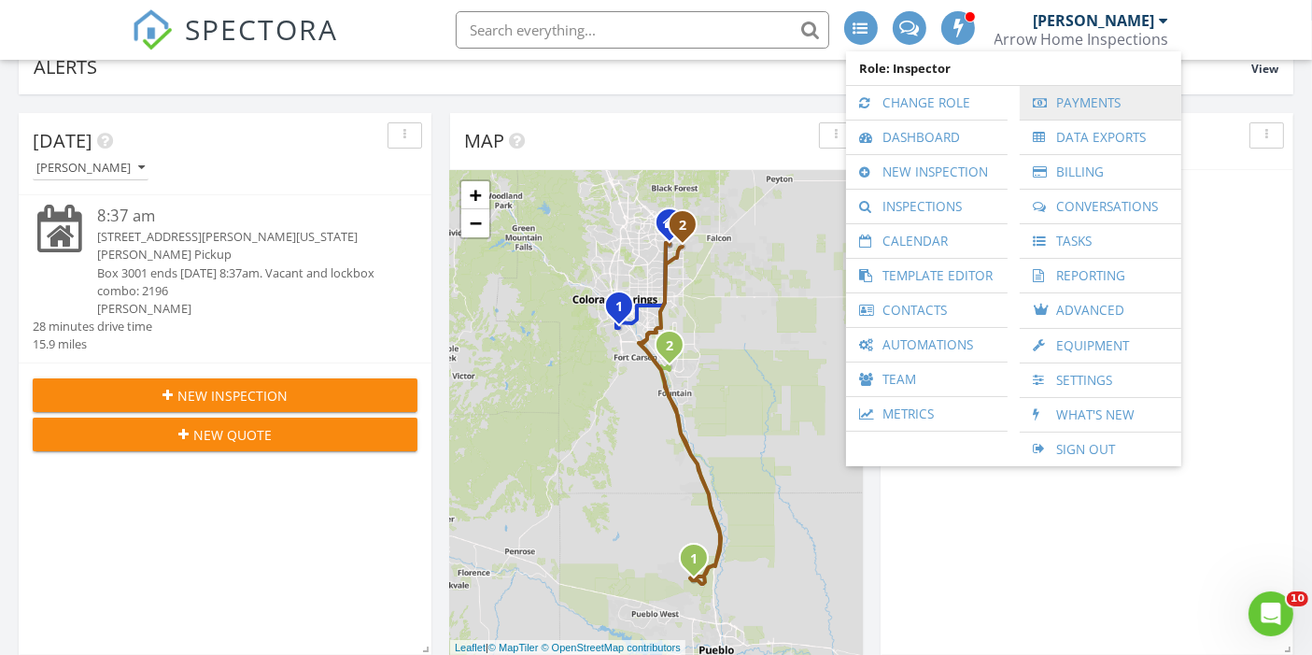
click at [1086, 99] on link "Payments" at bounding box center [1100, 103] width 143 height 34
